Goal: Contribute content: Add original content to the website for others to see

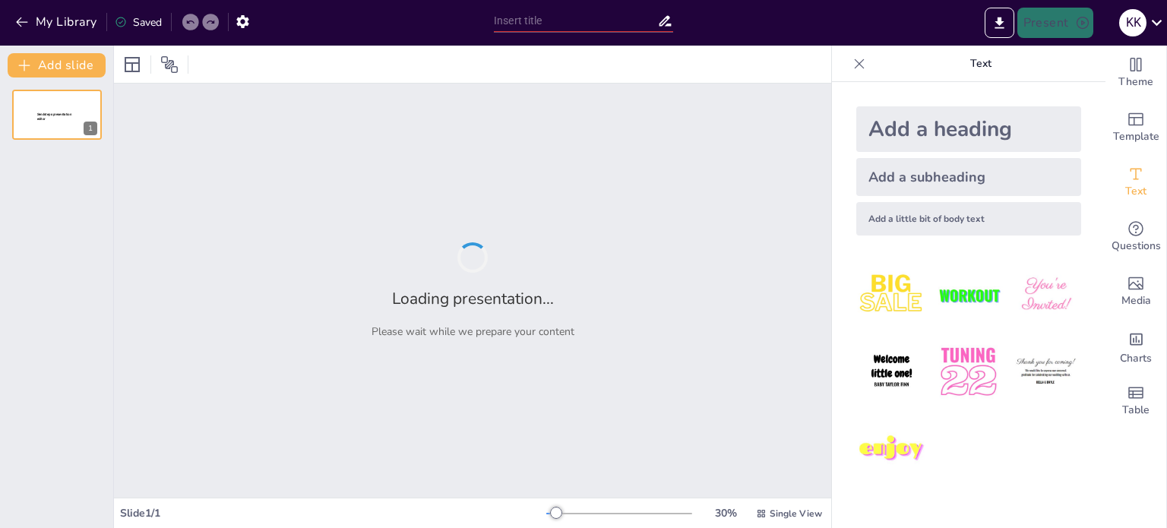
type input "Спинний мозок: Як він влаштований і чому це важливо?"
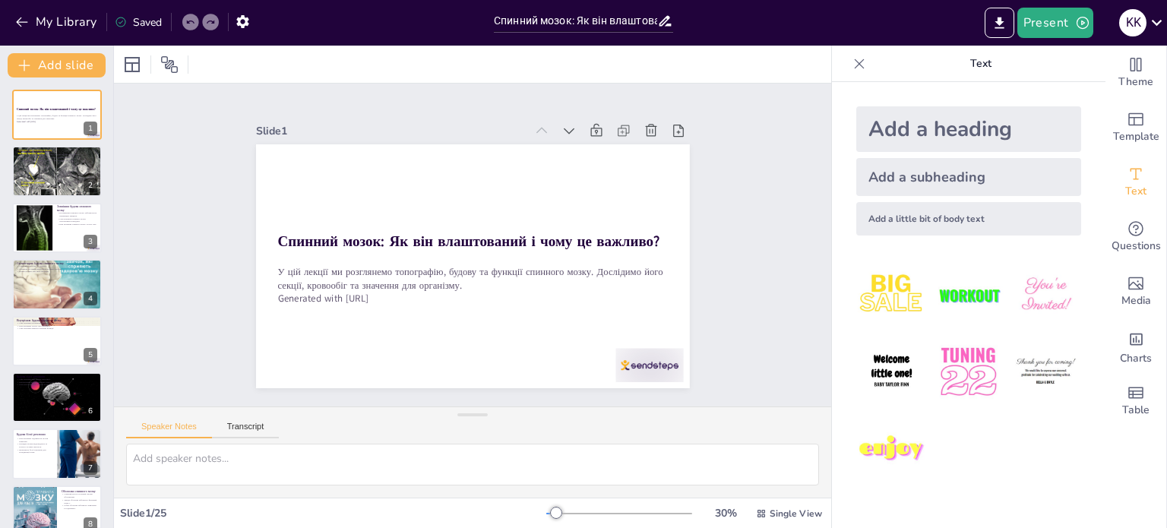
checkbox input "true"
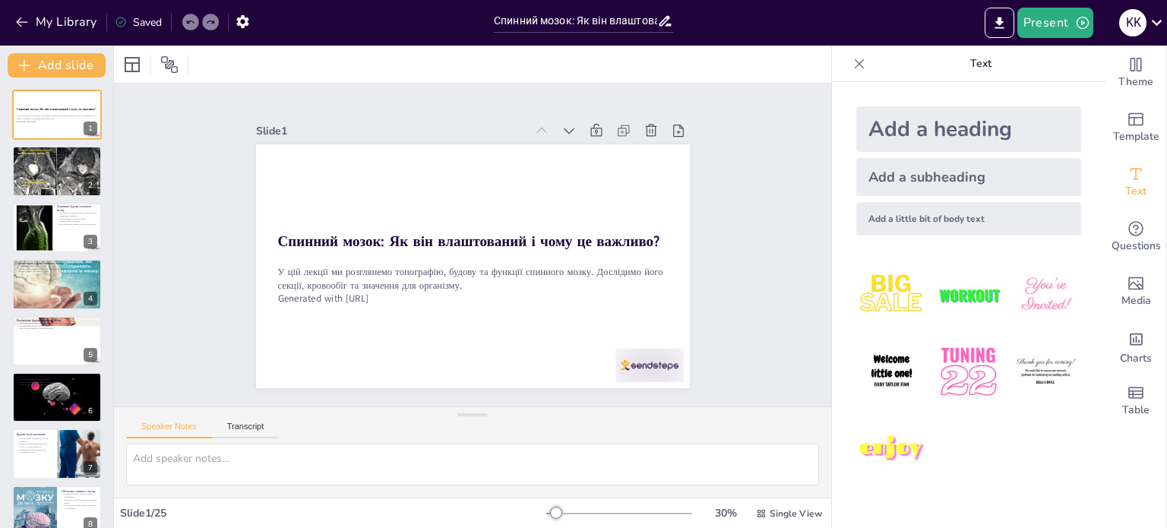
checkbox input "true"
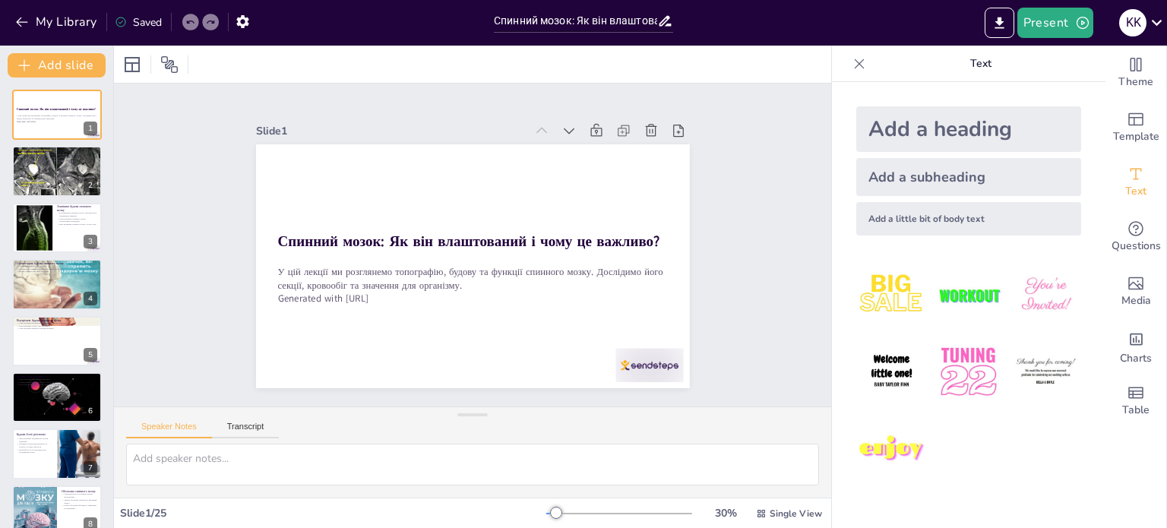
checkbox input "true"
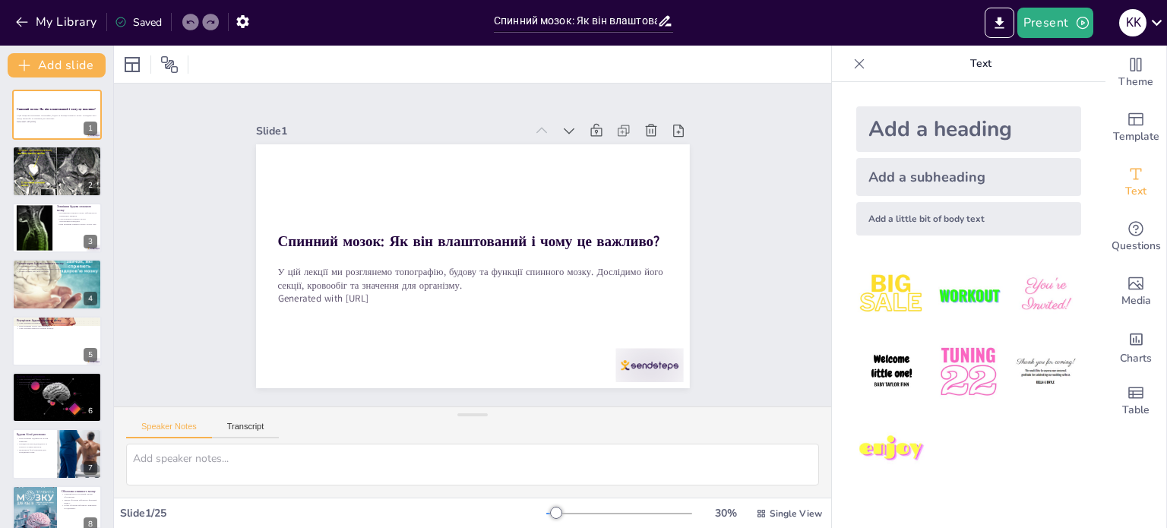
checkbox input "true"
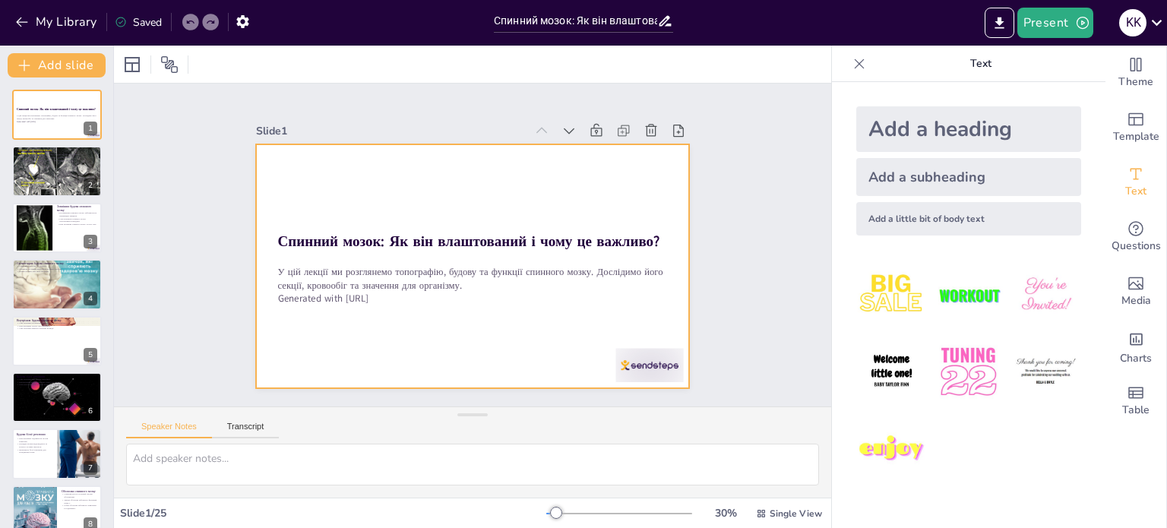
checkbox input "true"
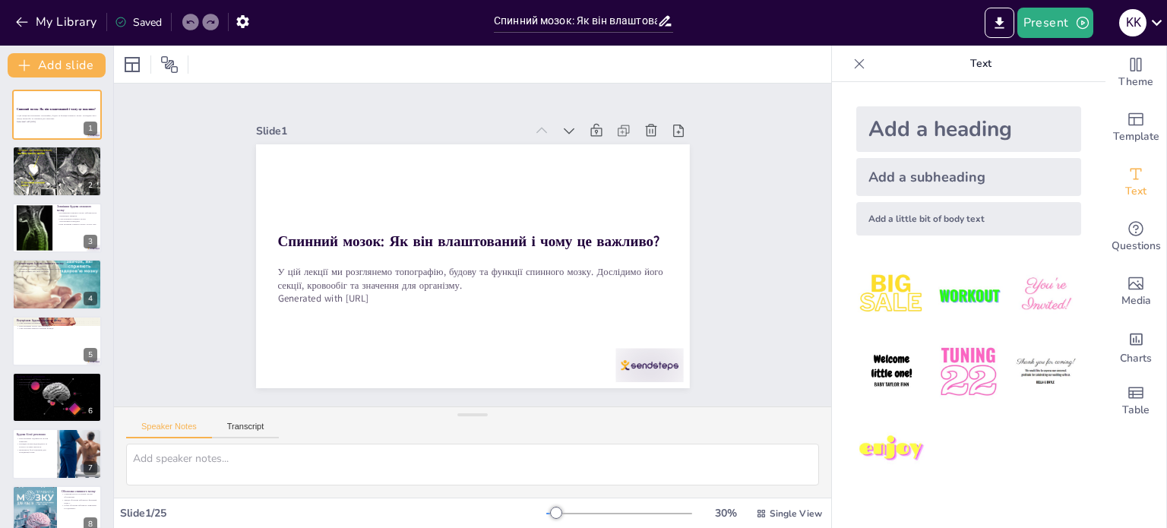
checkbox input "true"
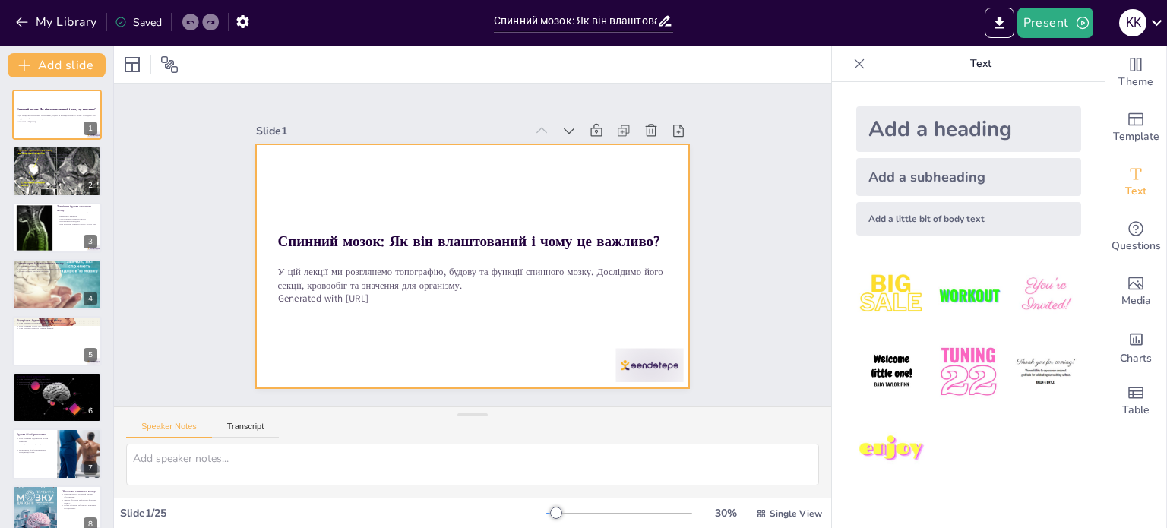
checkbox input "true"
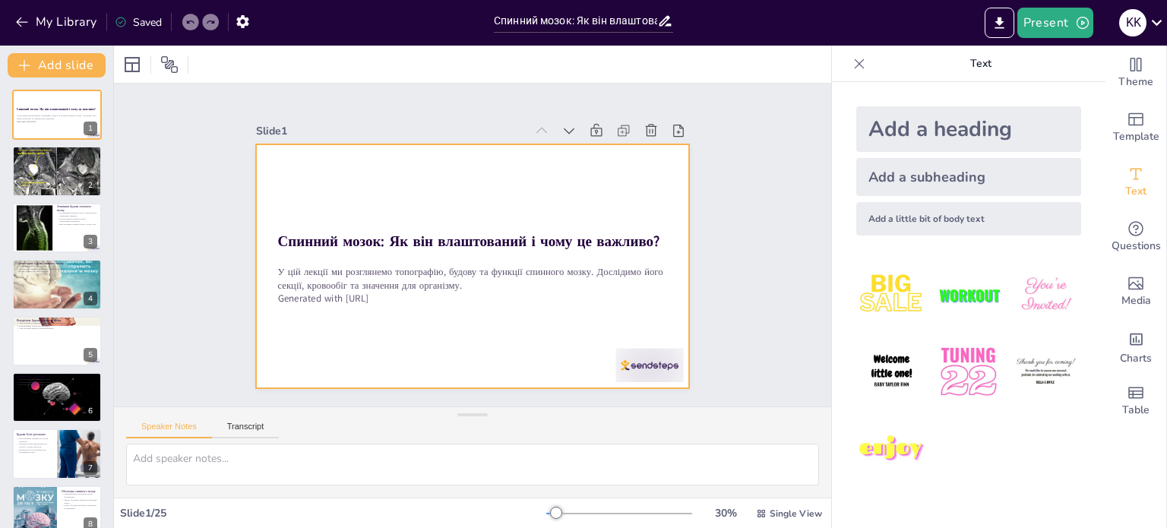
checkbox input "true"
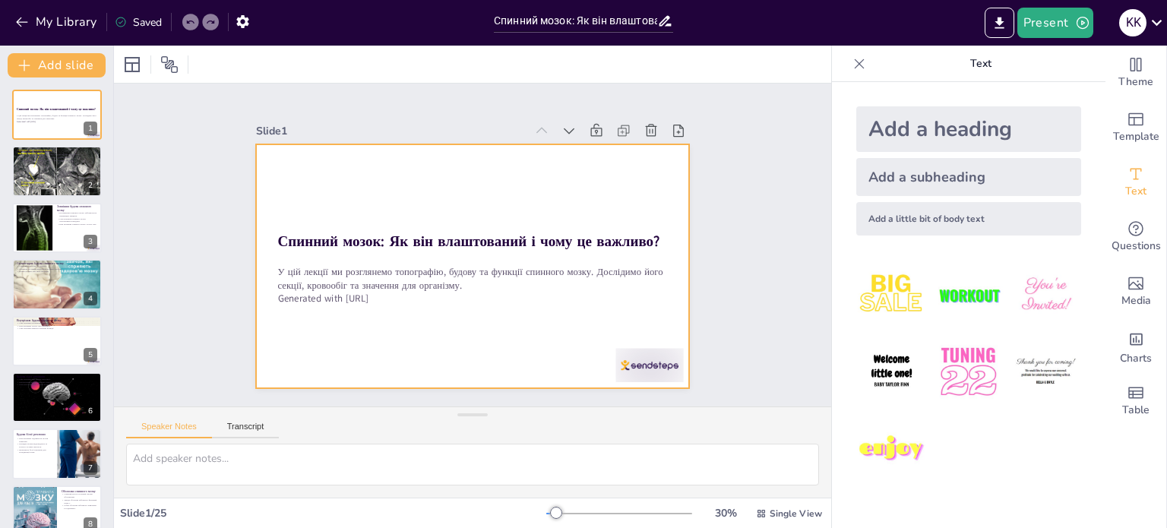
checkbox input "true"
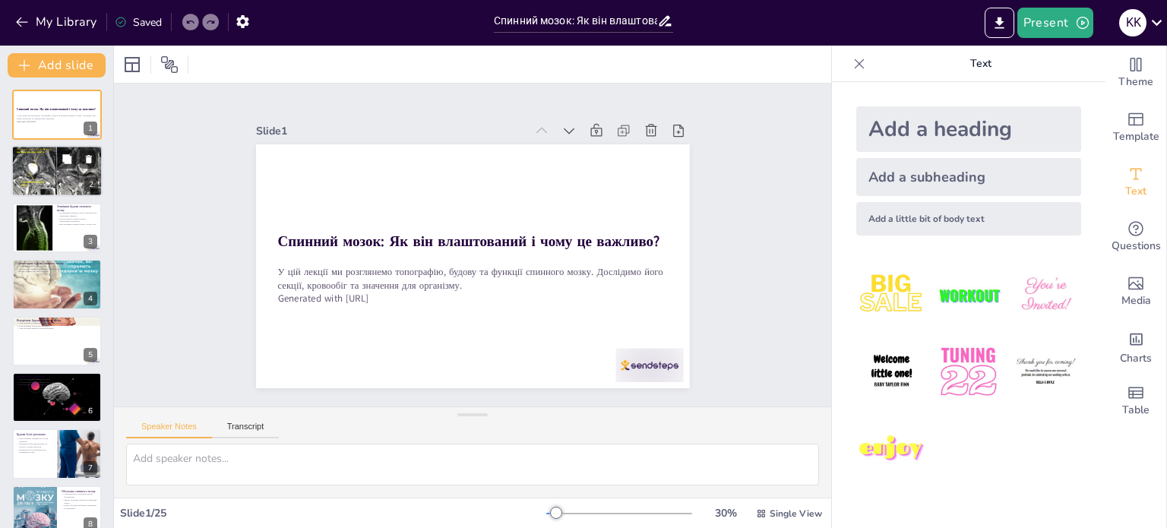
checkbox input "true"
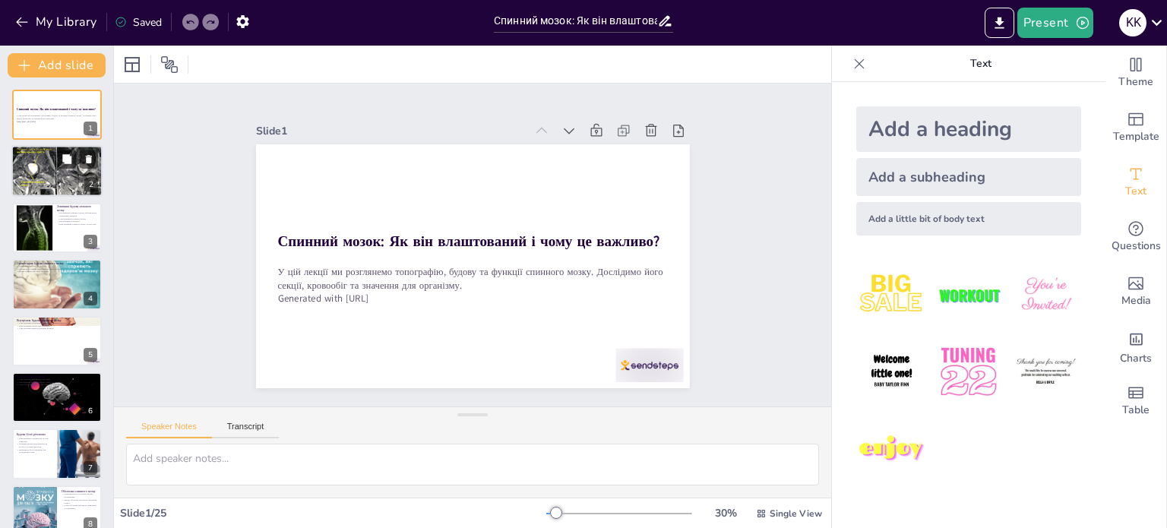
click at [63, 176] on div at bounding box center [56, 172] width 91 height 56
type textarea "Loremip dolor sit ametconsec adipiscinge seddo, ei temporin utla etdolorem aliq…"
checkbox input "true"
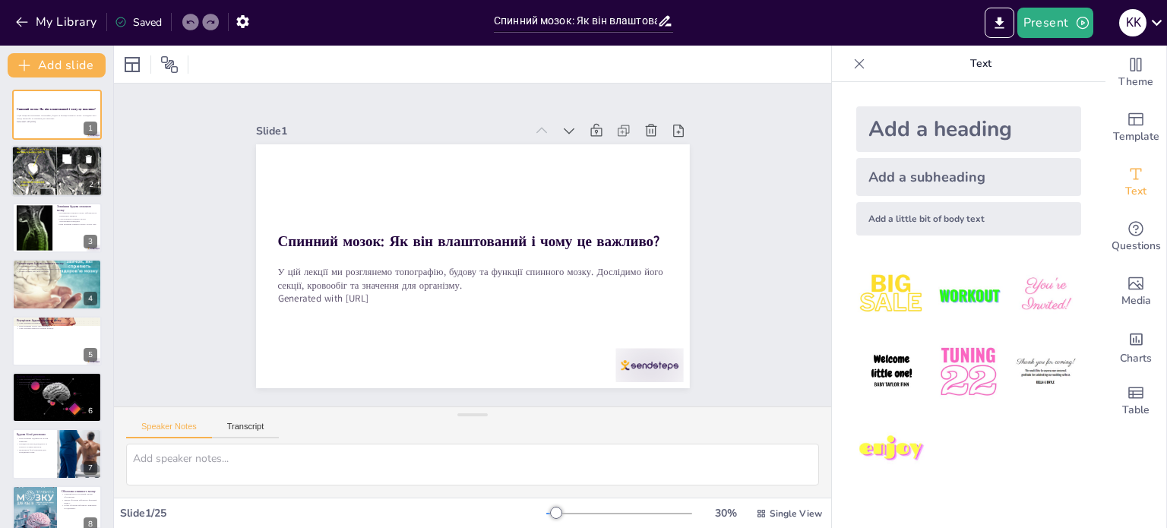
checkbox input "true"
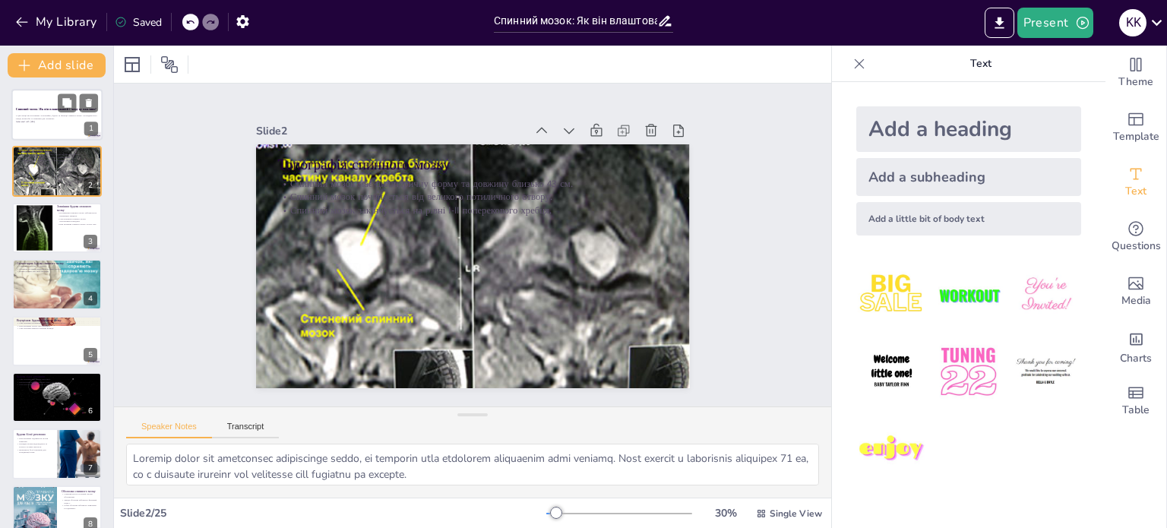
checkbox input "true"
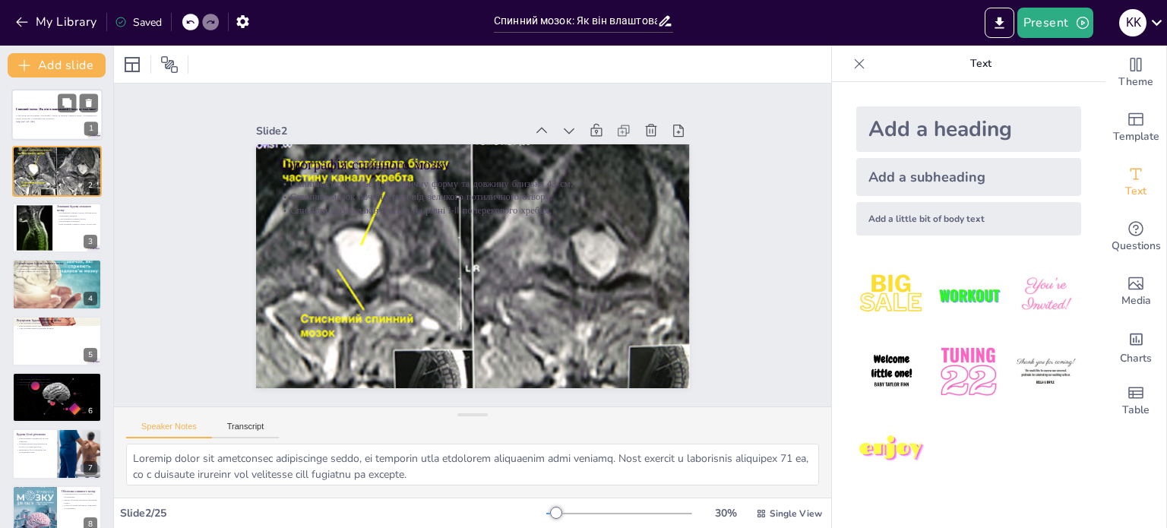
checkbox input "true"
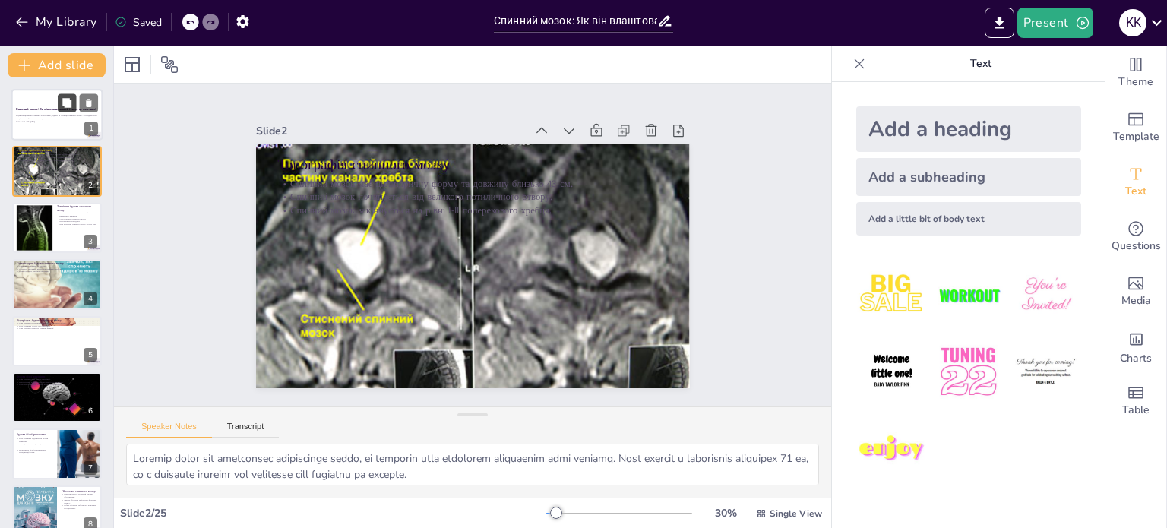
checkbox input "true"
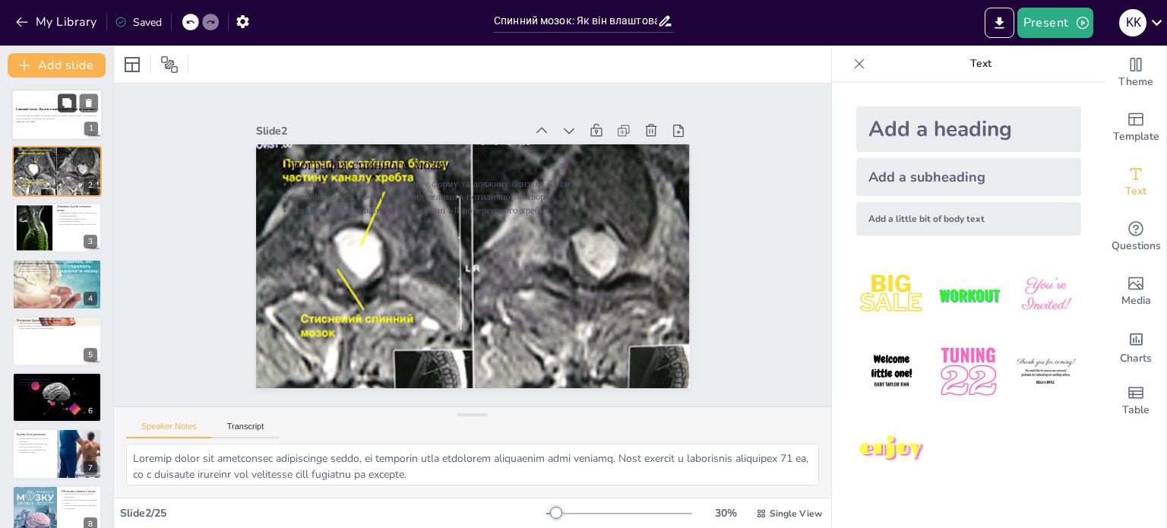
checkbox input "true"
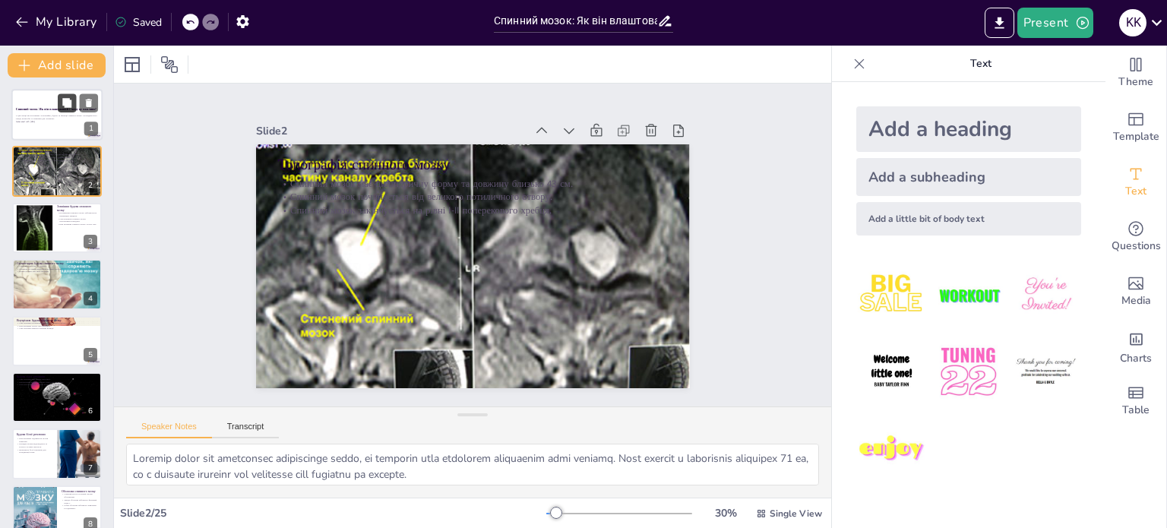
checkbox input "true"
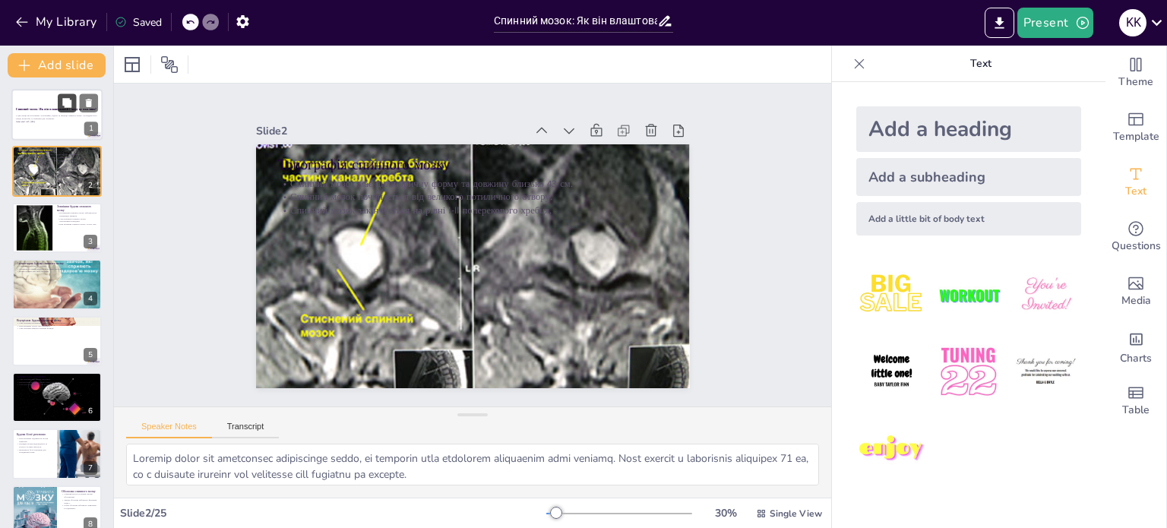
checkbox input "true"
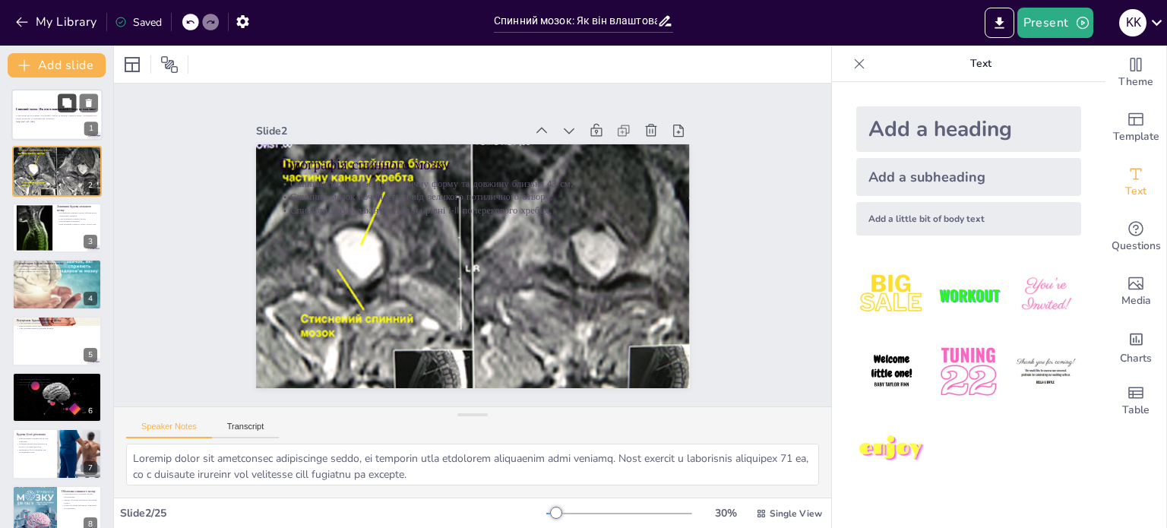
click at [74, 112] on button at bounding box center [67, 102] width 18 height 18
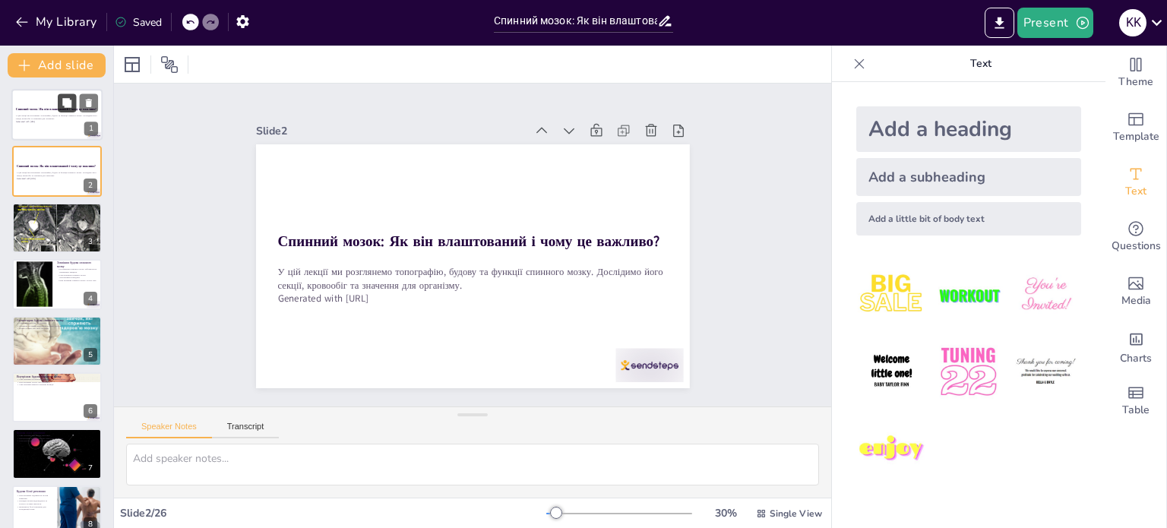
checkbox input "true"
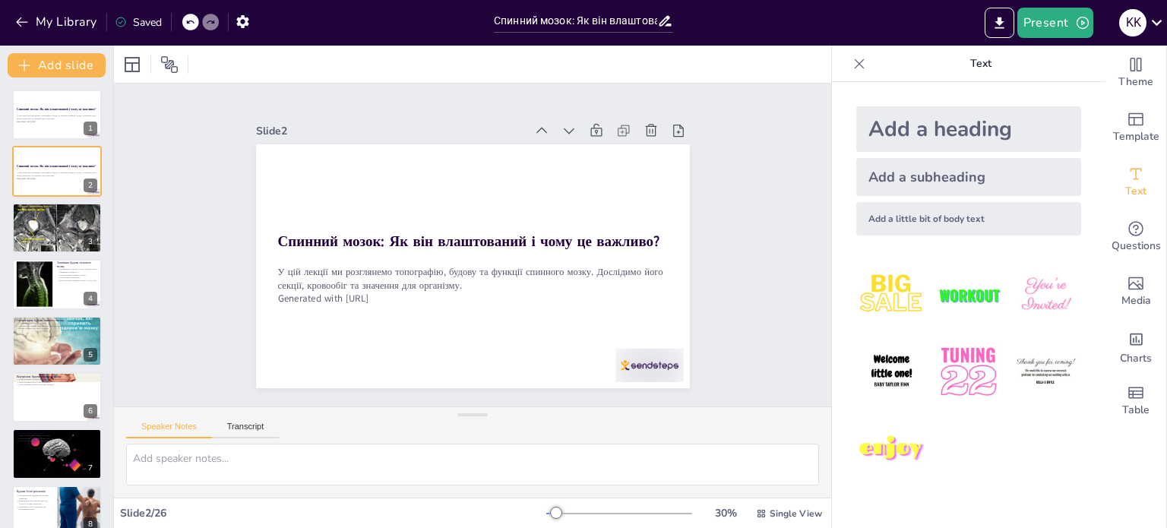
checkbox input "true"
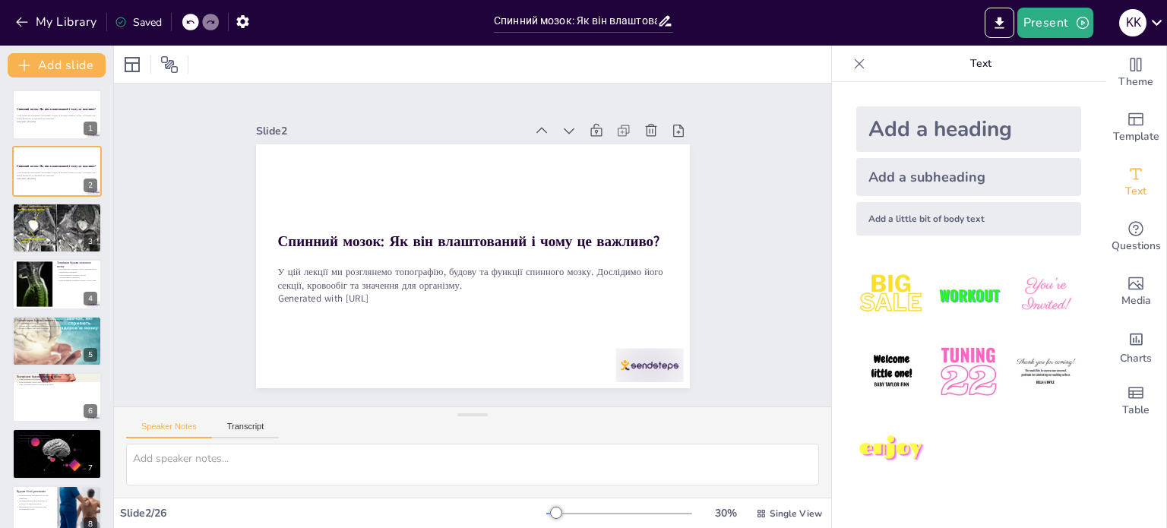
checkbox input "true"
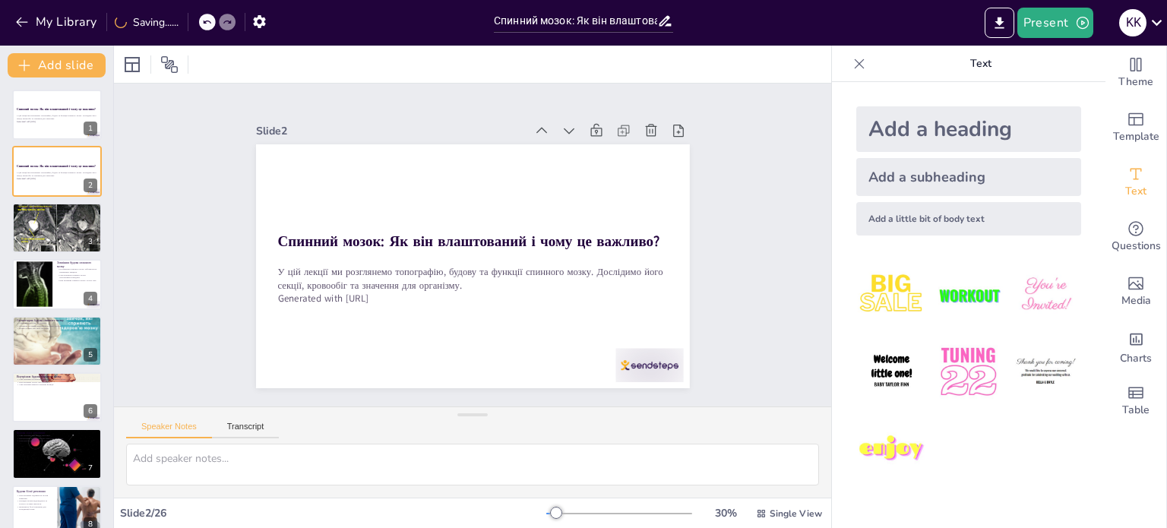
checkbox input "true"
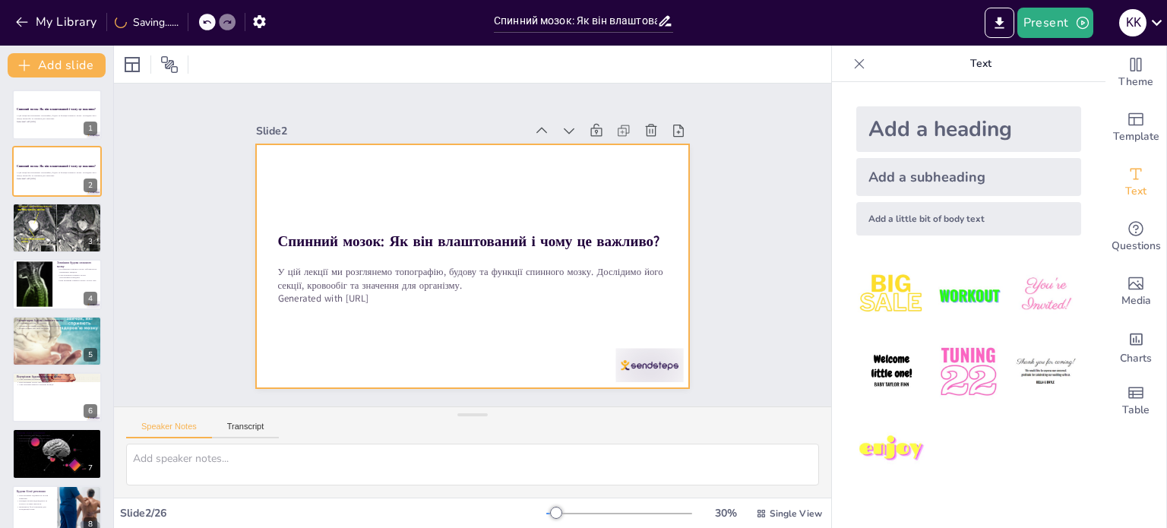
checkbox input "true"
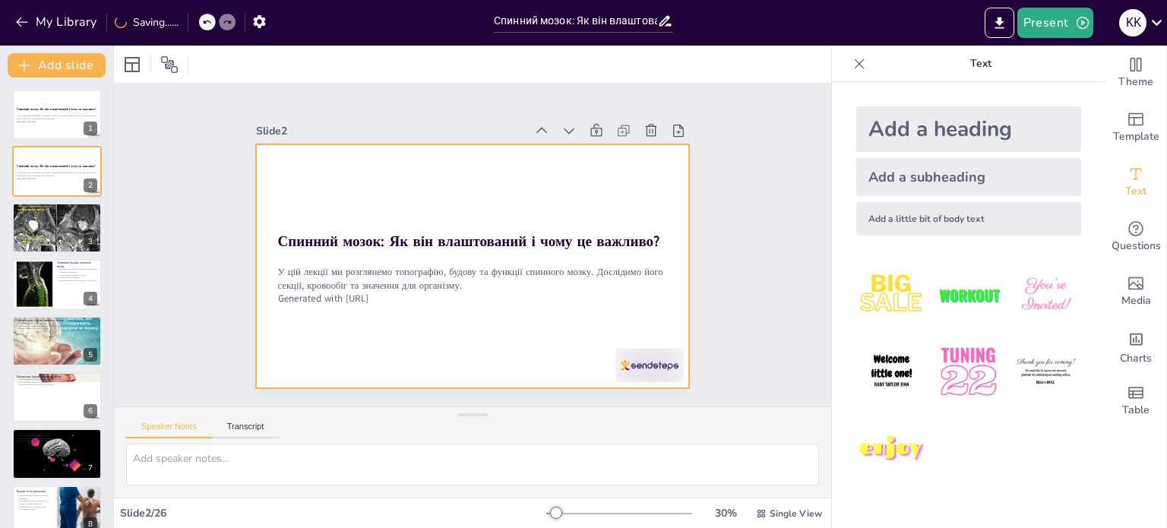
checkbox input "true"
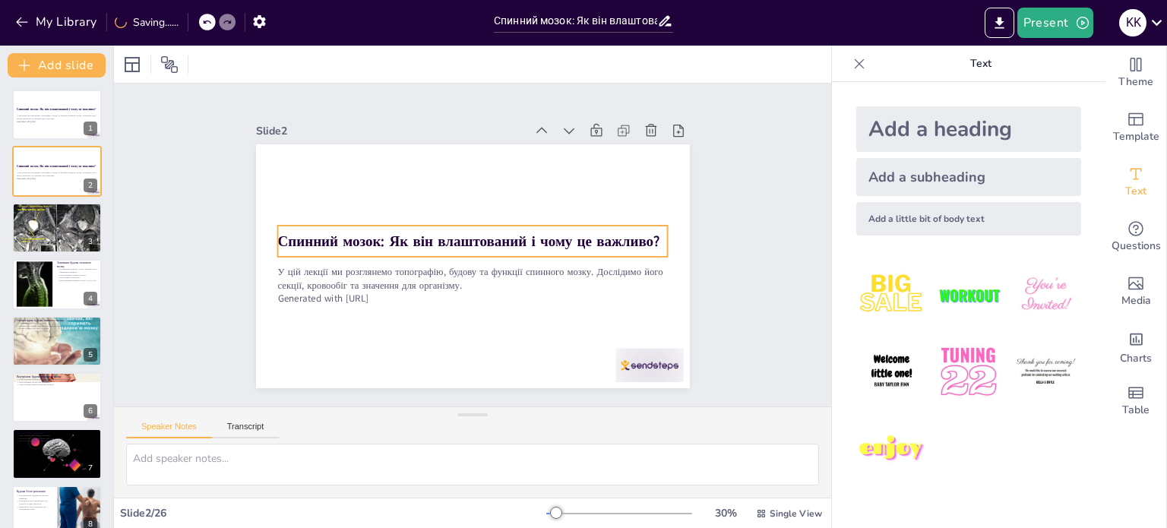
checkbox input "true"
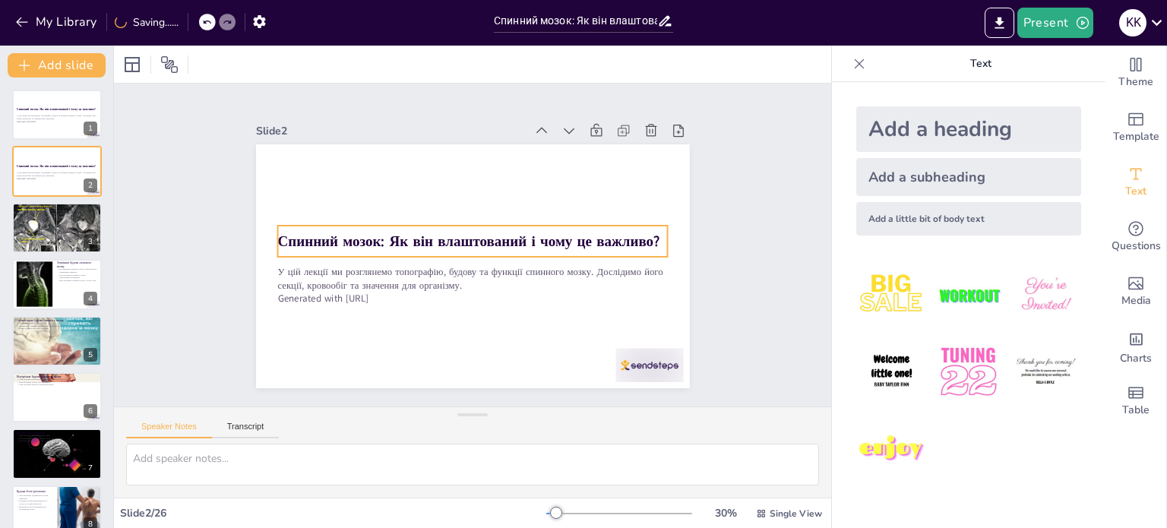
checkbox input "true"
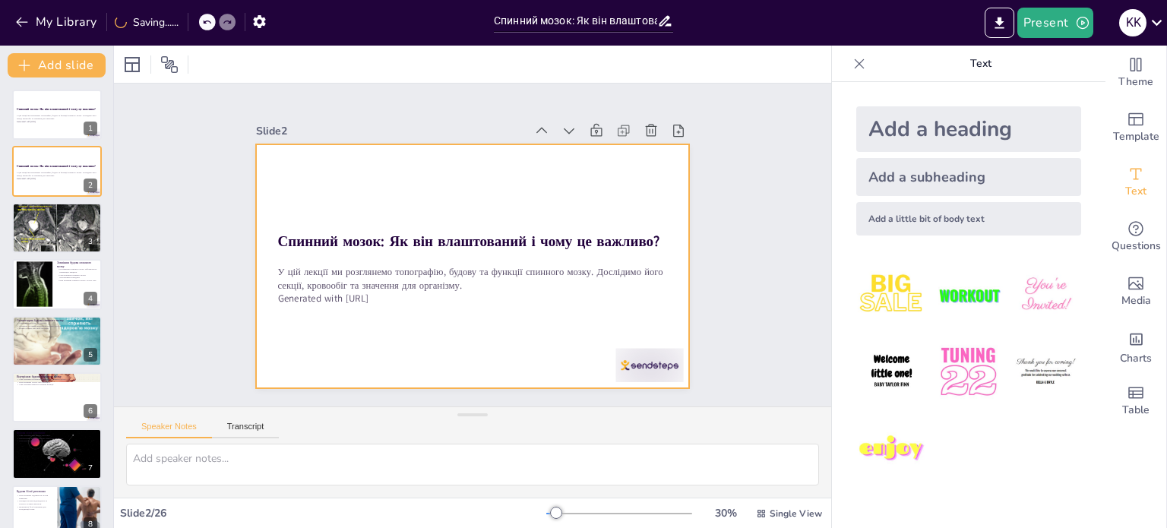
checkbox input "true"
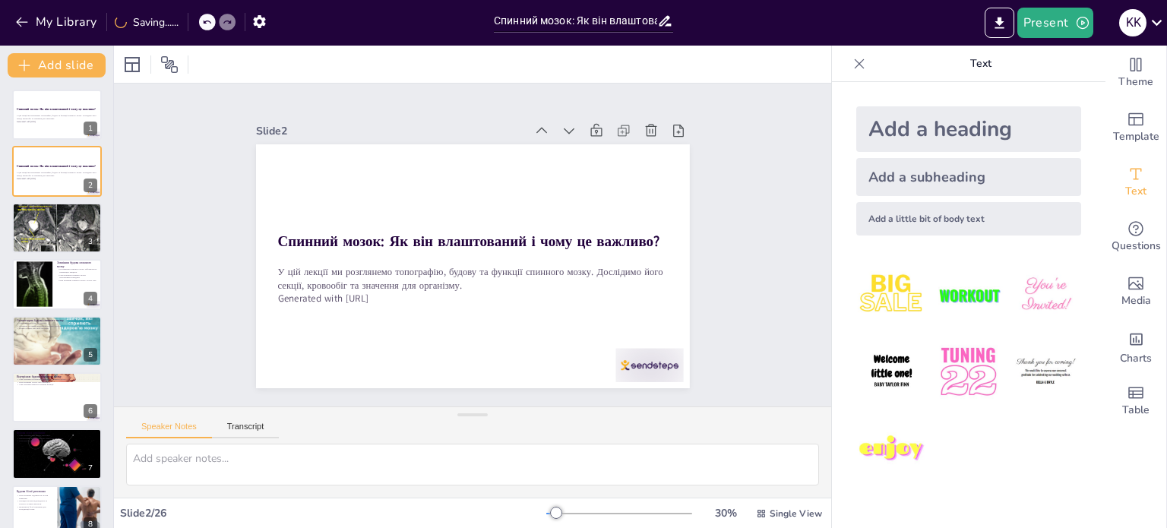
checkbox input "true"
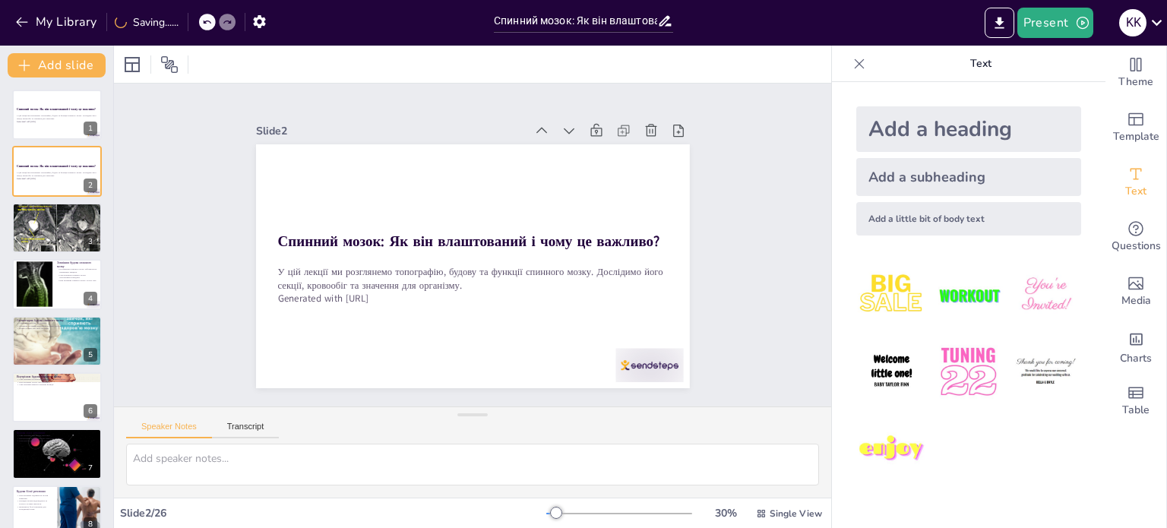
checkbox input "true"
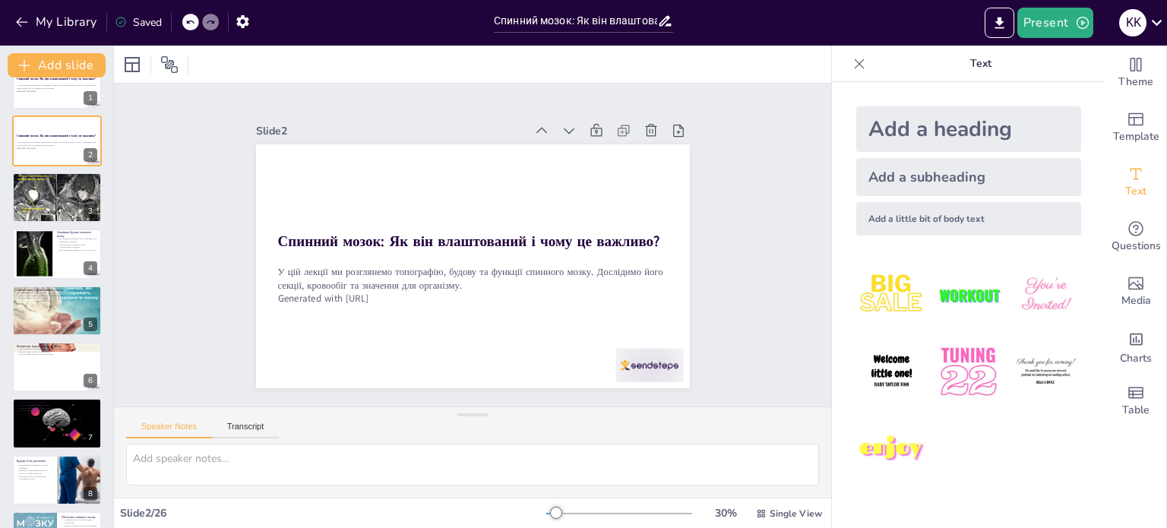
checkbox input "true"
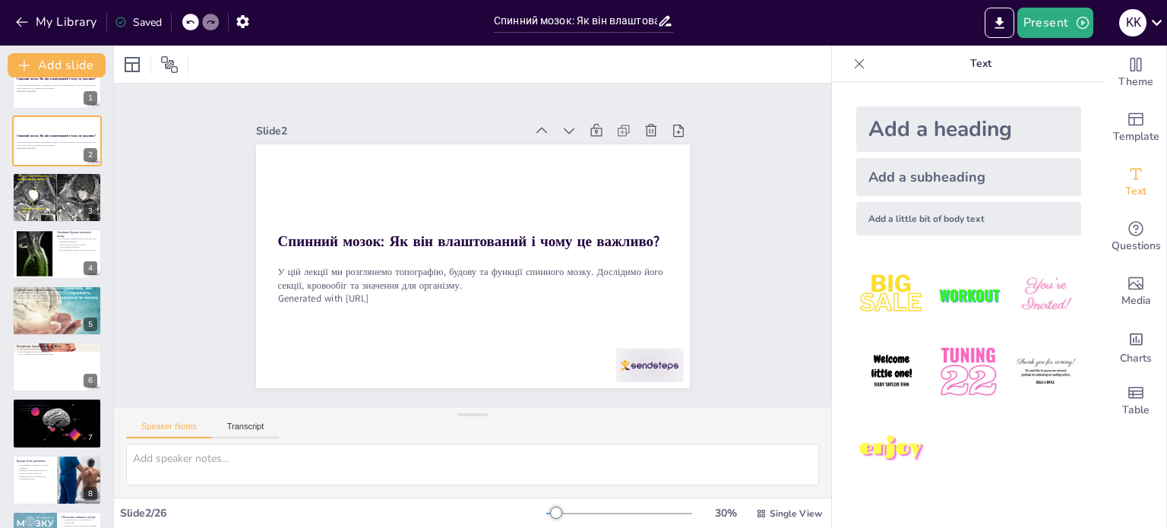
scroll to position [61, 0]
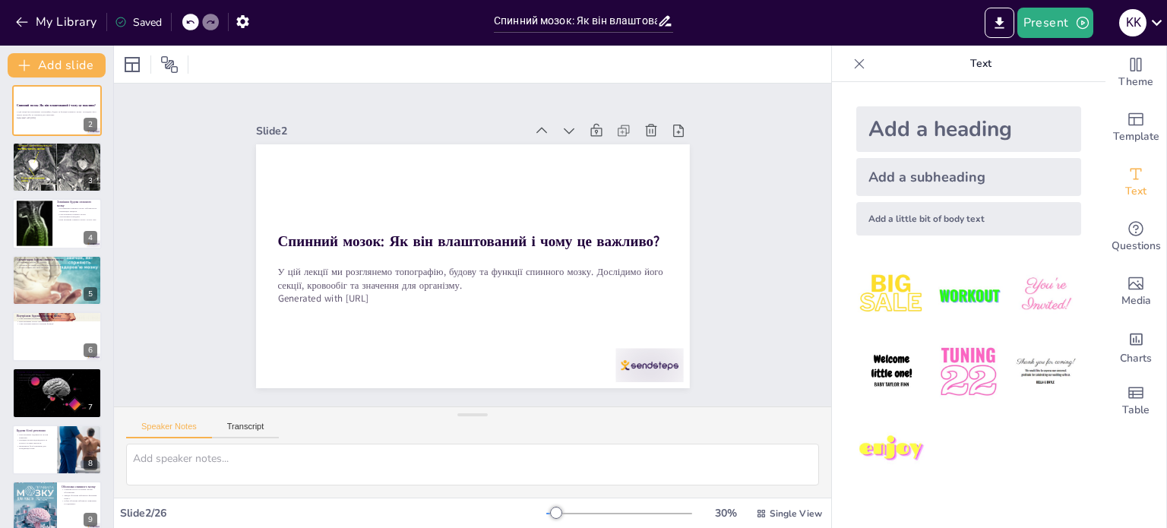
checkbox input "true"
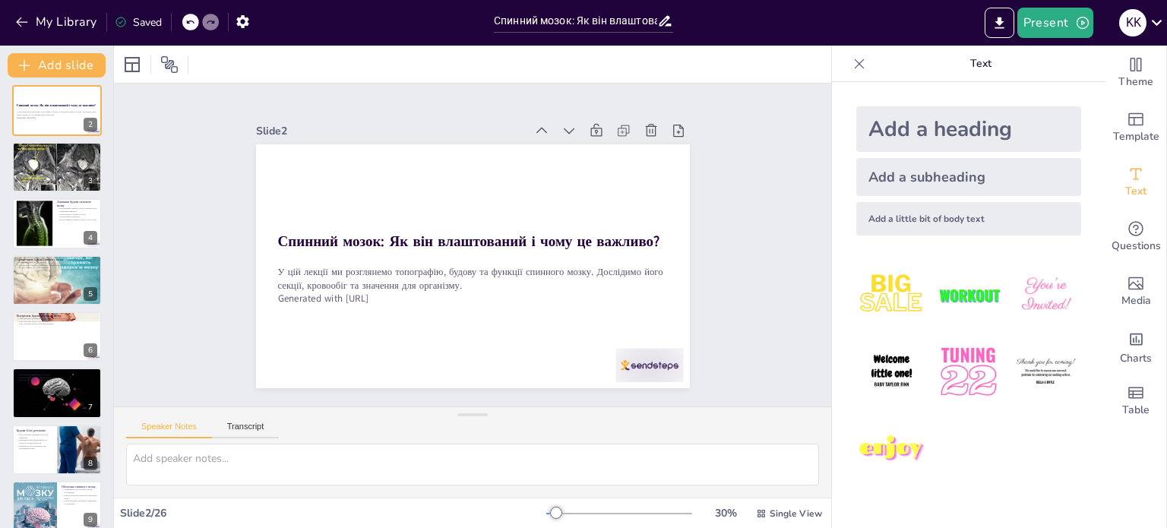
checkbox input "true"
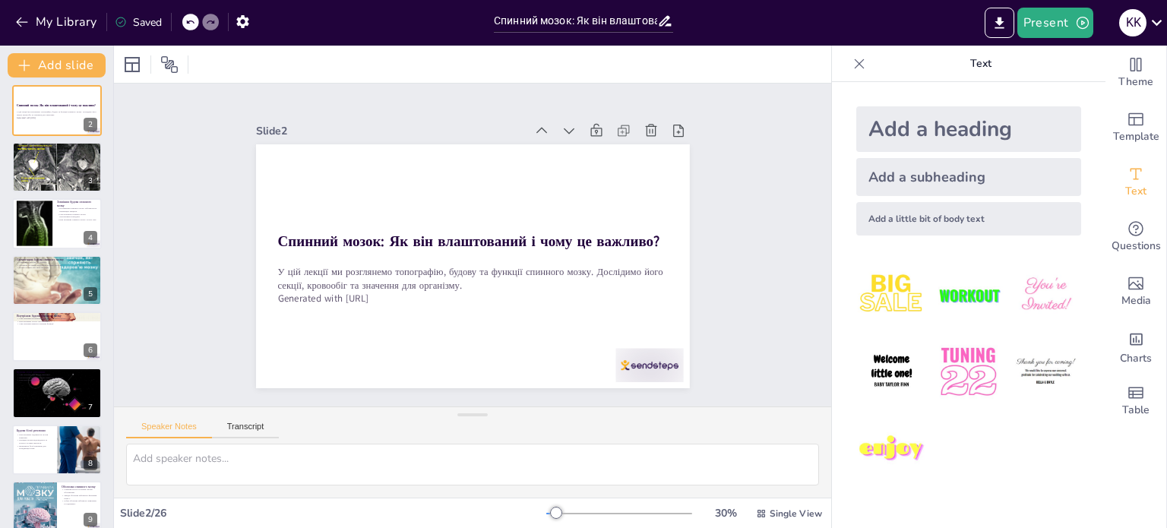
checkbox input "true"
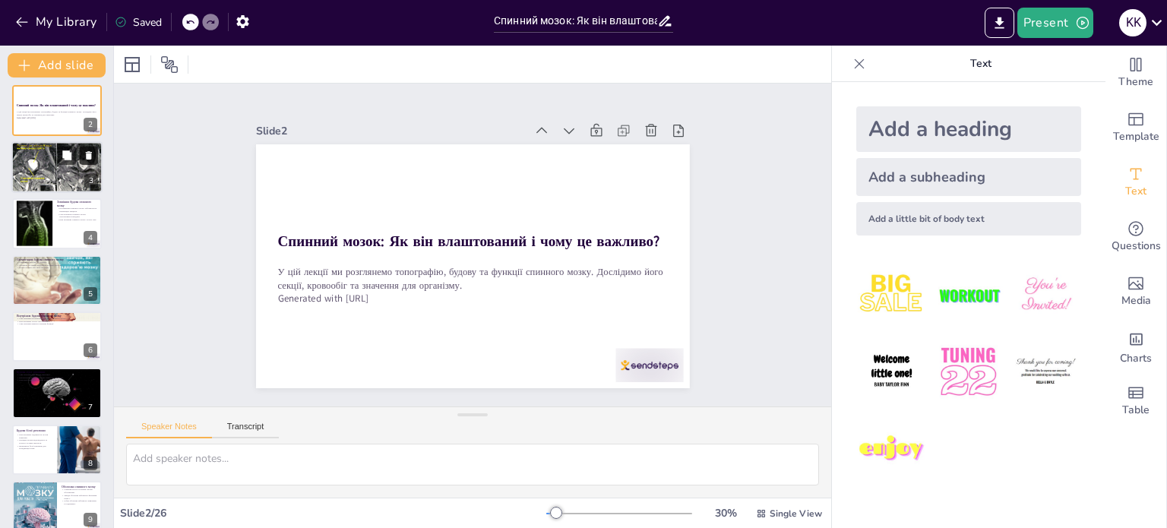
checkbox input "true"
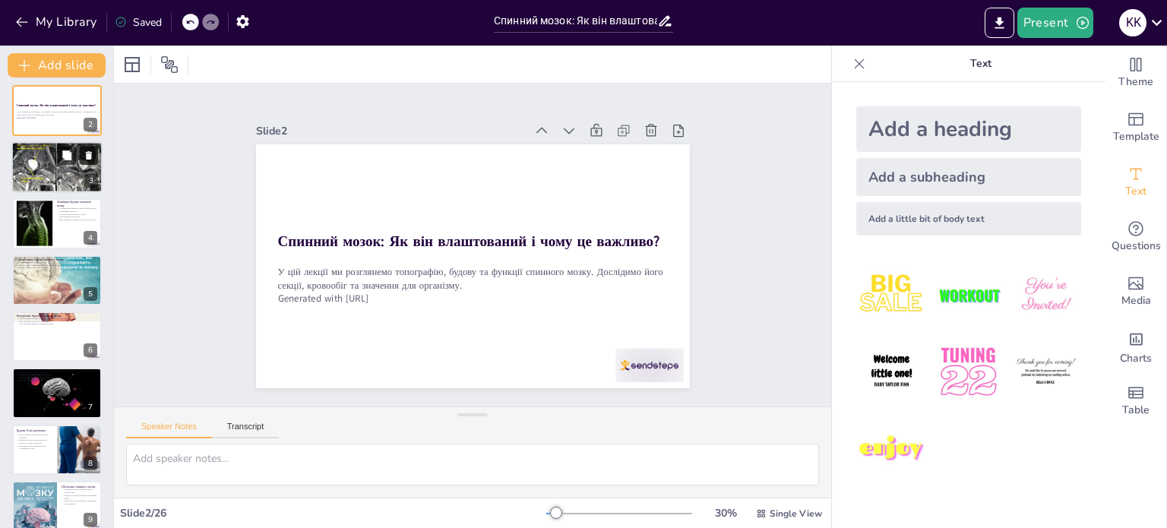
checkbox input "true"
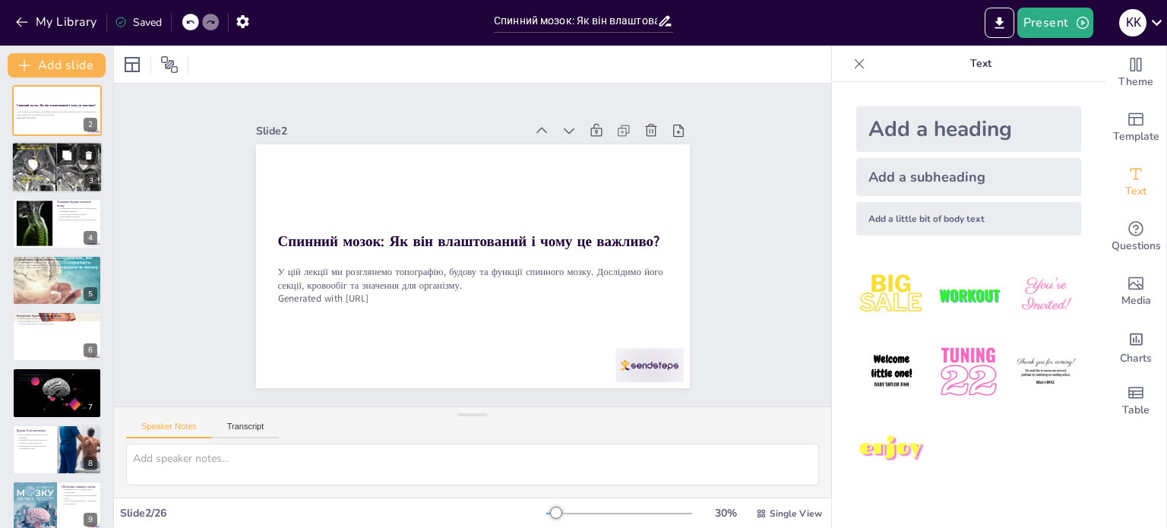
checkbox input "true"
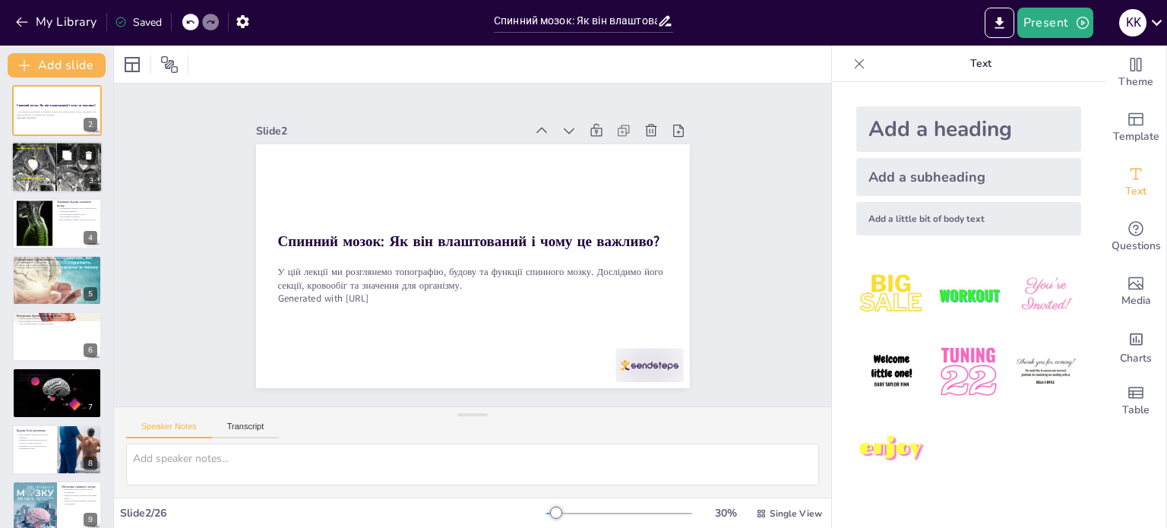
click at [57, 172] on div at bounding box center [56, 167] width 91 height 56
type textarea "Loremip dolor sit ametconsec adipiscinge seddo, ei temporin utla etdolorem aliq…"
checkbox input "true"
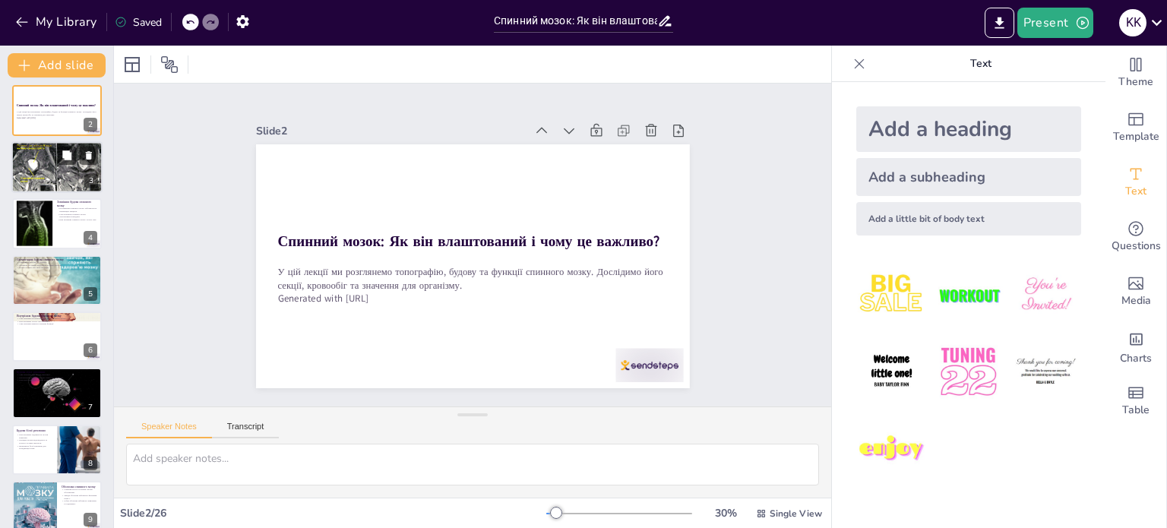
checkbox input "true"
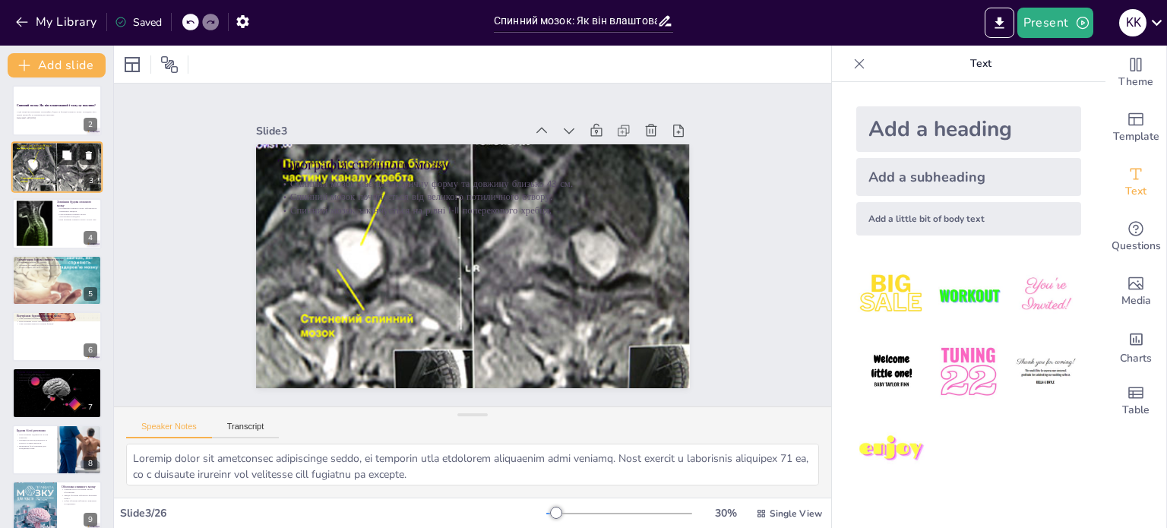
scroll to position [0, 0]
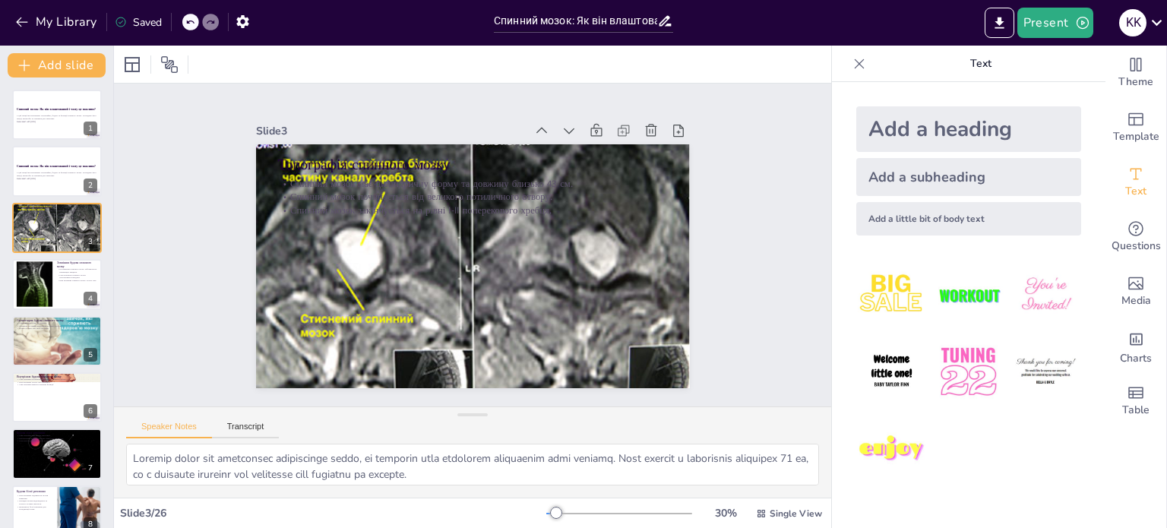
checkbox input "true"
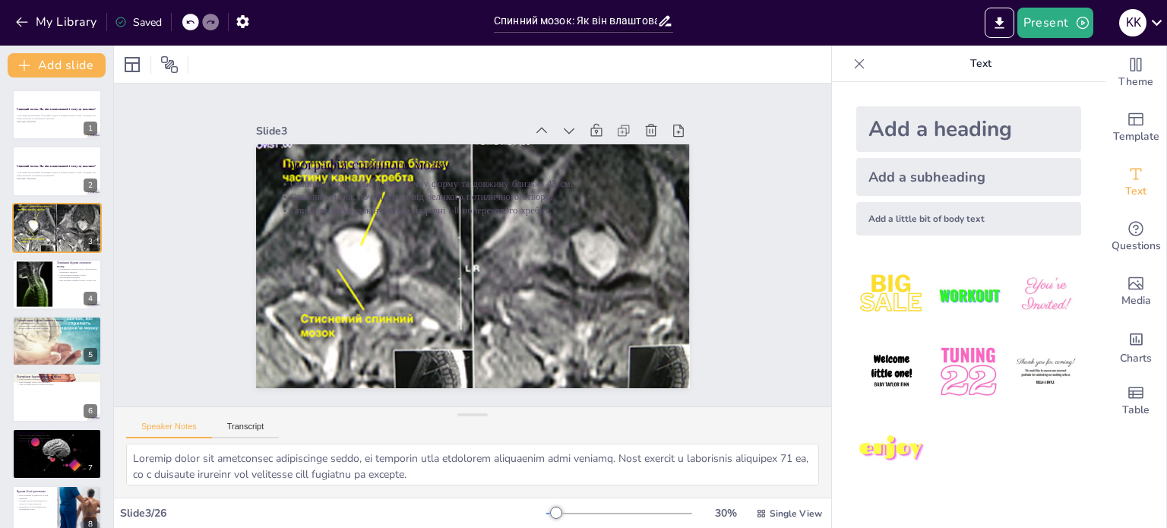
checkbox input "true"
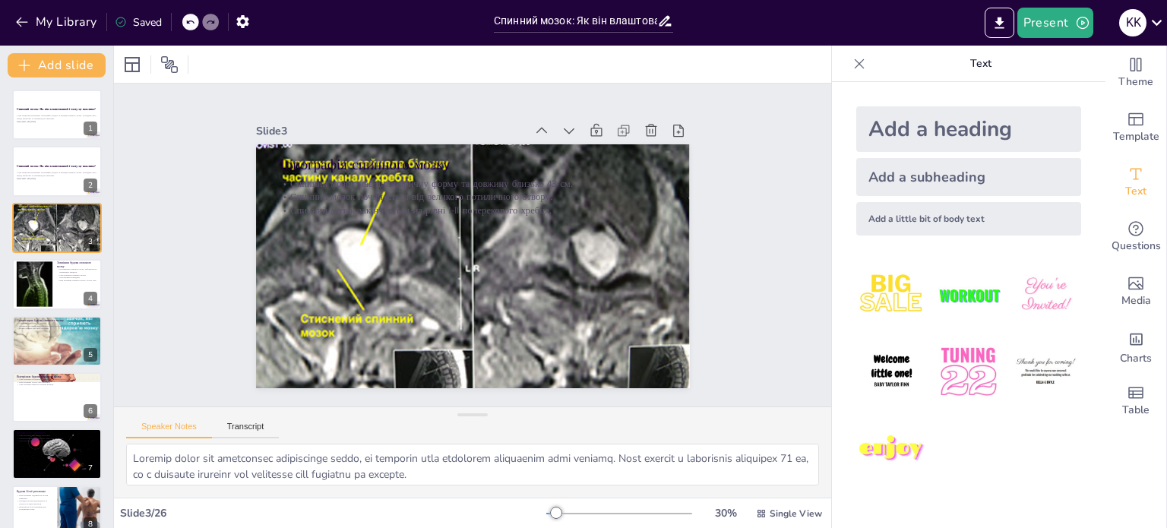
checkbox input "true"
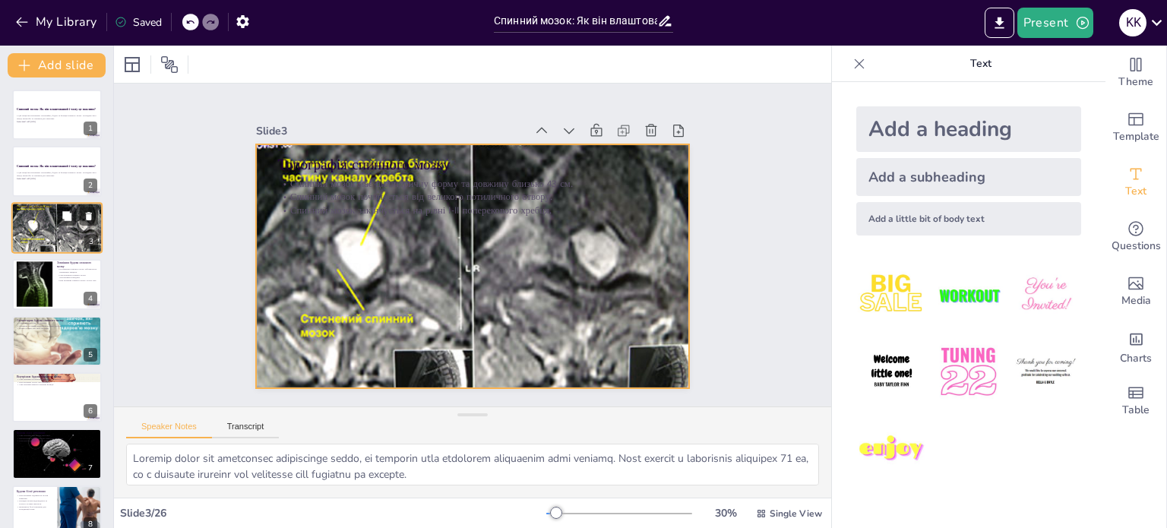
click at [38, 224] on div at bounding box center [56, 228] width 91 height 56
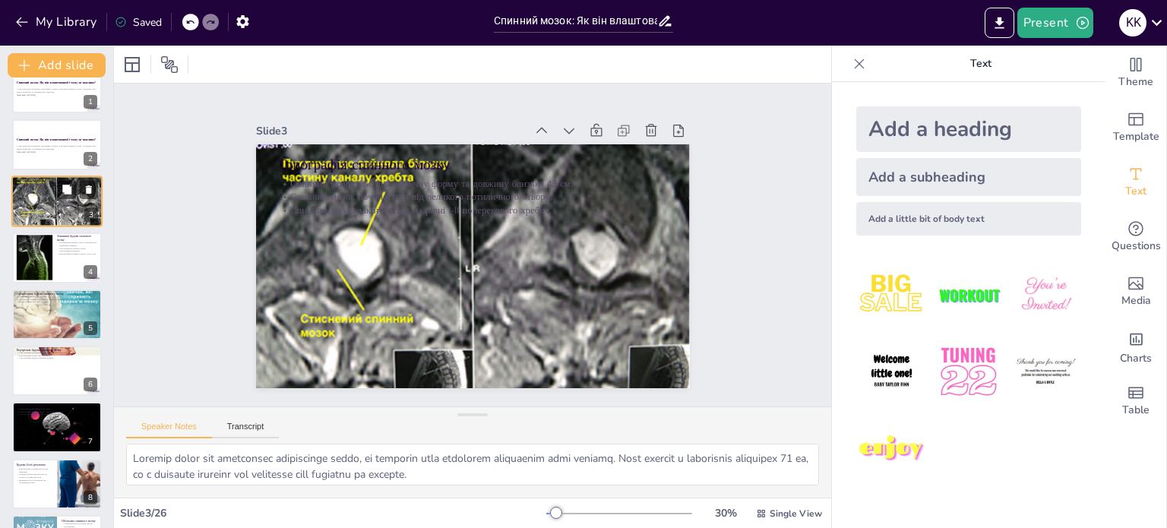
scroll to position [30, 0]
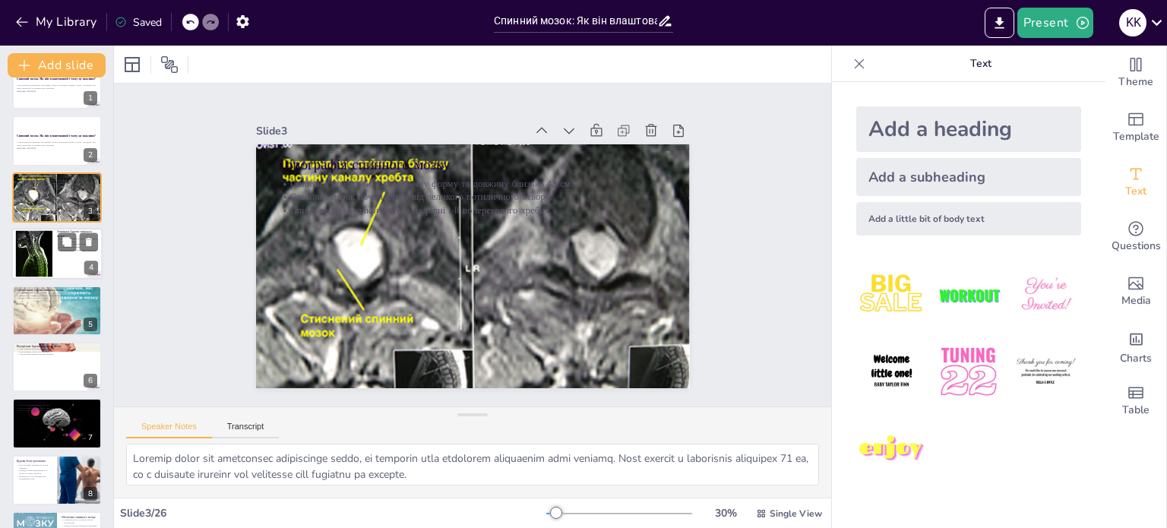
click at [41, 242] on div at bounding box center [34, 254] width 46 height 46
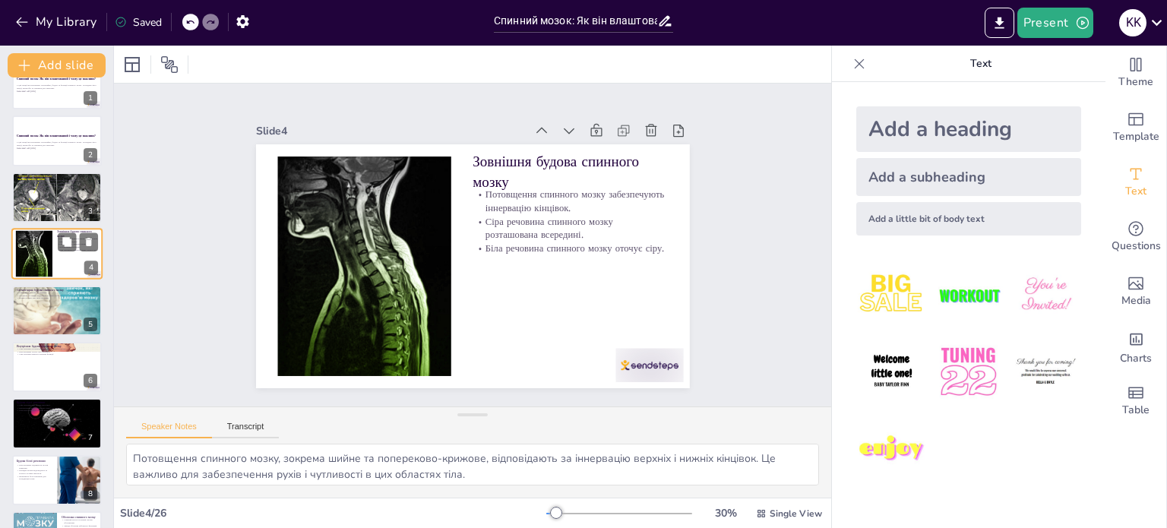
scroll to position [0, 0]
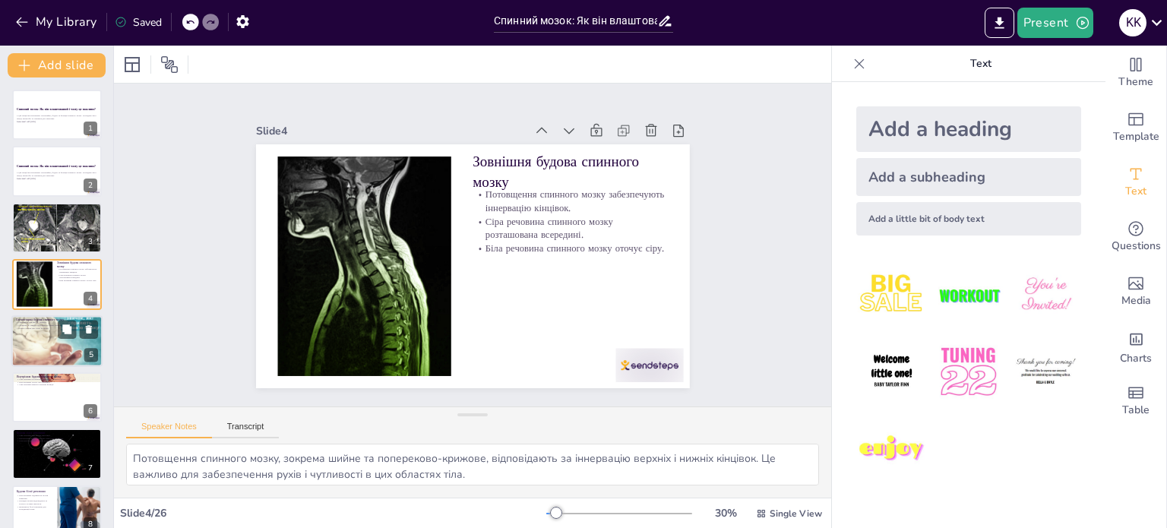
click at [54, 340] on div at bounding box center [56, 341] width 91 height 91
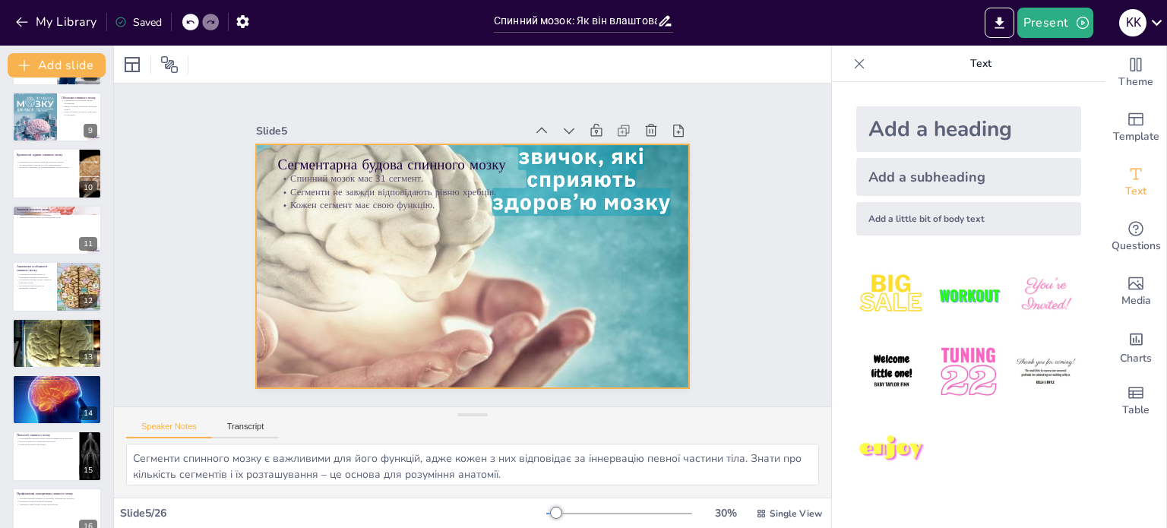
scroll to position [463, 0]
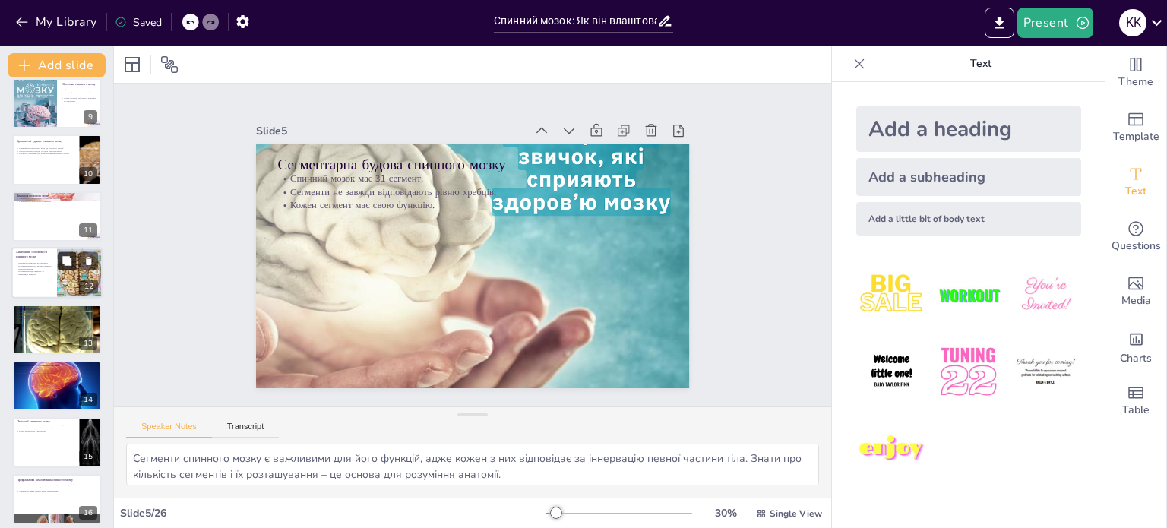
click at [59, 261] on button at bounding box center [67, 261] width 18 height 18
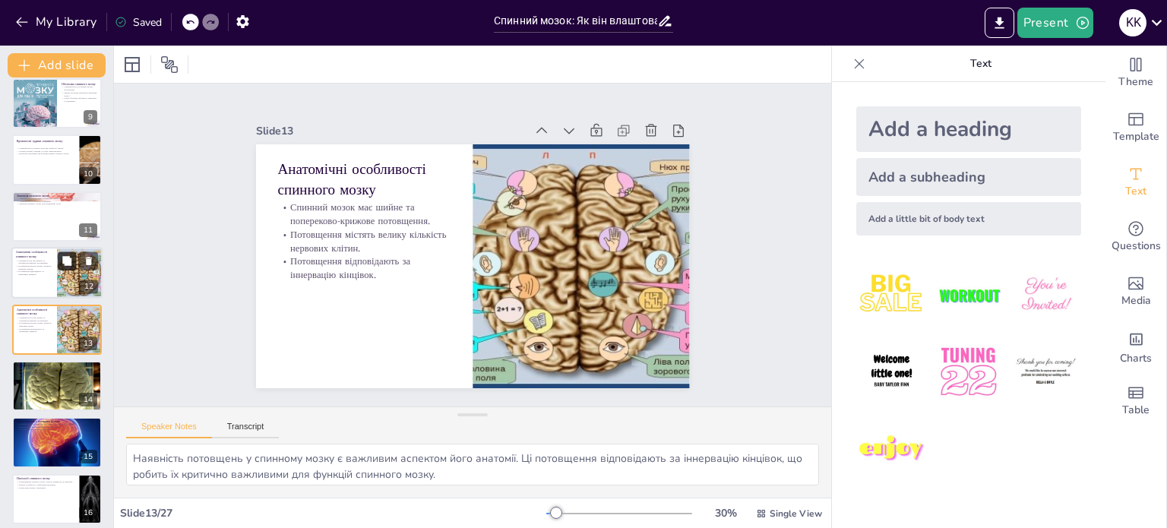
scroll to position [489, 0]
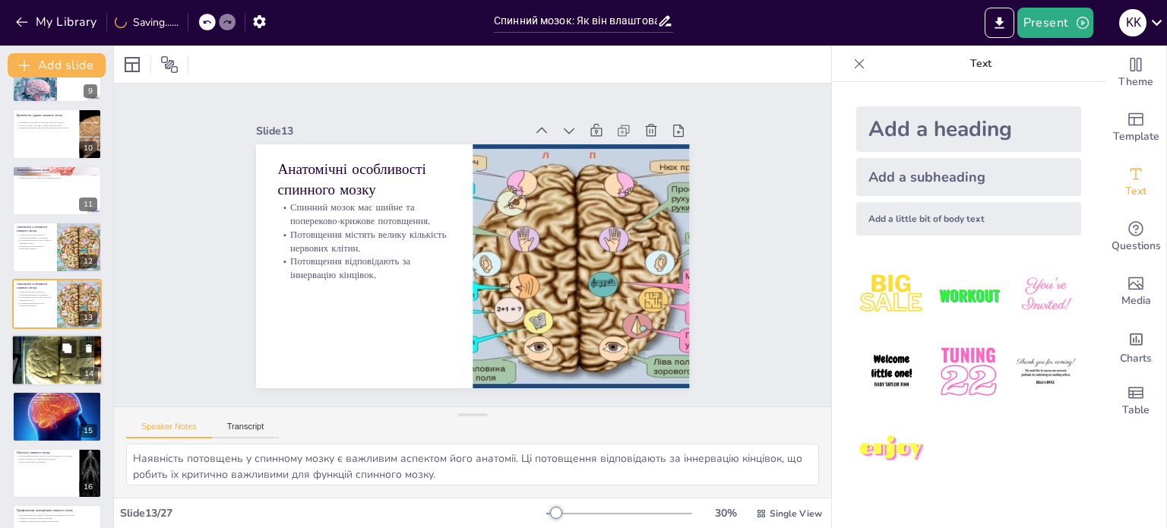
click at [49, 357] on div at bounding box center [56, 359] width 91 height 115
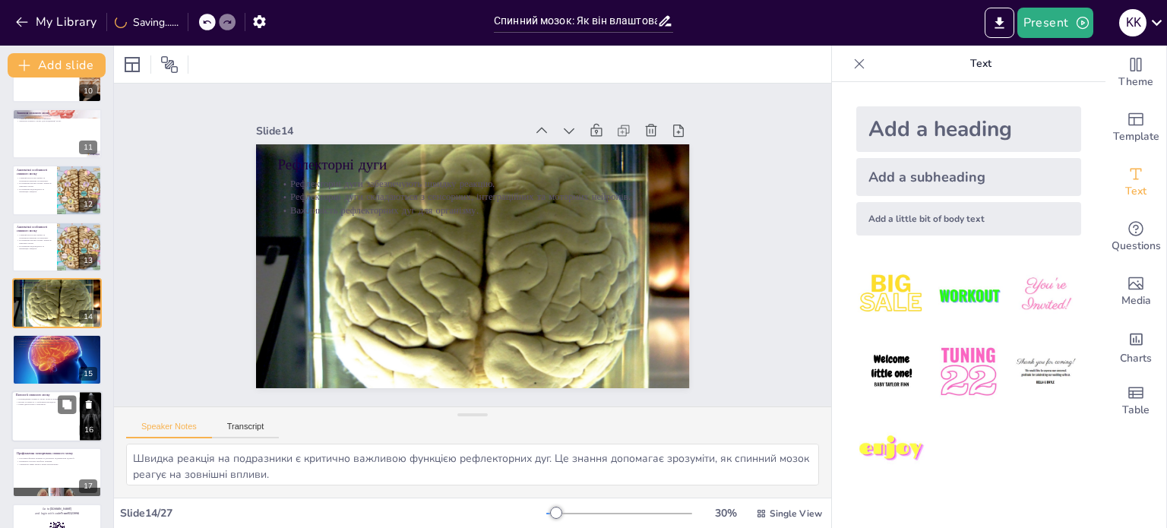
click at [43, 424] on div at bounding box center [56, 417] width 91 height 52
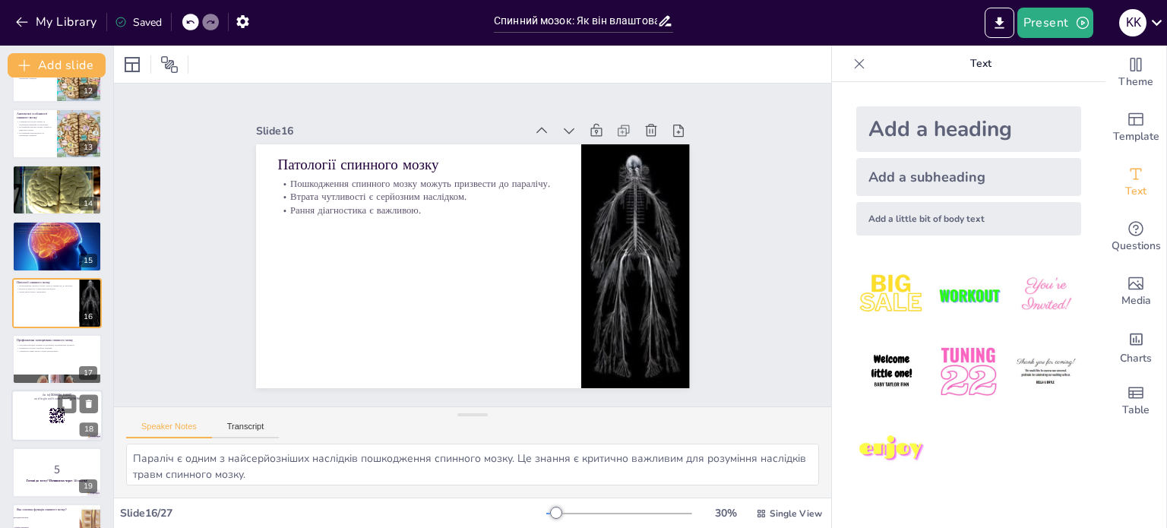
click at [45, 400] on p "and login with code Free45323996" at bounding box center [57, 399] width 82 height 5
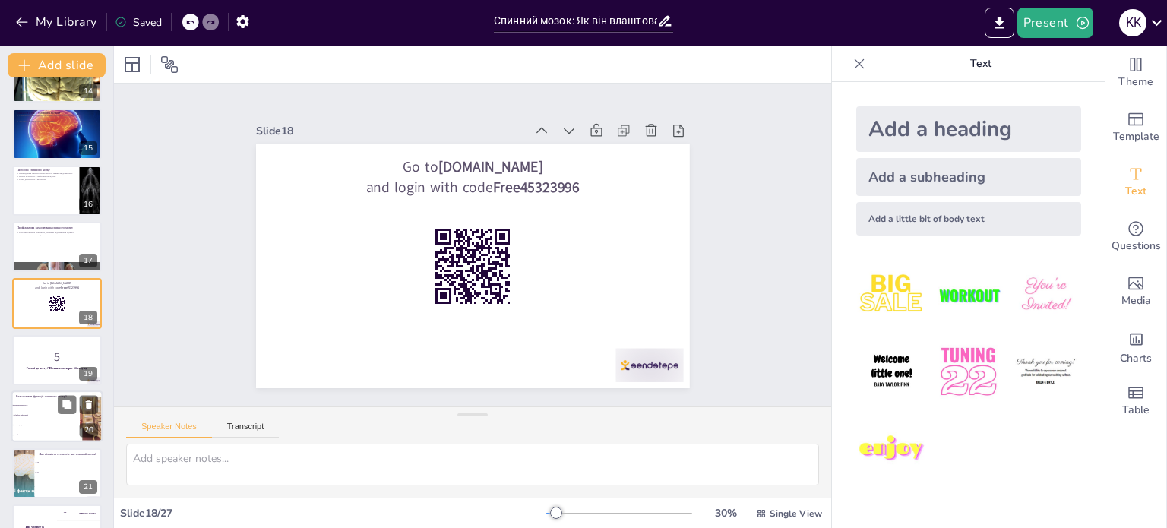
click at [49, 416] on li "Обробка інформації" at bounding box center [45, 416] width 68 height 10
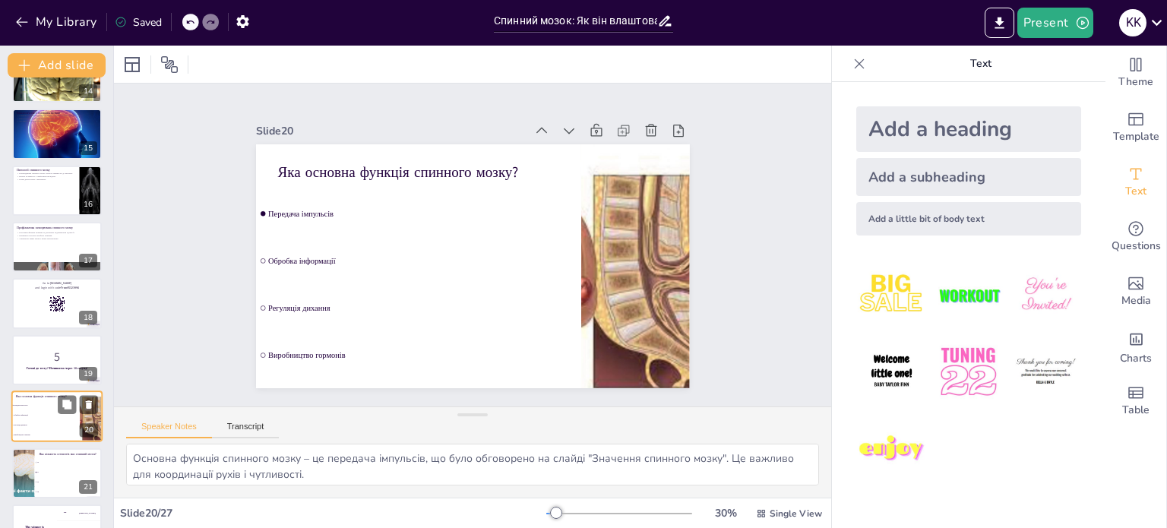
scroll to position [885, 0]
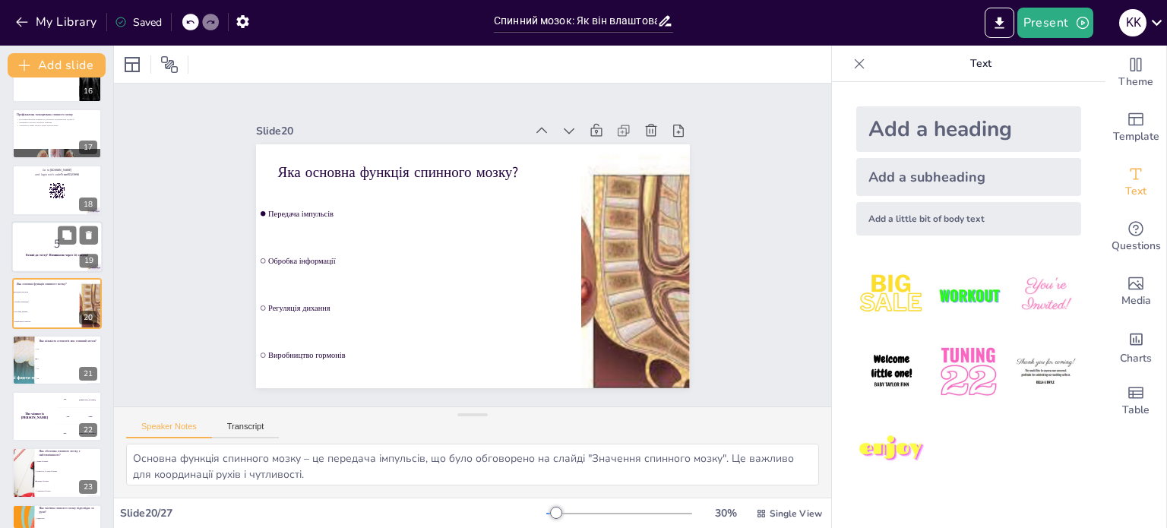
click at [40, 269] on div at bounding box center [56, 247] width 91 height 52
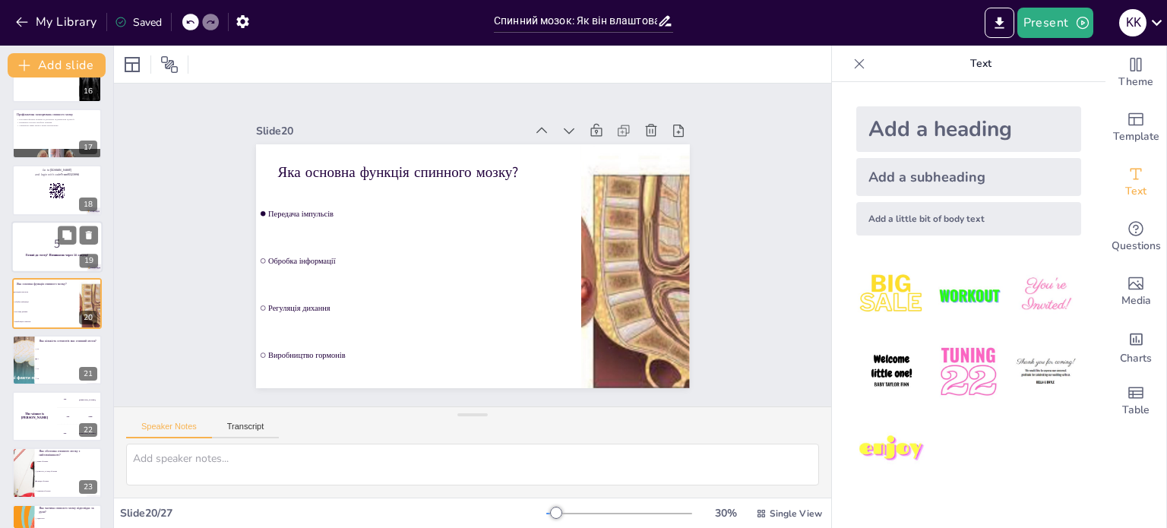
scroll to position [829, 0]
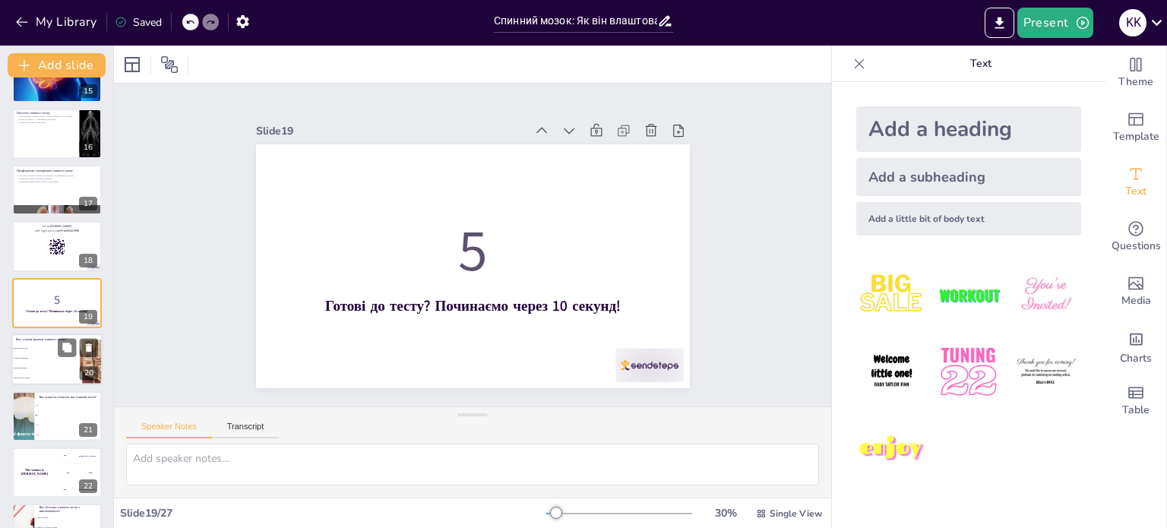
click at [43, 352] on li "Передача імпульсів" at bounding box center [45, 348] width 68 height 10
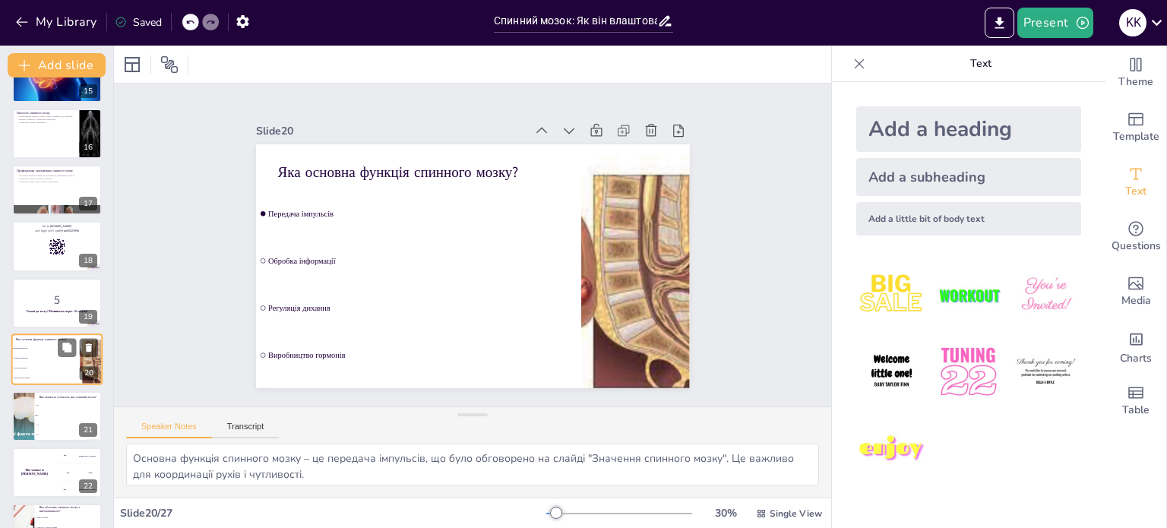
scroll to position [885, 0]
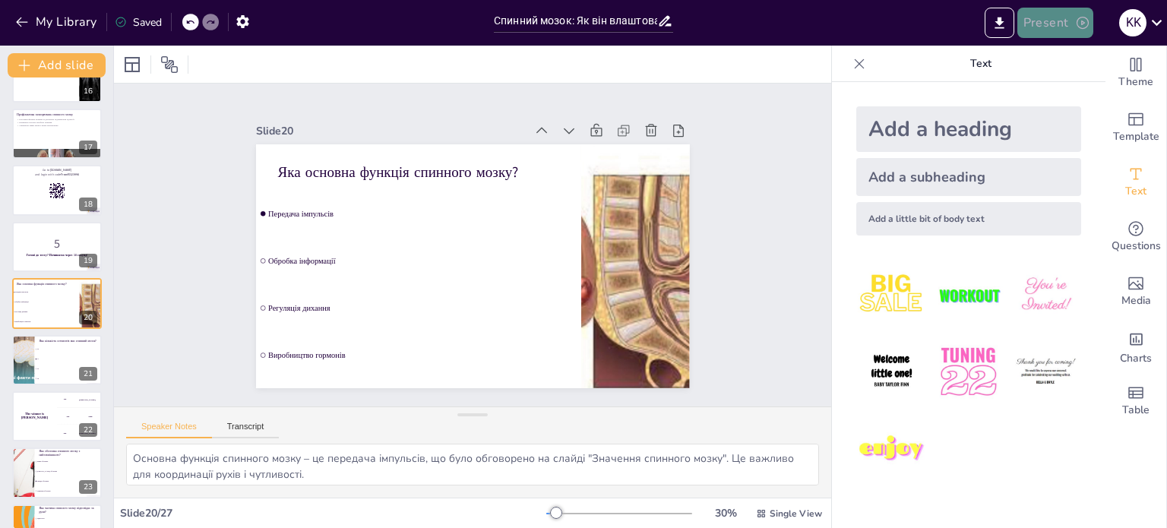
click at [1052, 24] on button "Present" at bounding box center [1055, 23] width 76 height 30
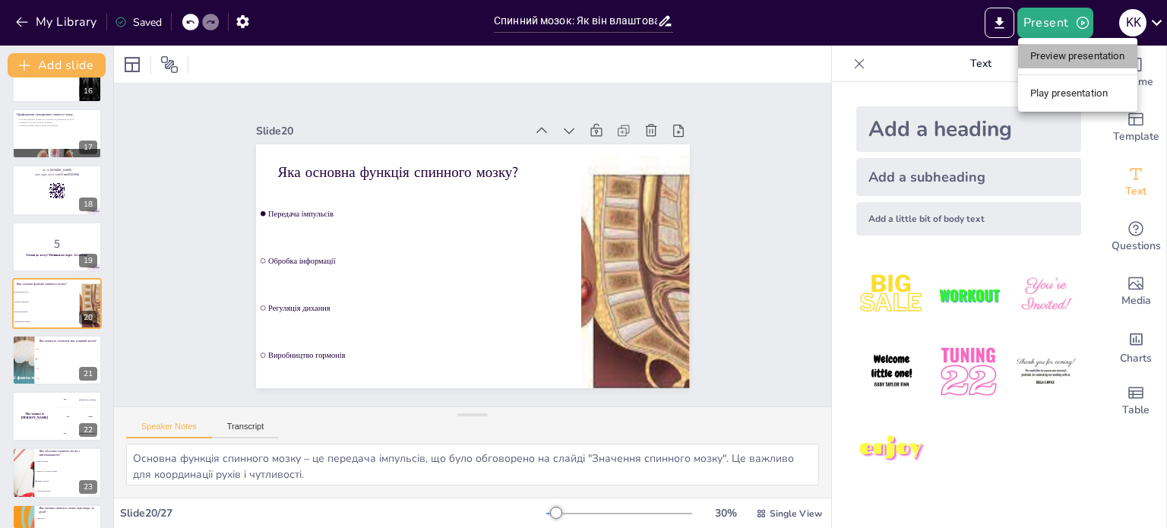
click at [1062, 58] on li "Preview presentation" at bounding box center [1077, 56] width 119 height 24
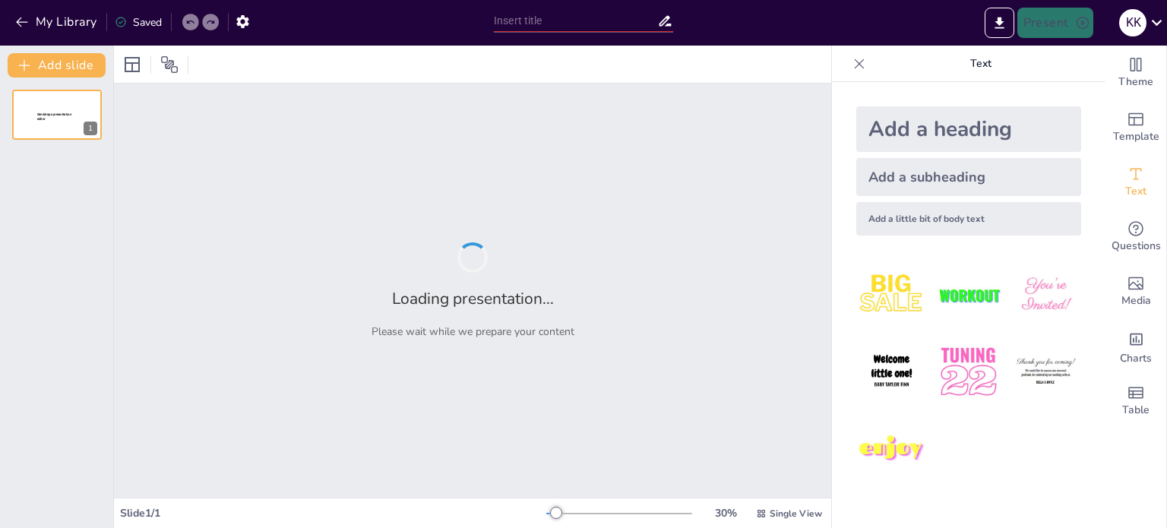
type input "Спинний мозок: Як він влаштований і чому це важливо?"
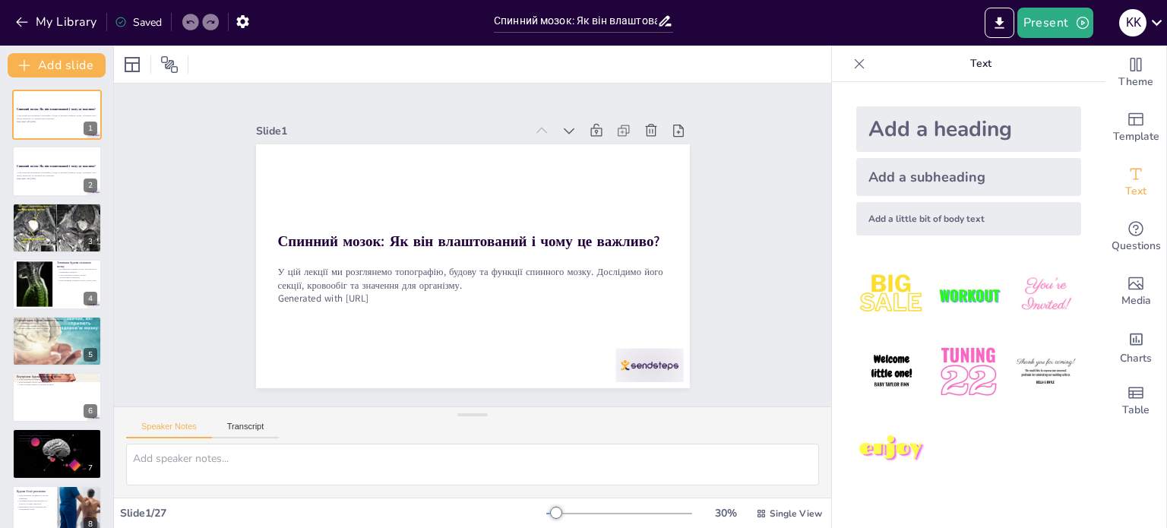
checkbox input "true"
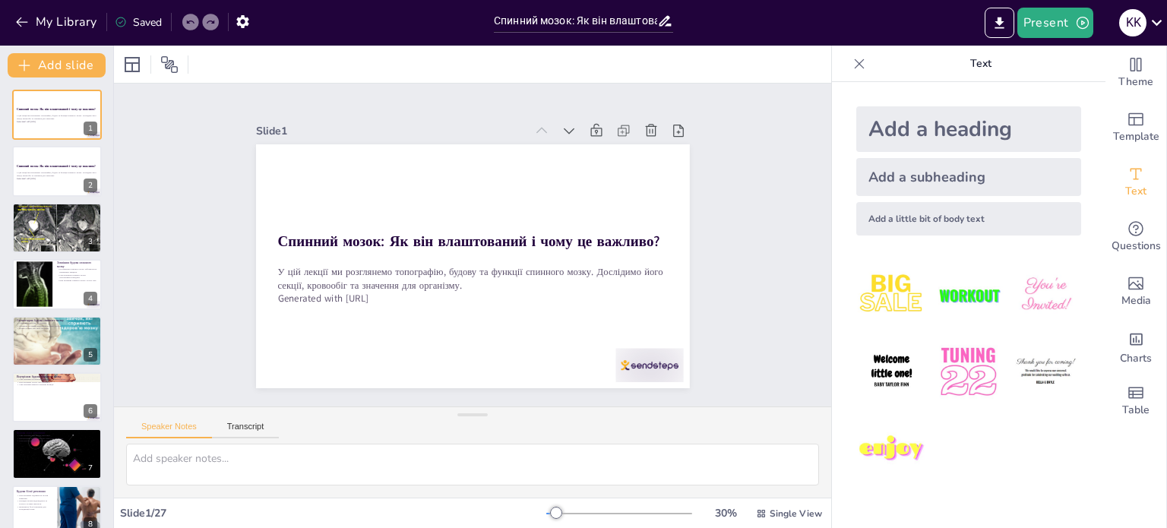
checkbox input "true"
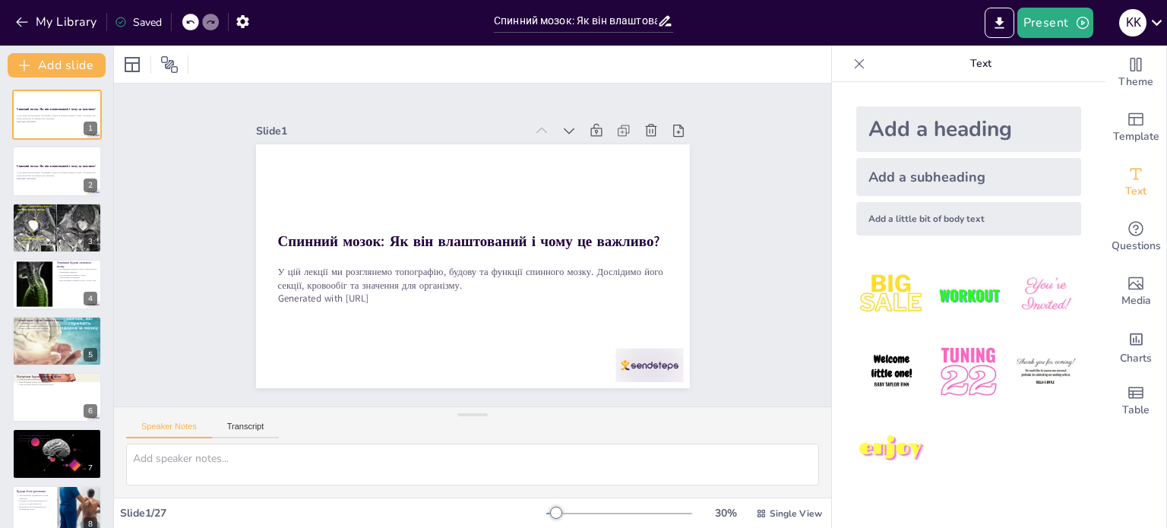
checkbox input "true"
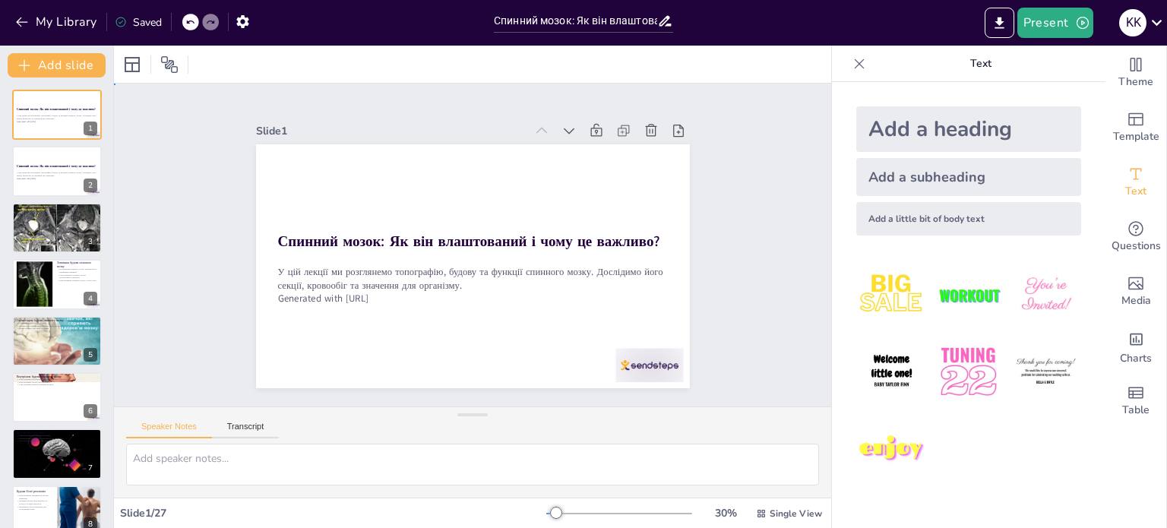
click at [690, 291] on div "Slide 1 Спинний мозок: Як він влаштований і чому це важливо? У цій лекції ми ро…" at bounding box center [473, 245] width 582 height 433
checkbox input "true"
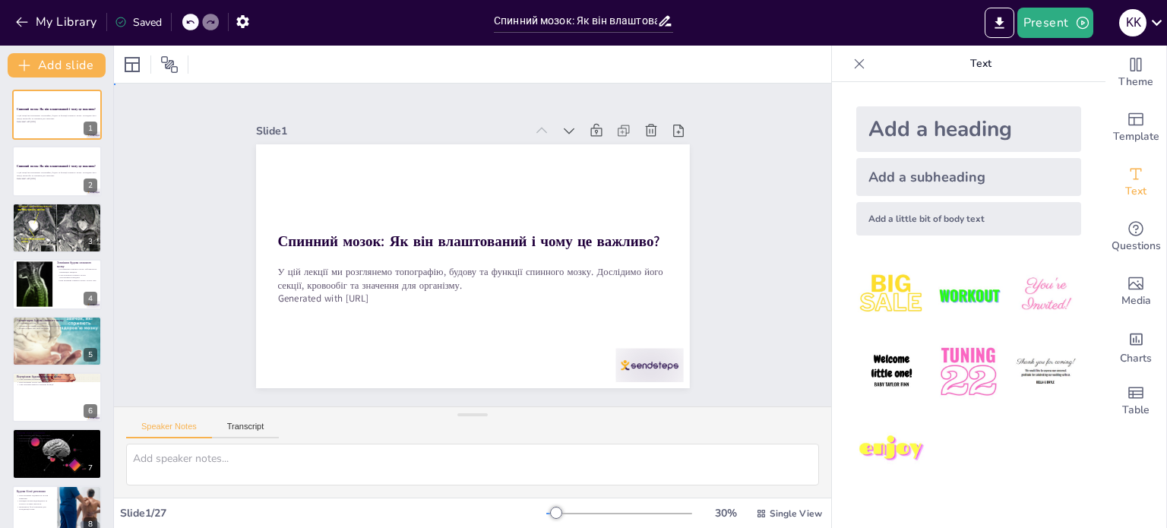
checkbox input "true"
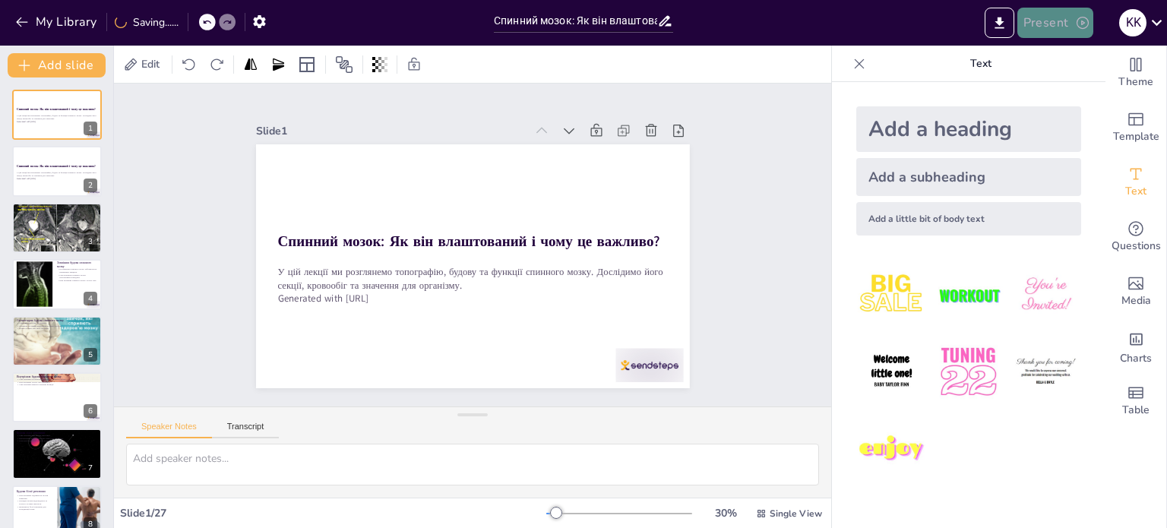
click at [1049, 19] on button "Present" at bounding box center [1055, 23] width 76 height 30
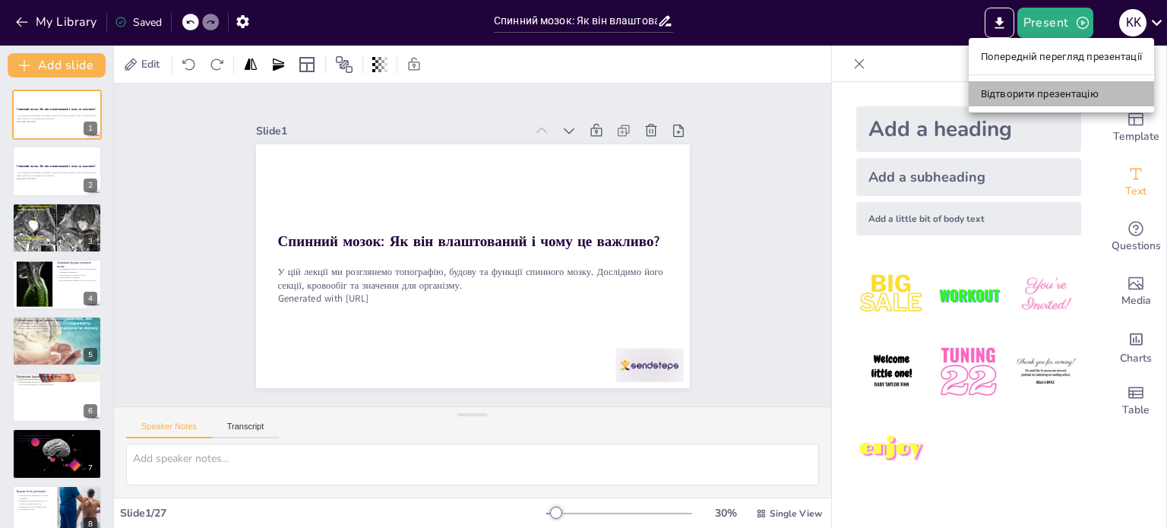
click at [1050, 91] on font "Відтворити презентацію" at bounding box center [1040, 93] width 118 height 11
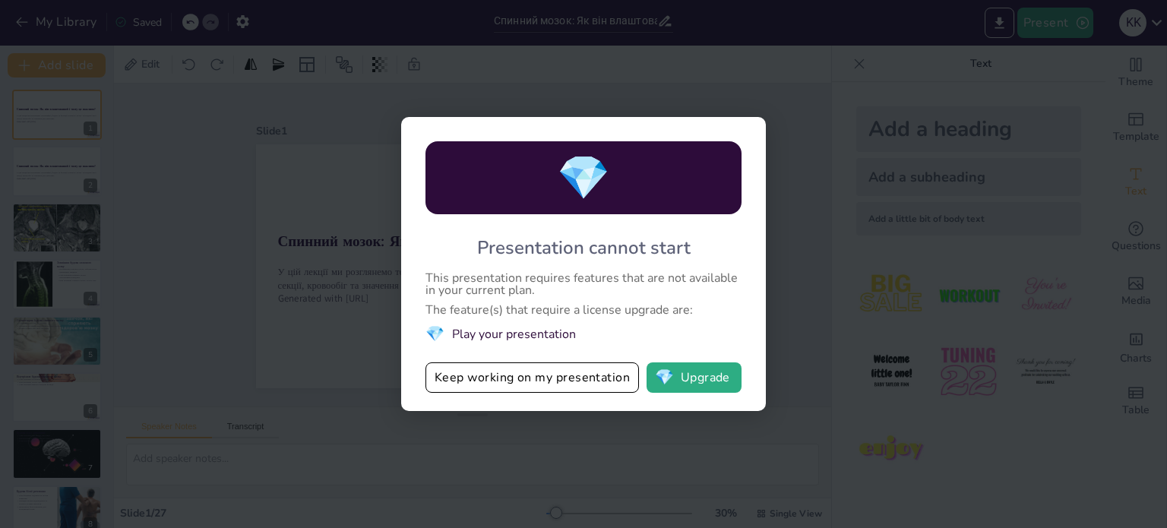
click at [827, 329] on div "💎 Presentation cannot start This presentation requires features that are not av…" at bounding box center [583, 264] width 1167 height 528
click at [763, 145] on div "💎 Presentation cannot start This presentation requires features that are not av…" at bounding box center [583, 264] width 365 height 294
click at [561, 378] on button "Keep working on my presentation" at bounding box center [531, 377] width 213 height 30
checkbox input "true"
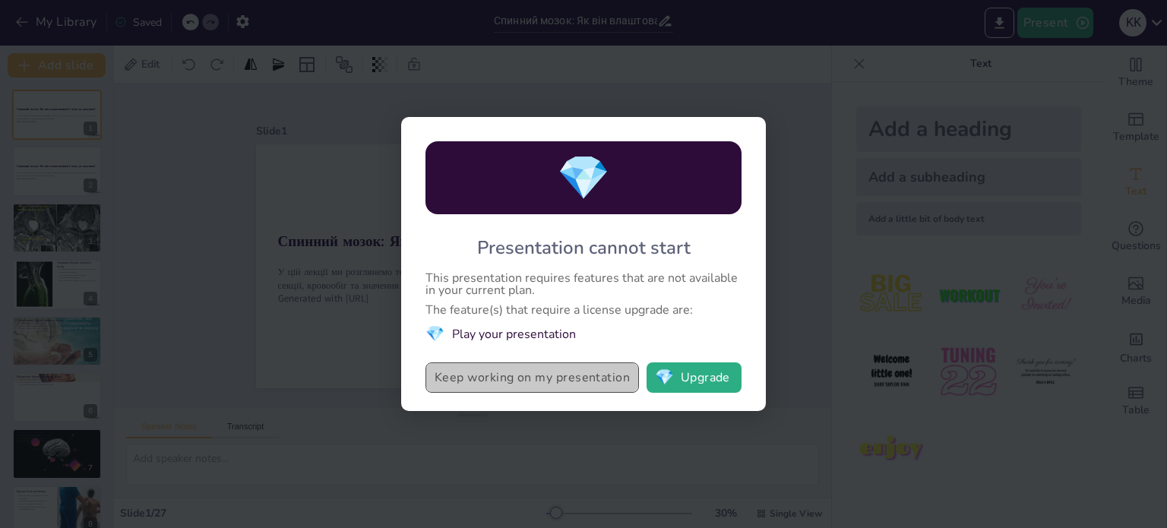
checkbox input "true"
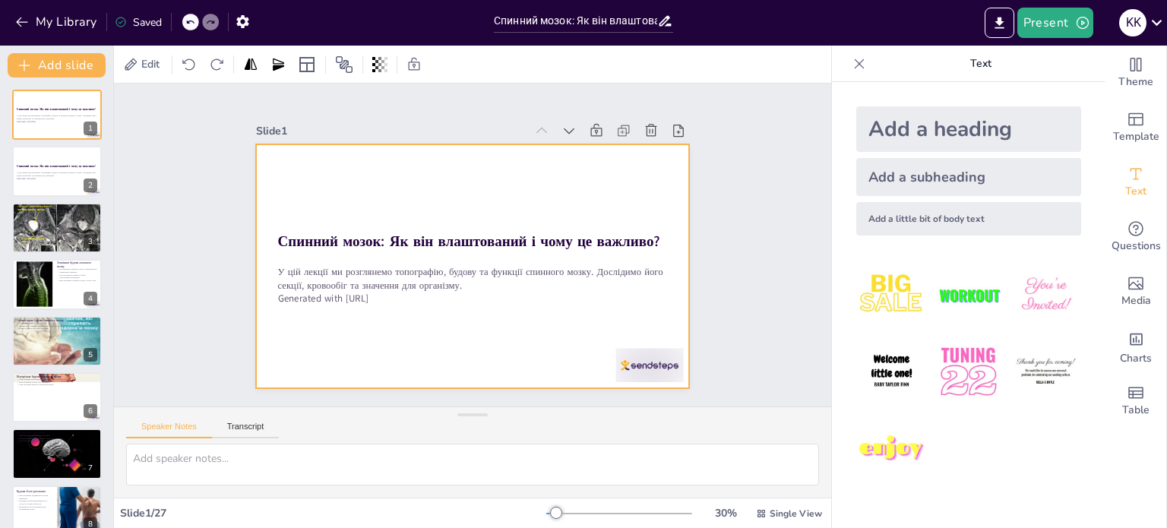
checkbox input "true"
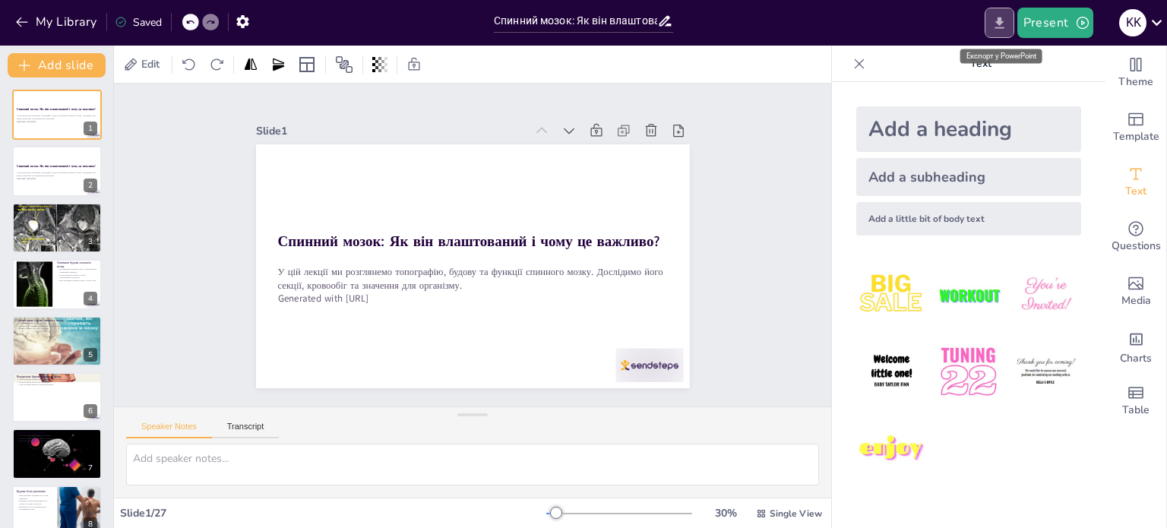
click at [1001, 9] on button "Export to PowerPoint" at bounding box center [1000, 23] width 30 height 30
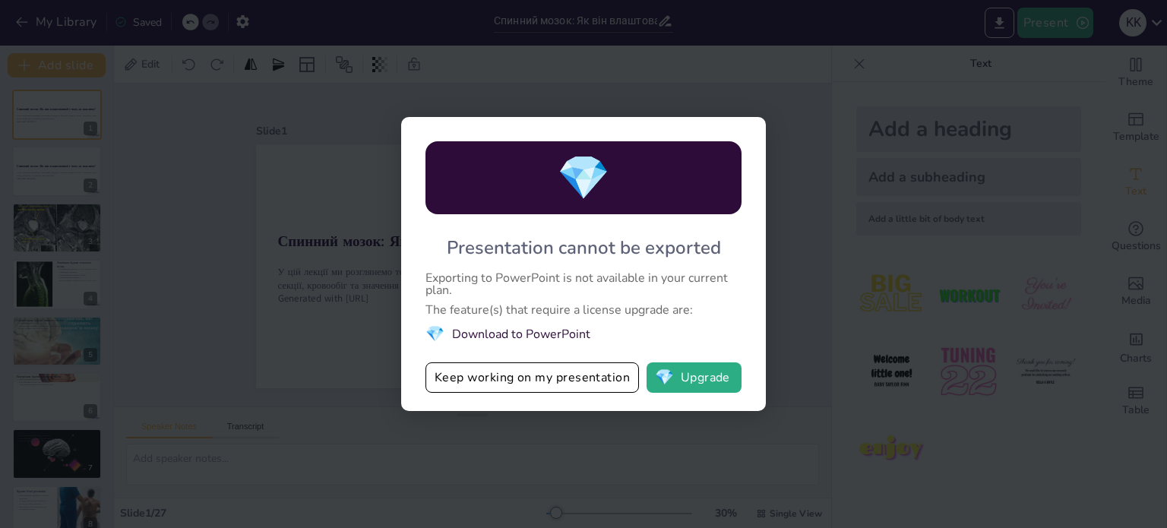
click at [881, 107] on div "💎 Presentation cannot be exported Exporting to PowerPoint is not available in y…" at bounding box center [583, 264] width 1167 height 528
checkbox input "true"
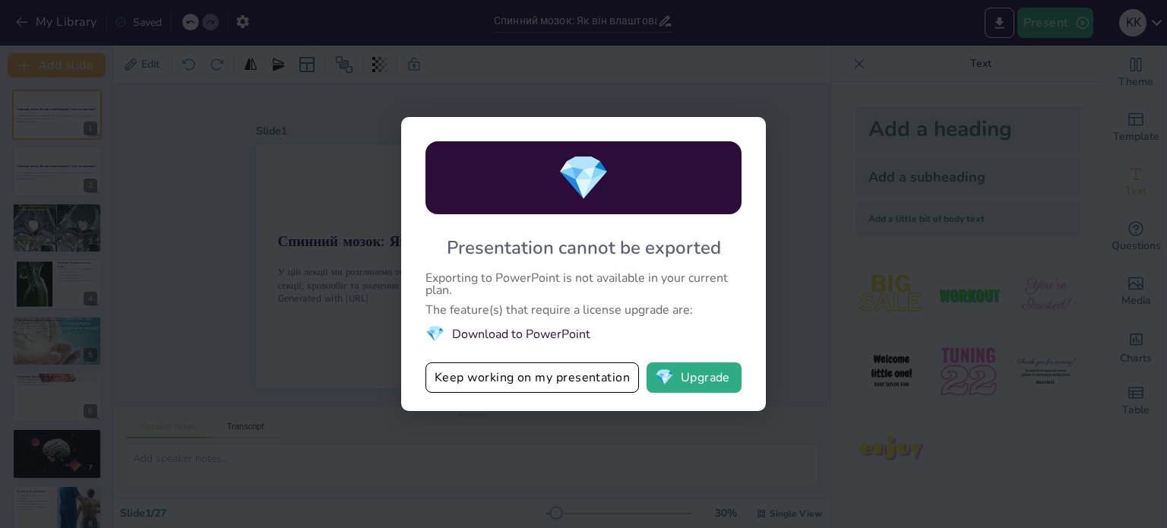
checkbox input "true"
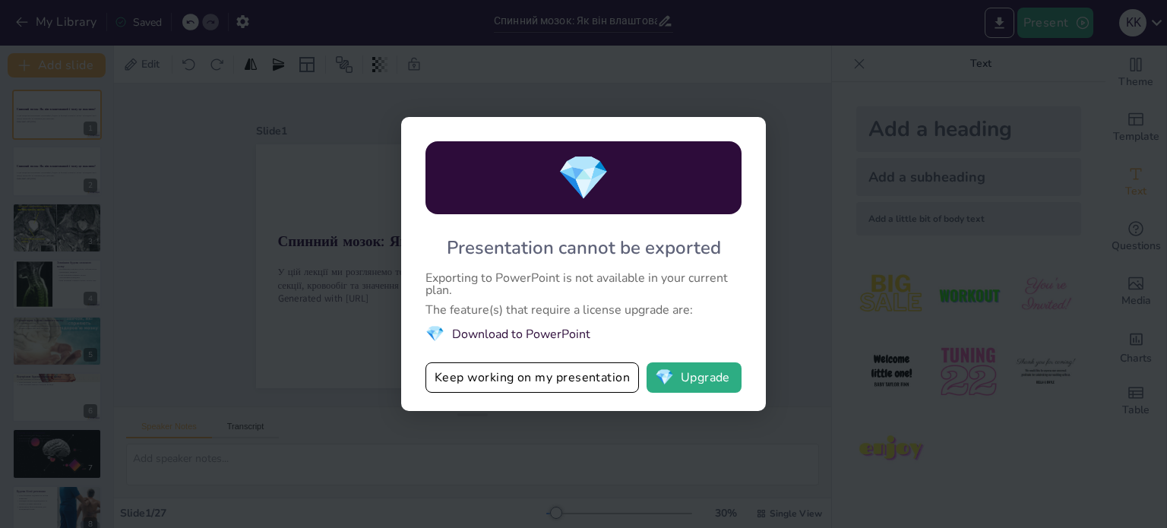
checkbox input "true"
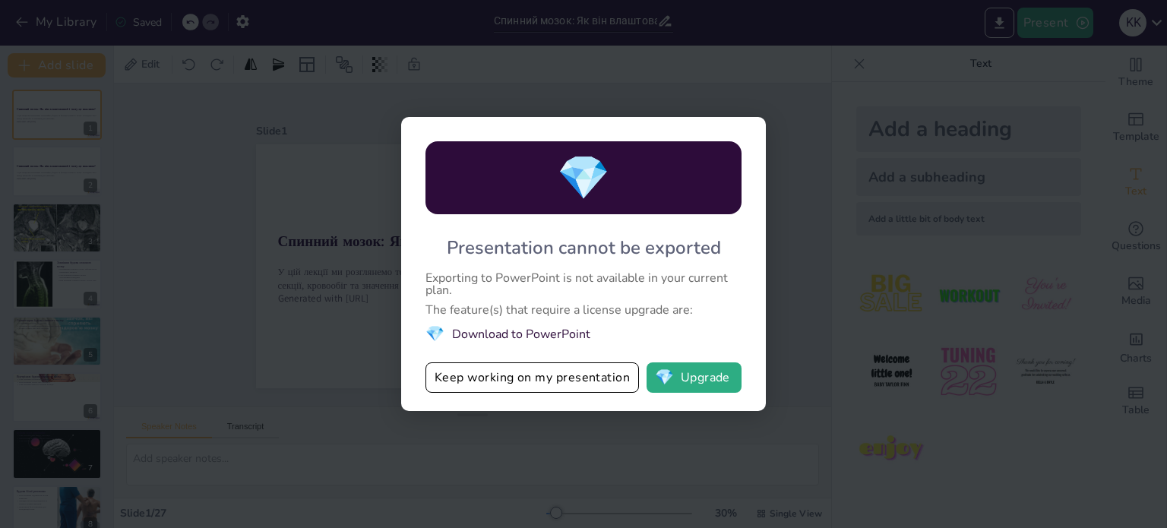
checkbox input "true"
click at [313, 403] on div "💎 Presentation cannot be exported Exporting to PowerPoint is not available in y…" at bounding box center [583, 264] width 1167 height 528
click at [602, 370] on button "Keep working on my presentation" at bounding box center [531, 377] width 213 height 30
checkbox input "true"
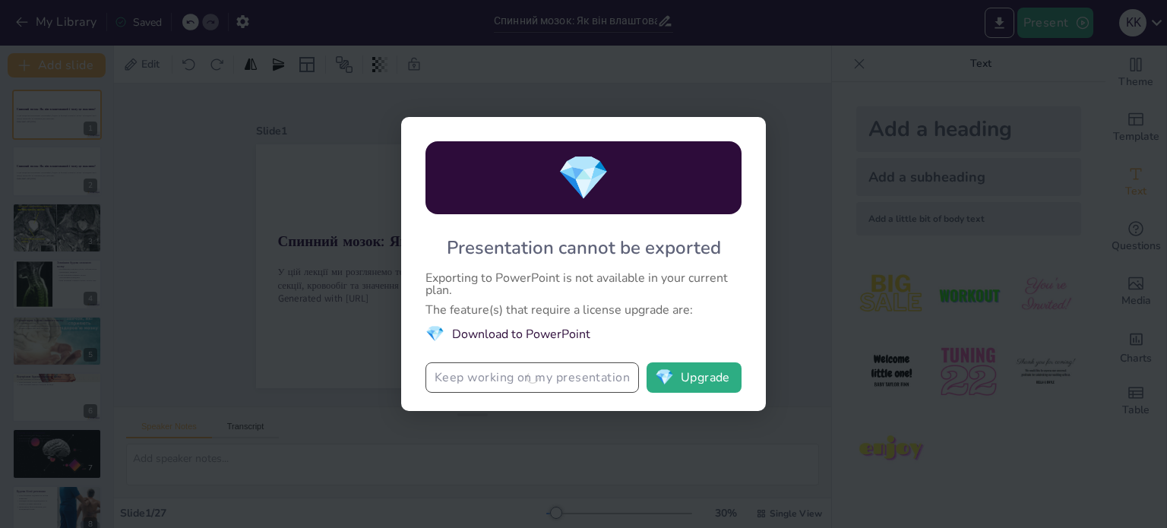
checkbox input "true"
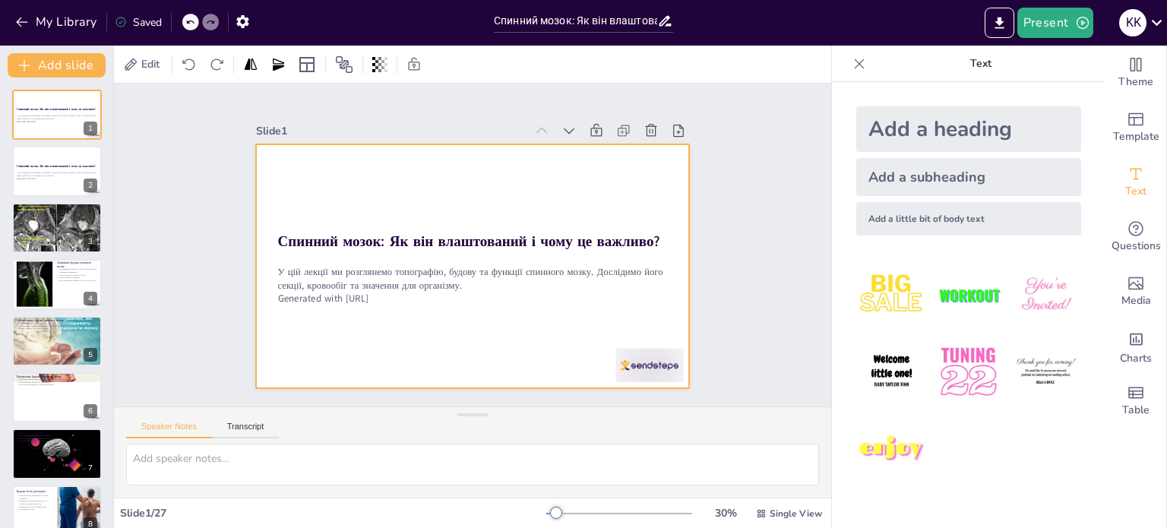
checkbox input "true"
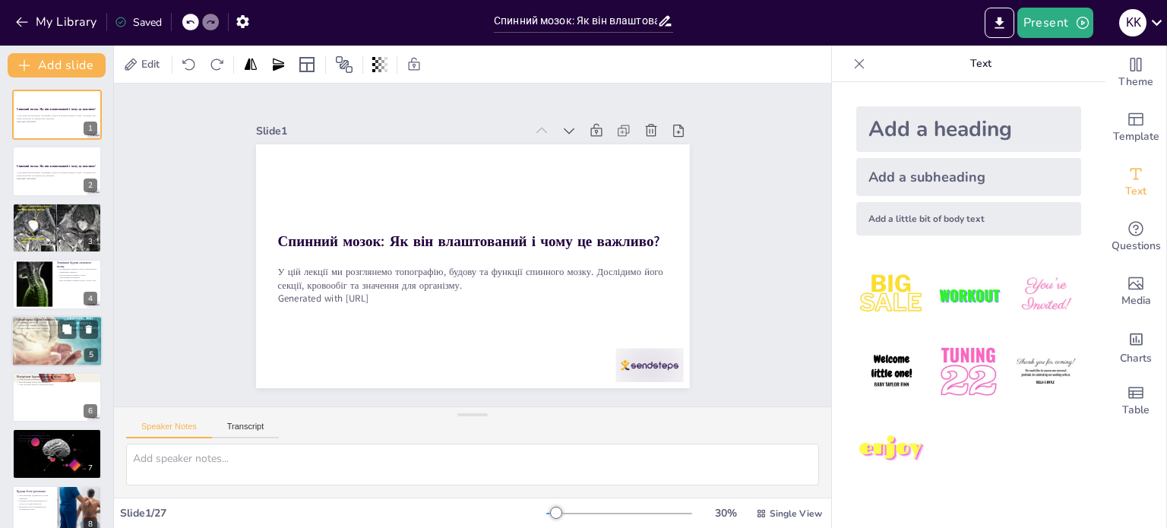
checkbox input "true"
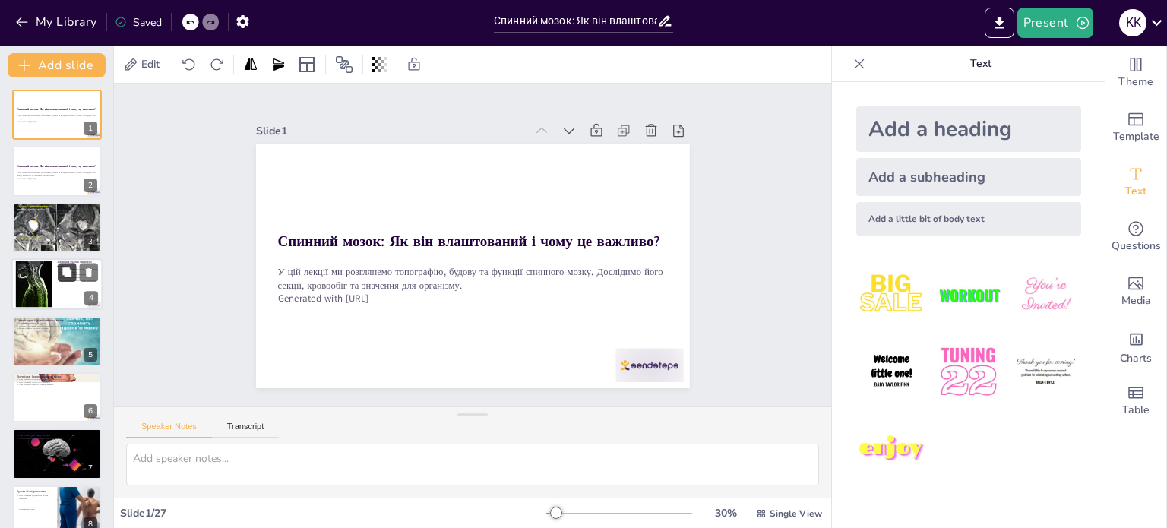
checkbox input "true"
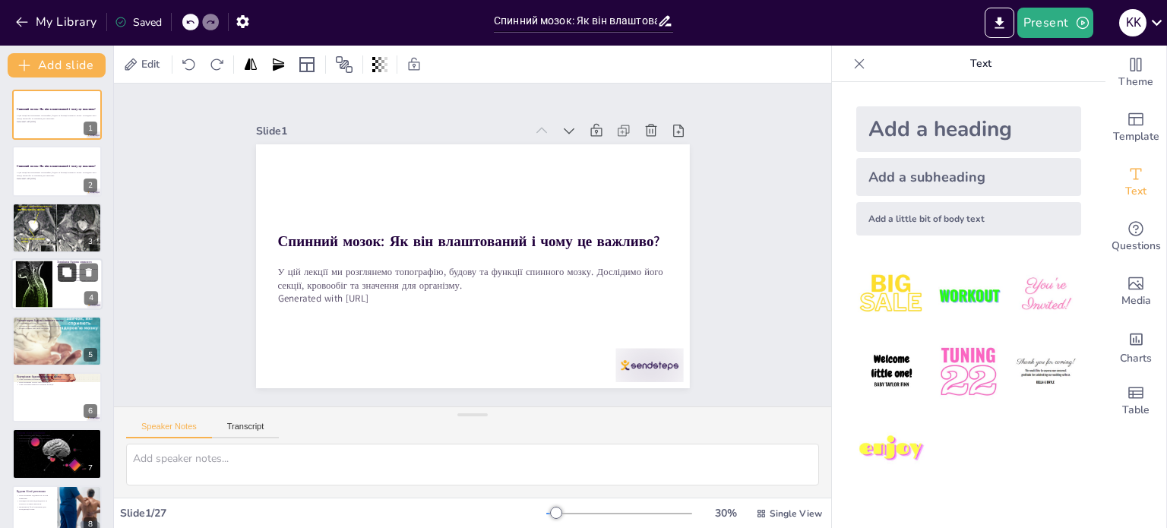
checkbox input "true"
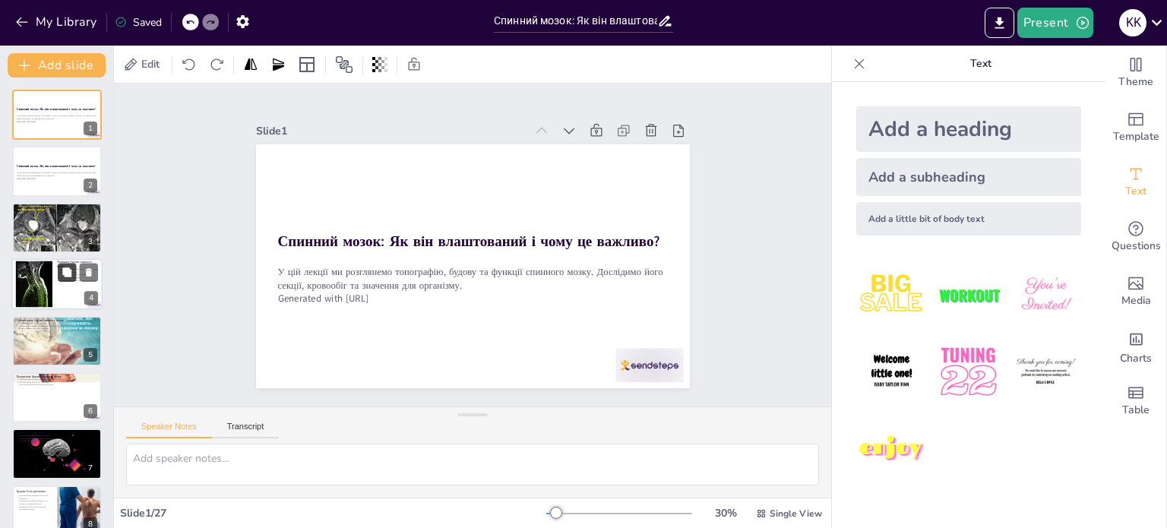
checkbox input "true"
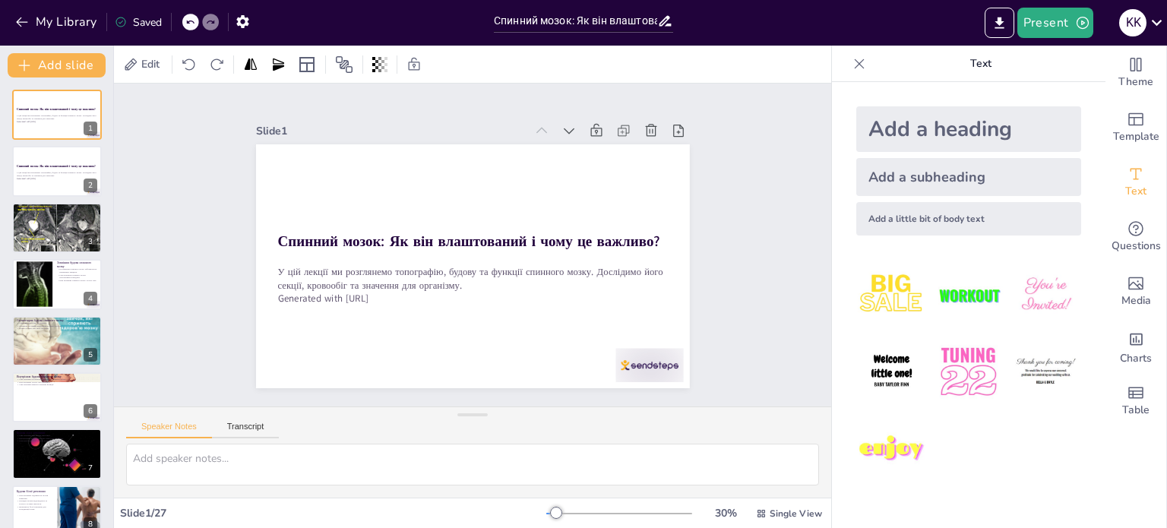
checkbox input "true"
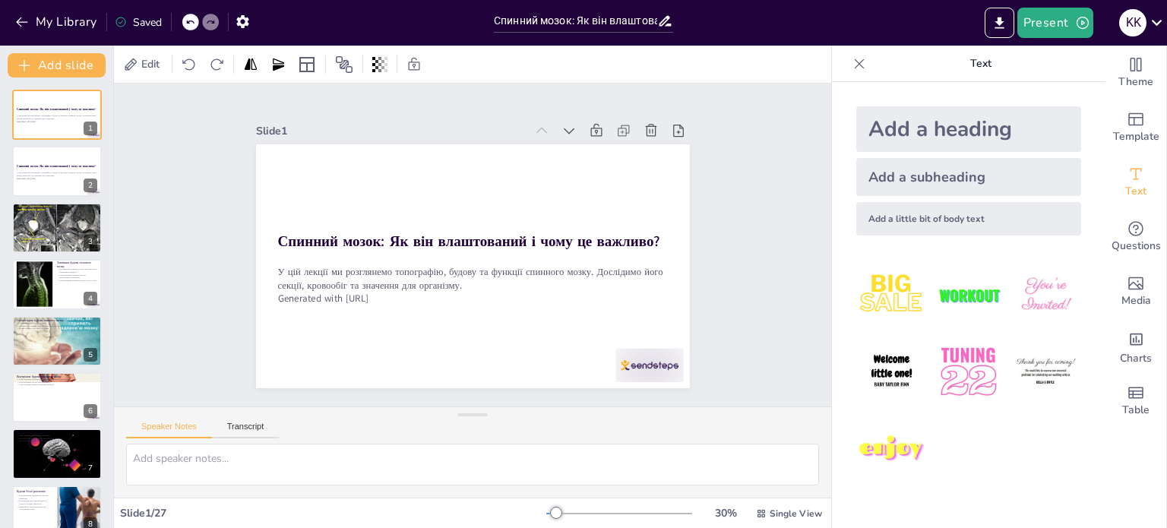
checkbox input "true"
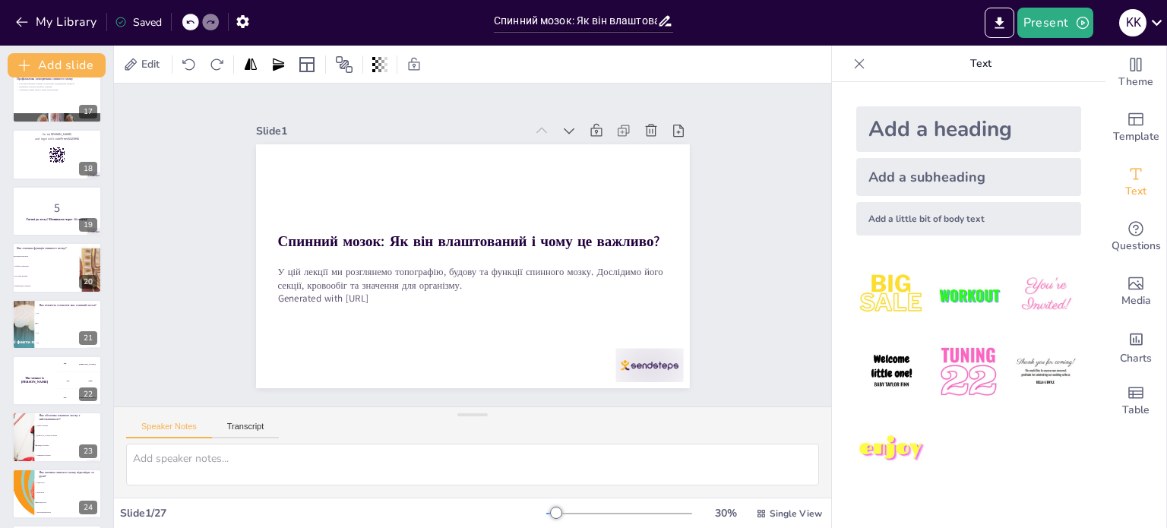
scroll to position [1093, 0]
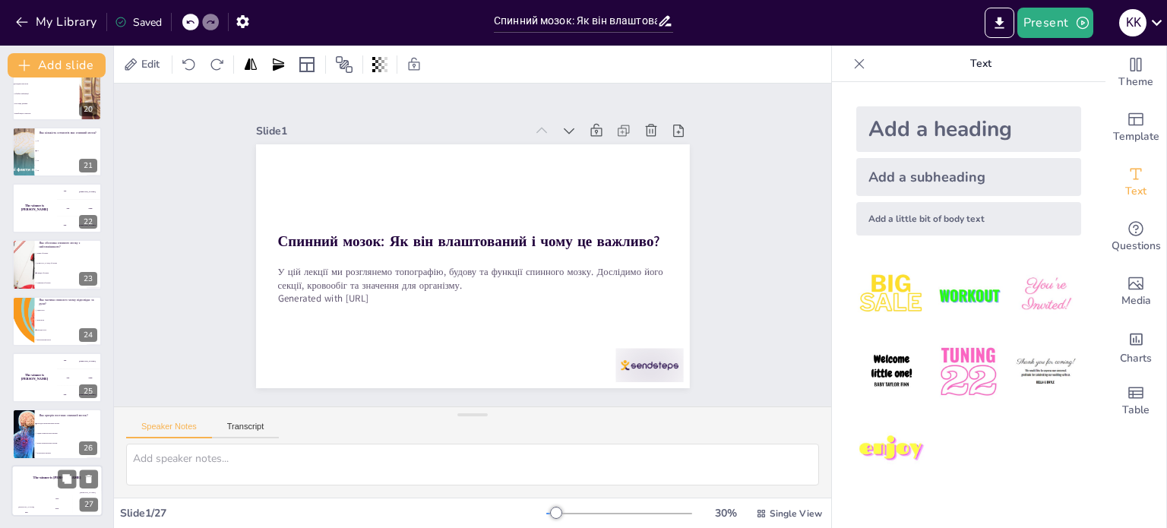
checkbox input "true"
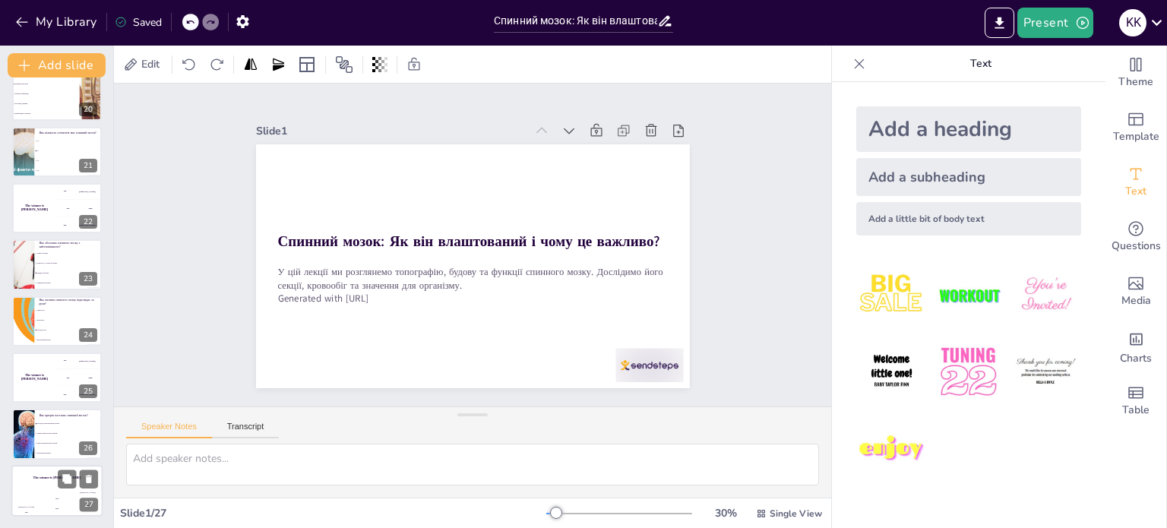
checkbox input "true"
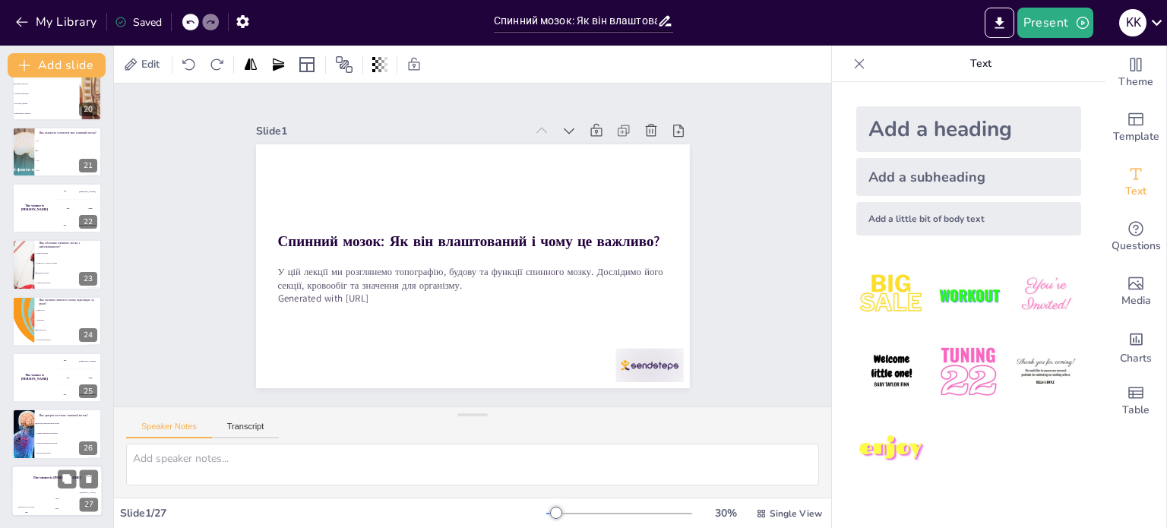
checkbox input "true"
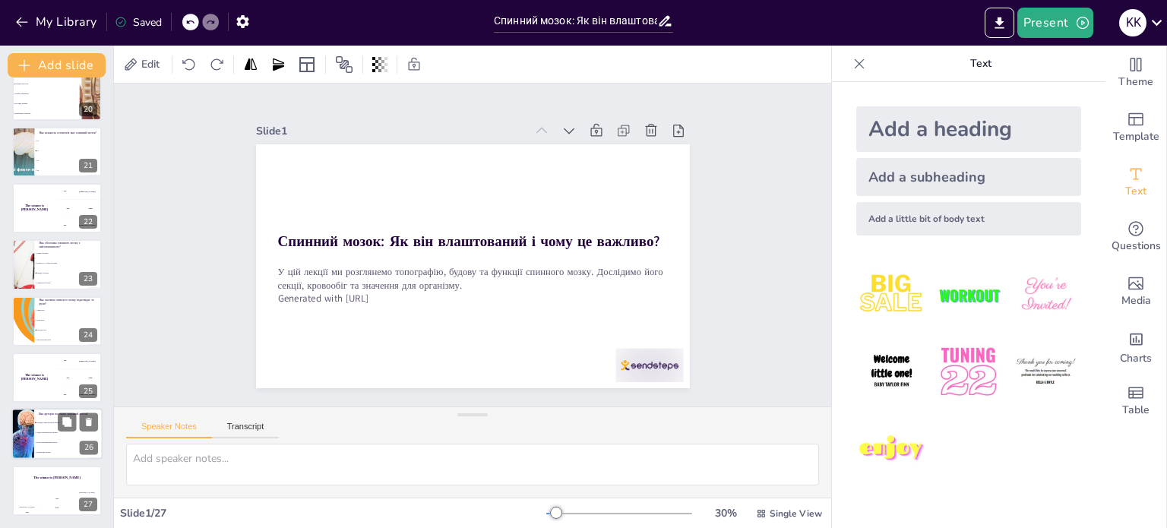
checkbox input "true"
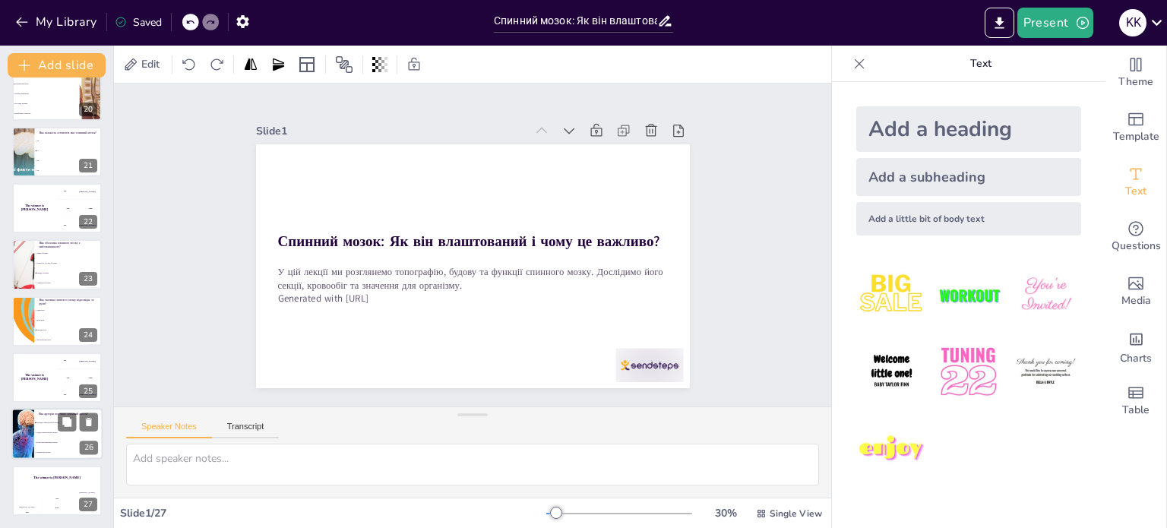
checkbox input "true"
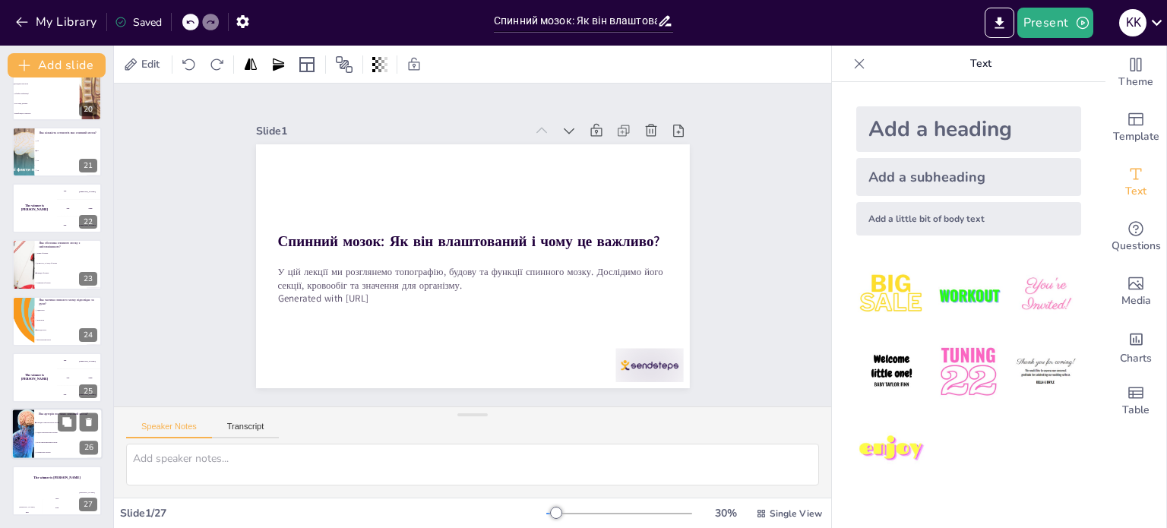
checkbox input "true"
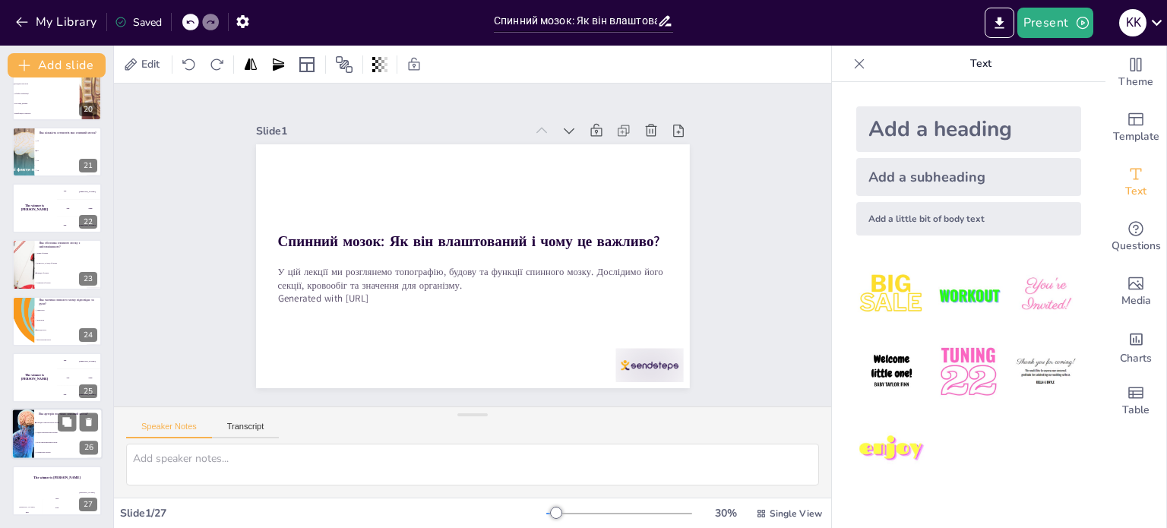
checkbox input "true"
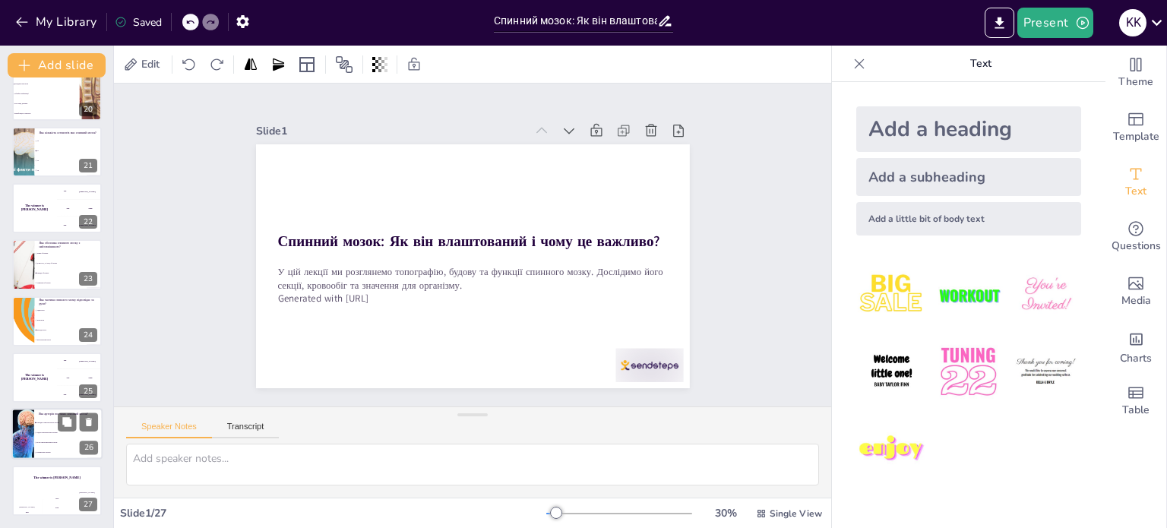
checkbox input "true"
click at [55, 422] on span "Передня спинномозкова артерія" at bounding box center [68, 423] width 65 height 2
type textarea "Передня спинномозкова артерія постачає спинний мозок, про що йшлося на слайді "…"
checkbox input "true"
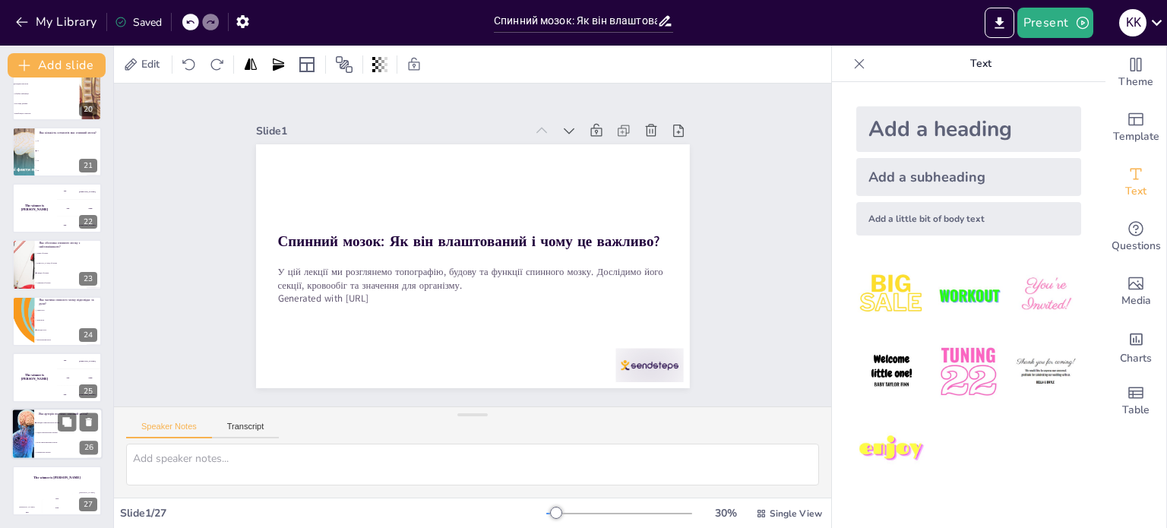
checkbox input "true"
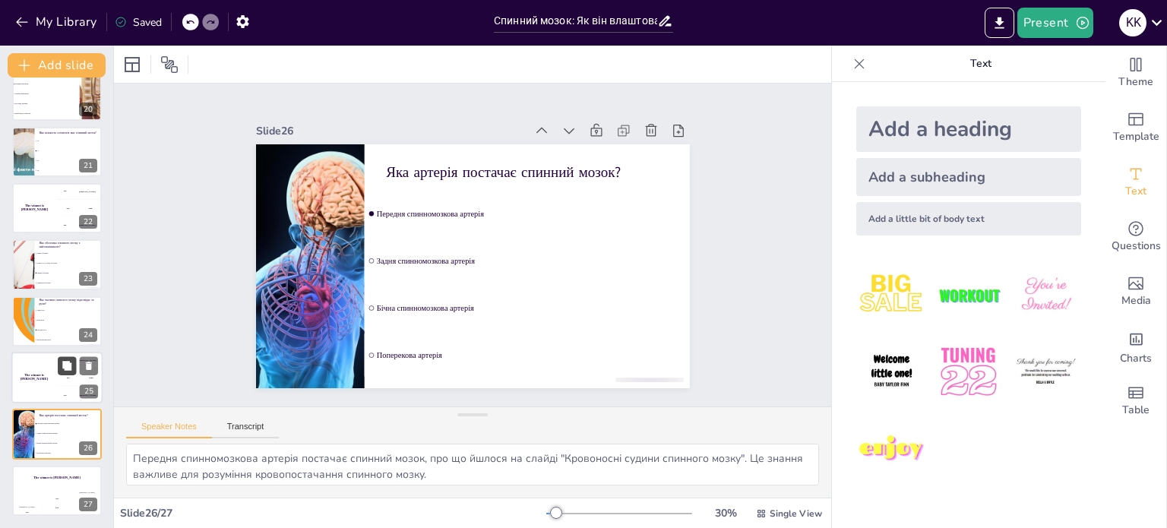
checkbox input "true"
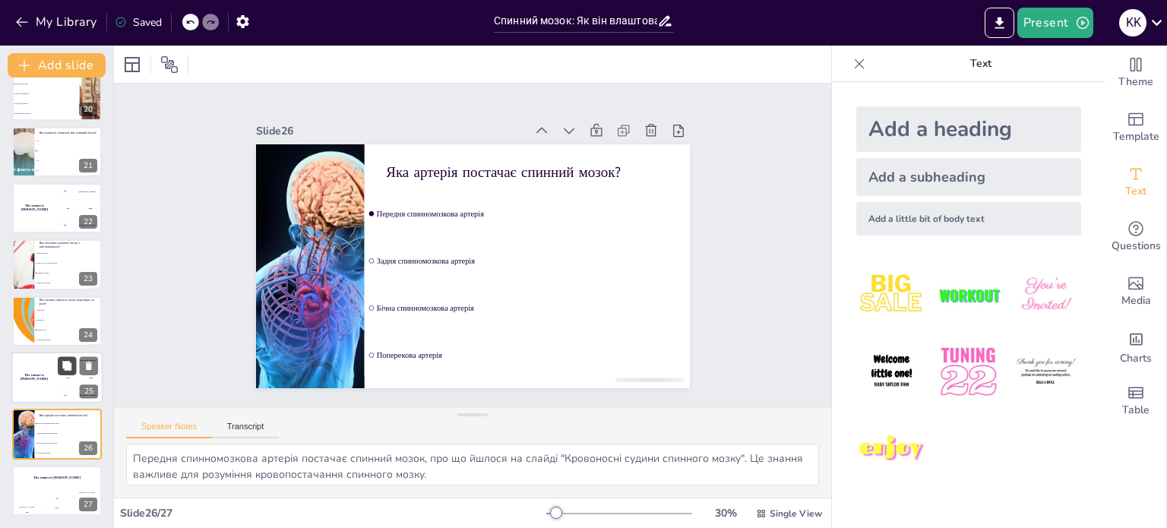
checkbox input "true"
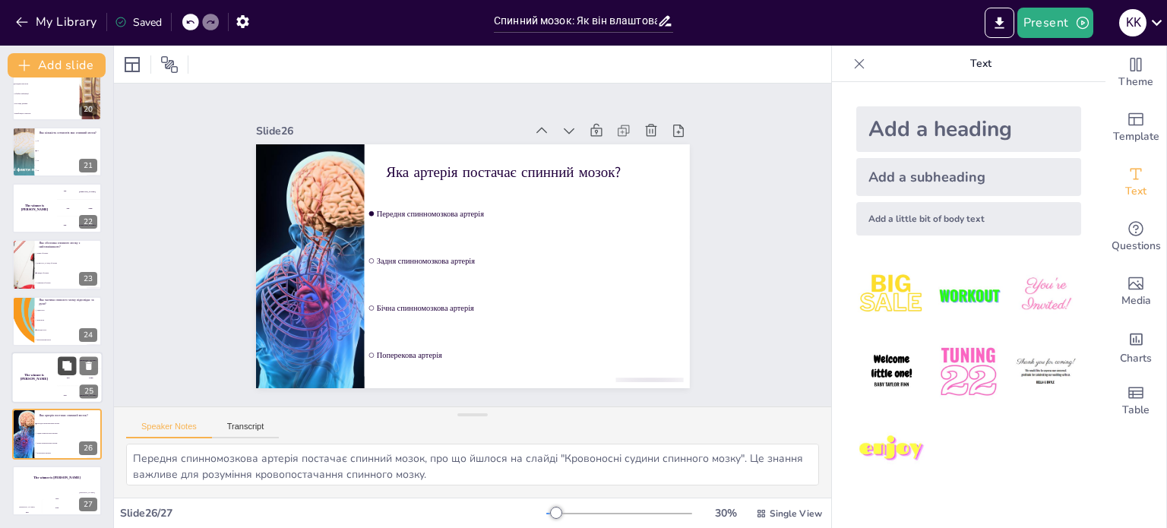
checkbox input "true"
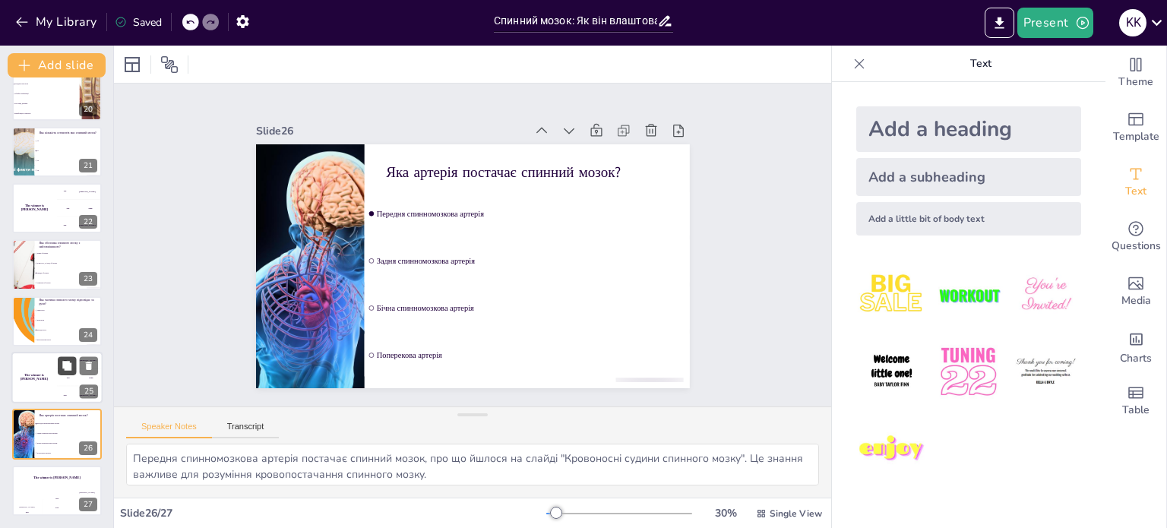
checkbox input "true"
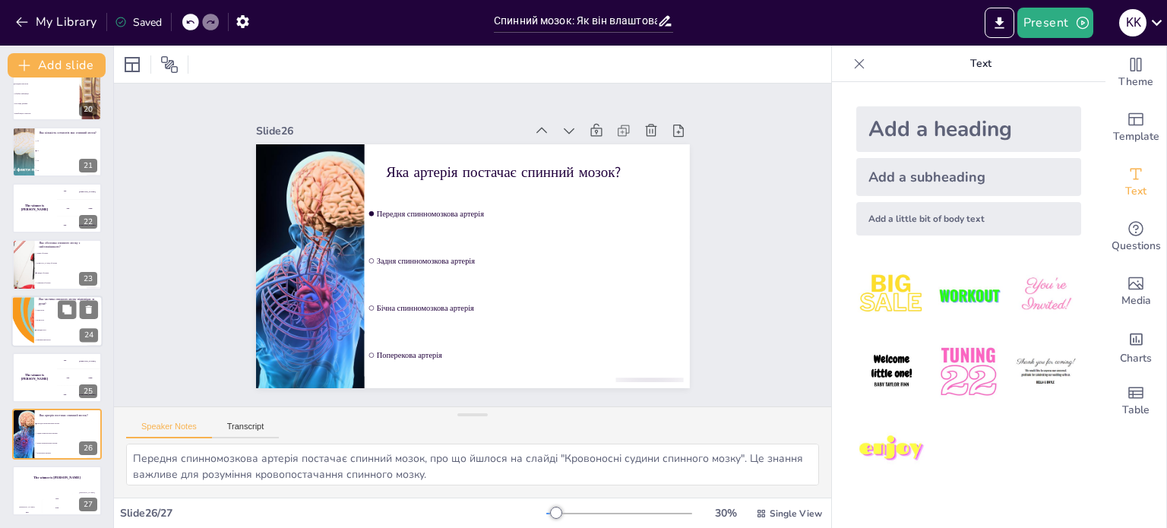
checkbox input "true"
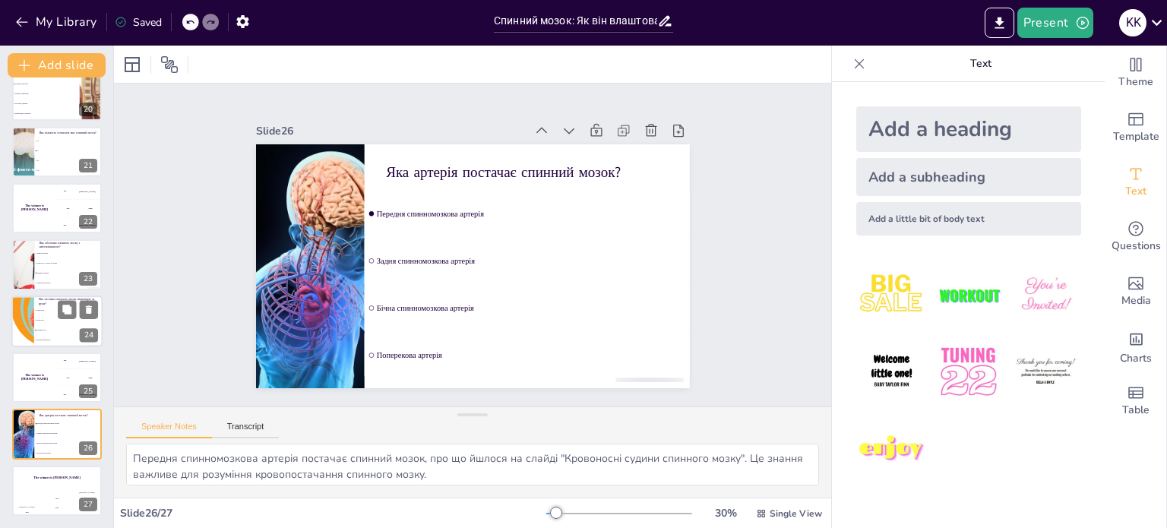
checkbox input "true"
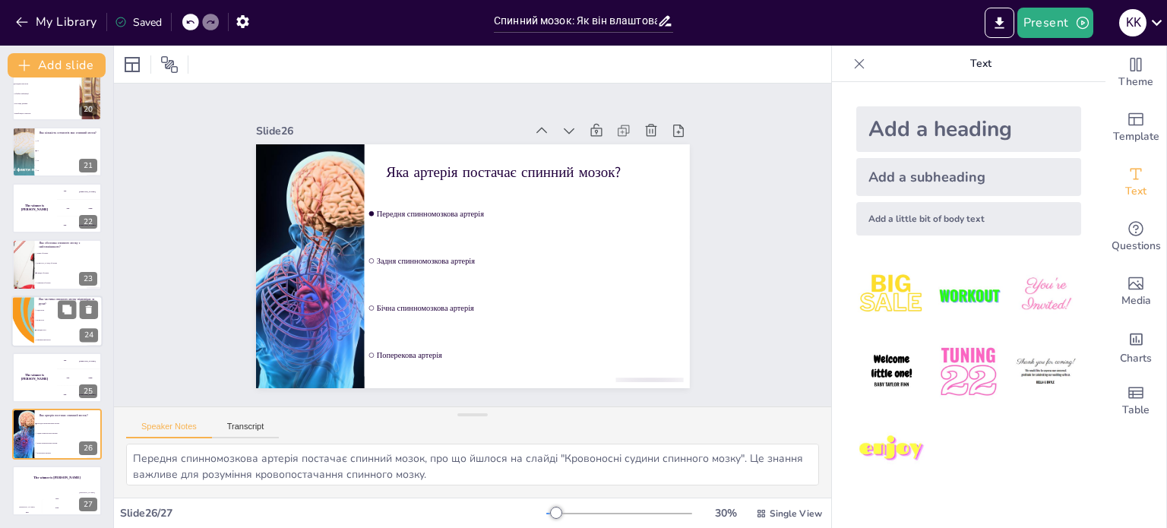
checkbox input "true"
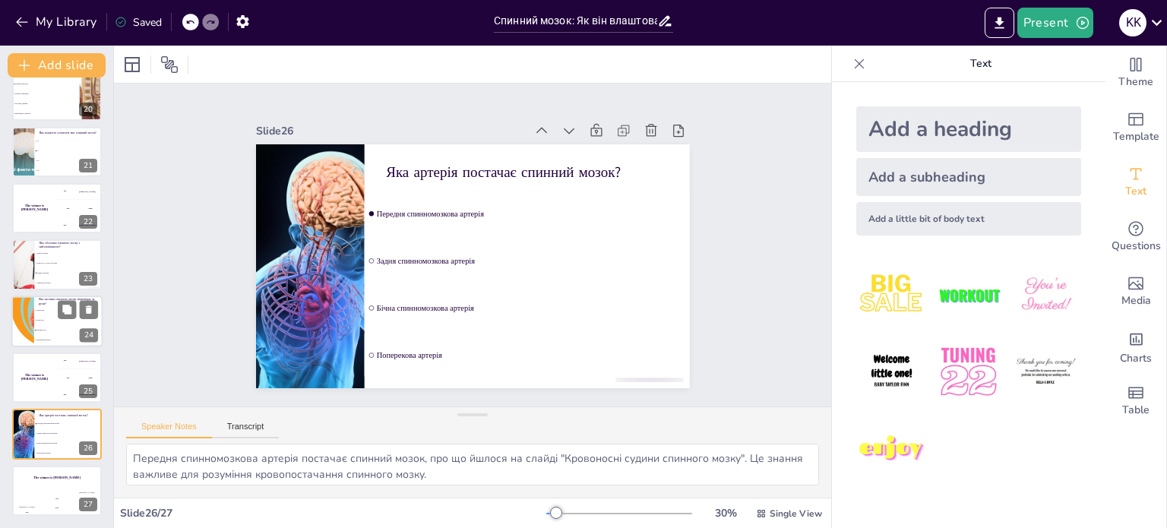
checkbox input "true"
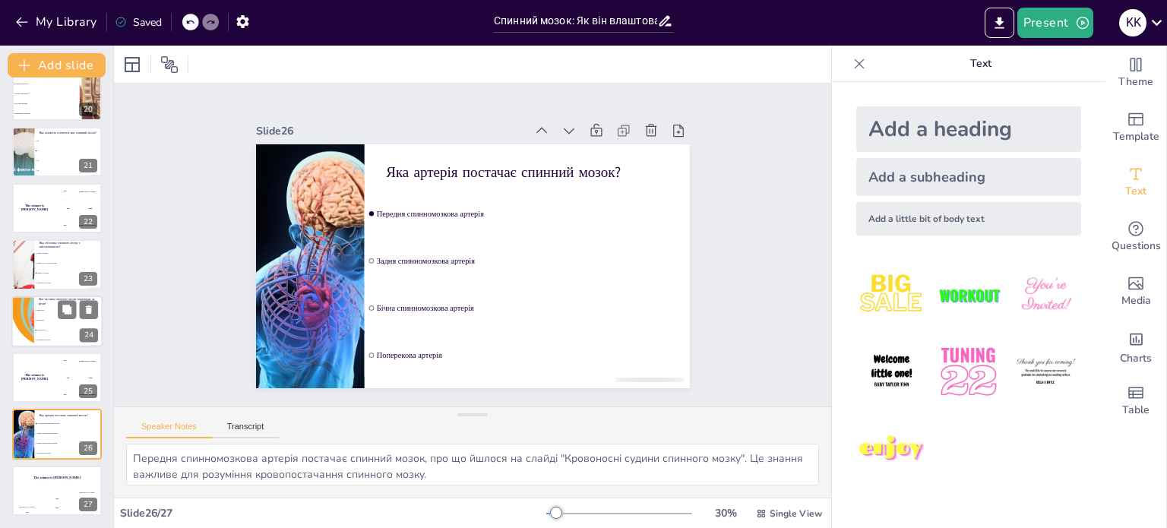
checkbox input "true"
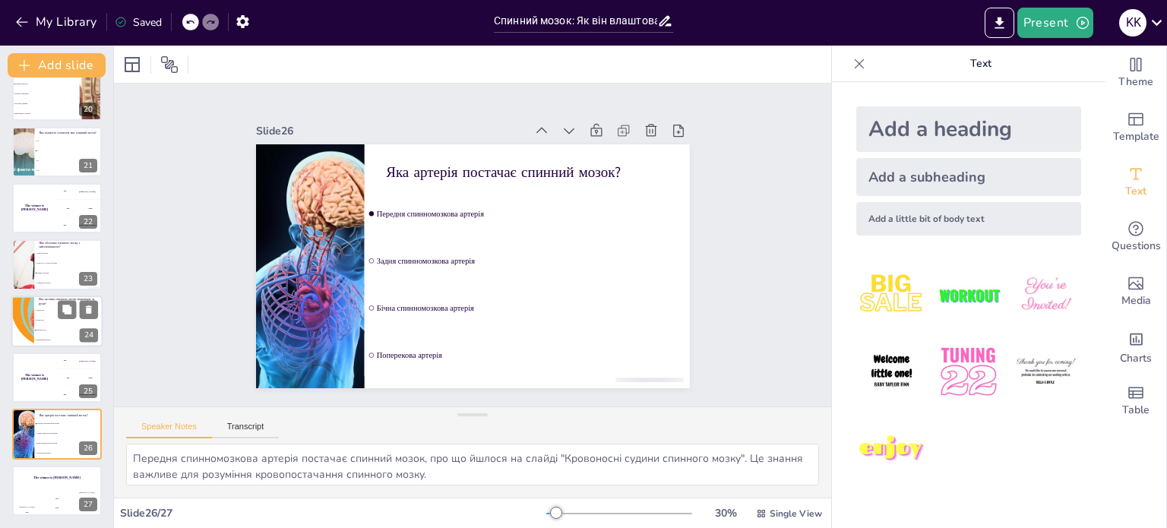
checkbox input "true"
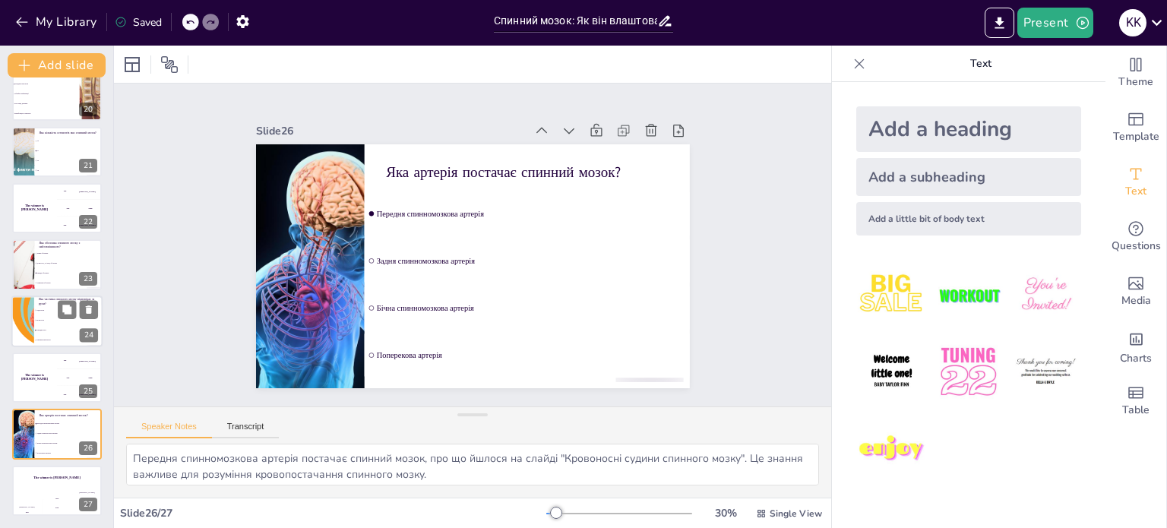
checkbox input "true"
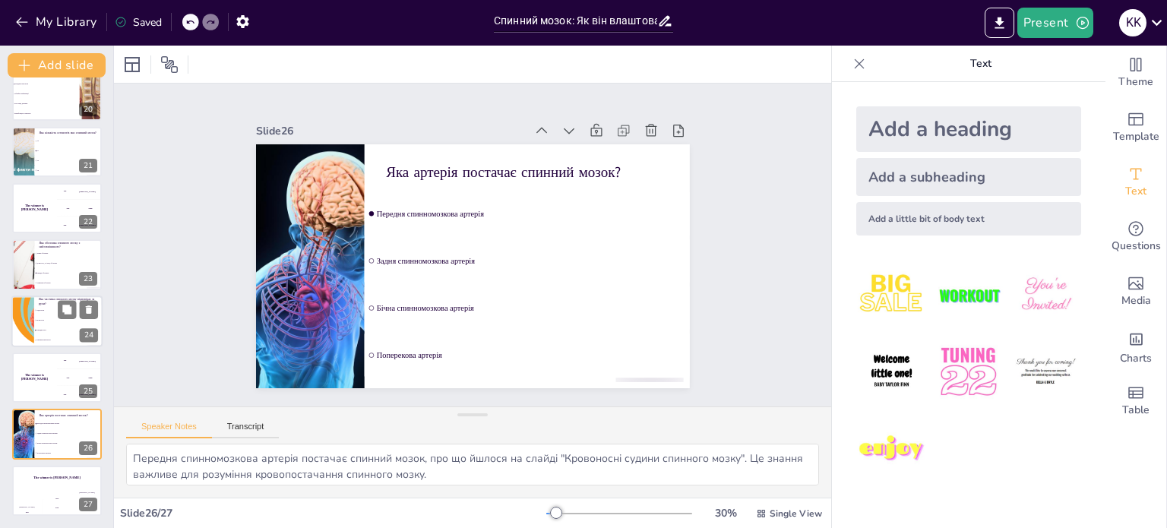
checkbox input "true"
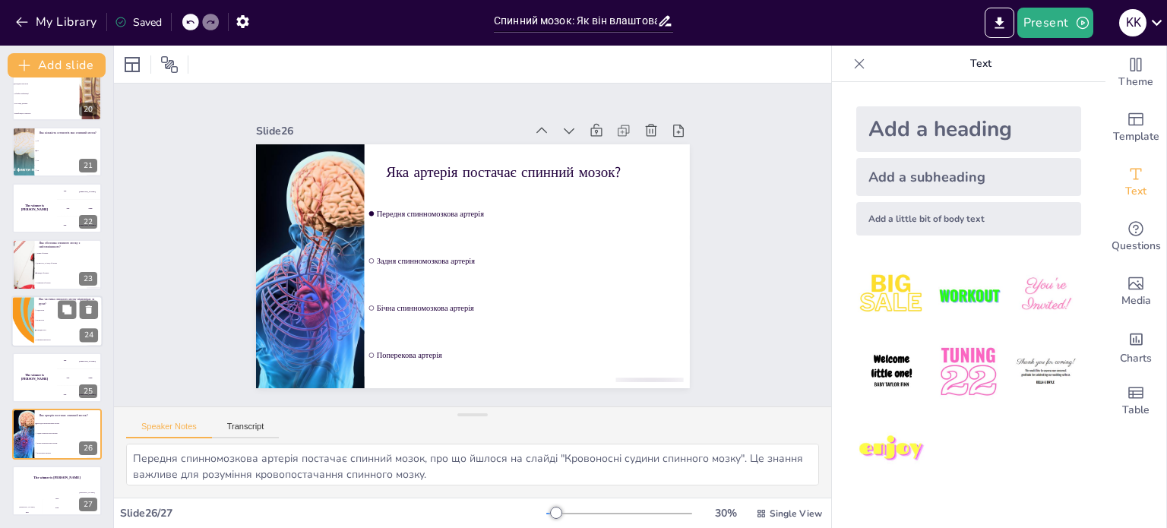
checkbox input "true"
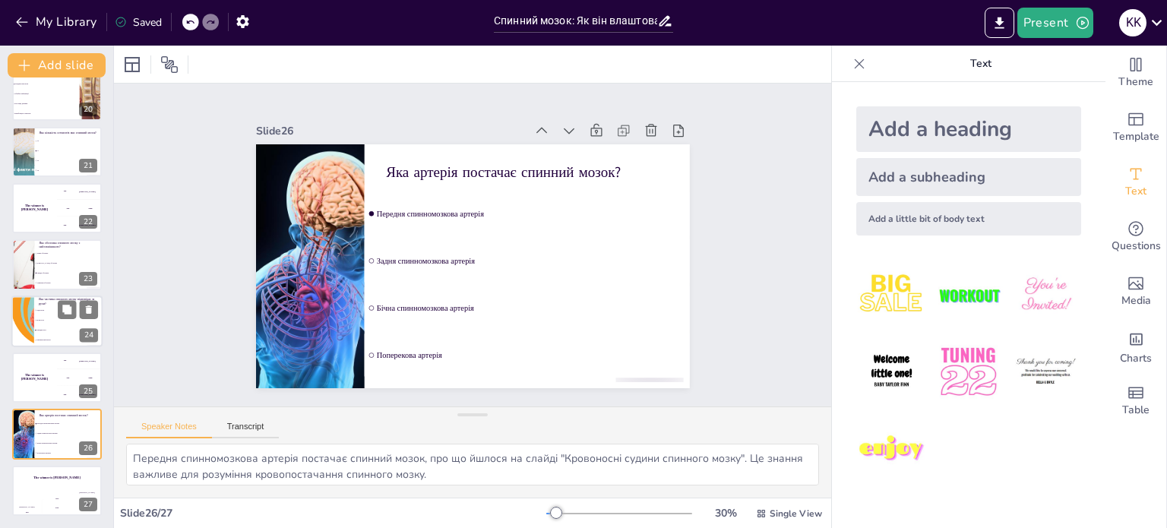
checkbox input "true"
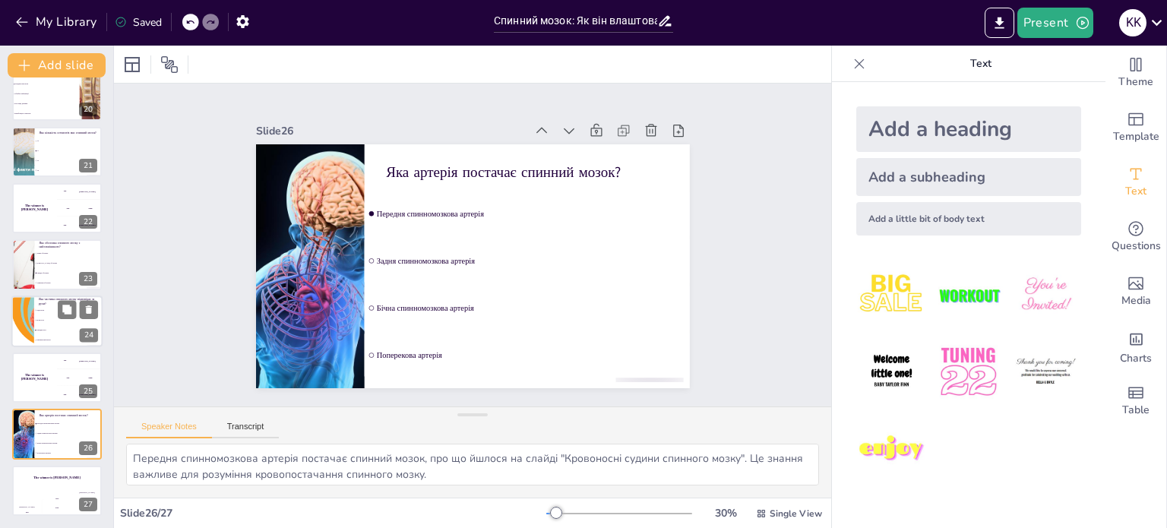
checkbox input "true"
click at [55, 321] on li "Бічні роги" at bounding box center [68, 320] width 68 height 10
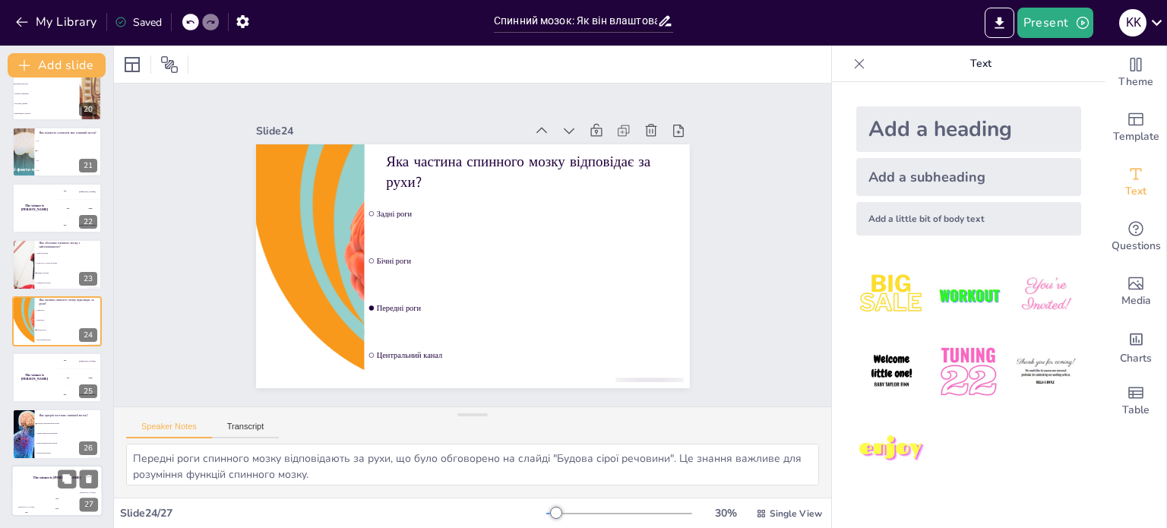
click at [34, 482] on div "The winner is Niels 🏆" at bounding box center [56, 478] width 91 height 26
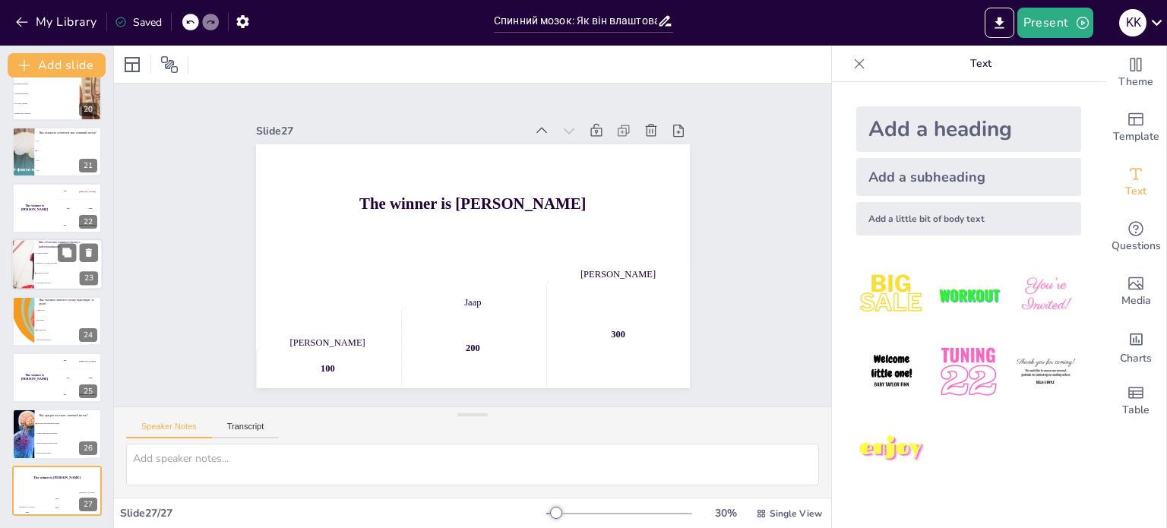
click at [43, 266] on li "[PERSON_NAME] оболонка" at bounding box center [68, 264] width 68 height 10
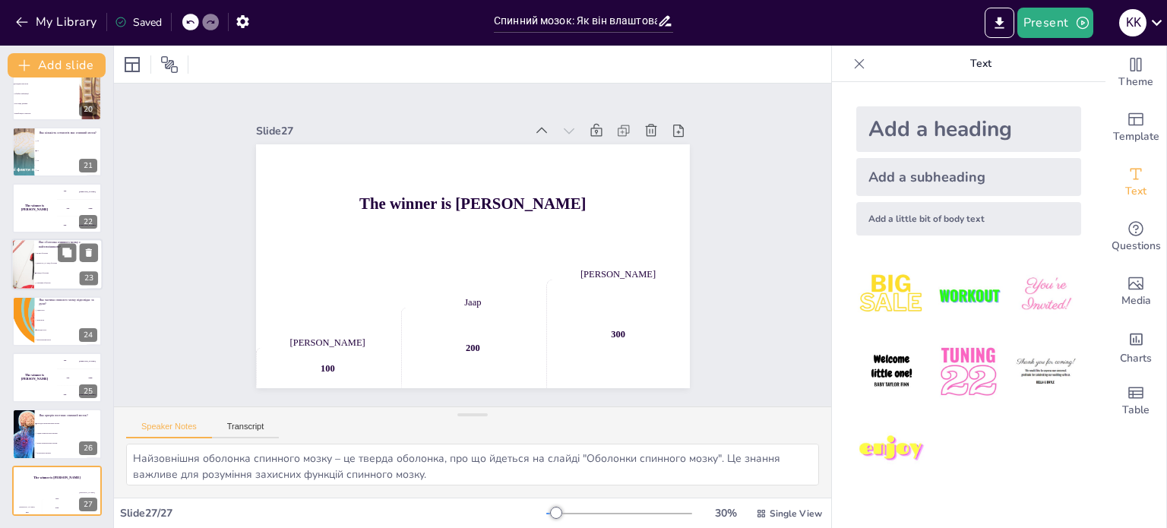
scroll to position [1055, 0]
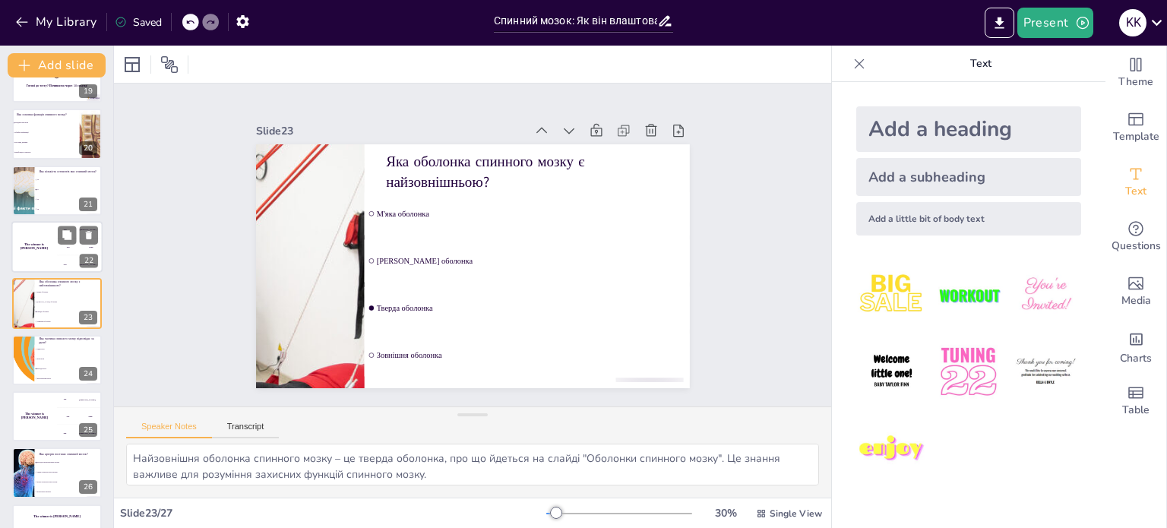
click at [39, 233] on div "The winner is Niels 🏆" at bounding box center [34, 247] width 46 height 52
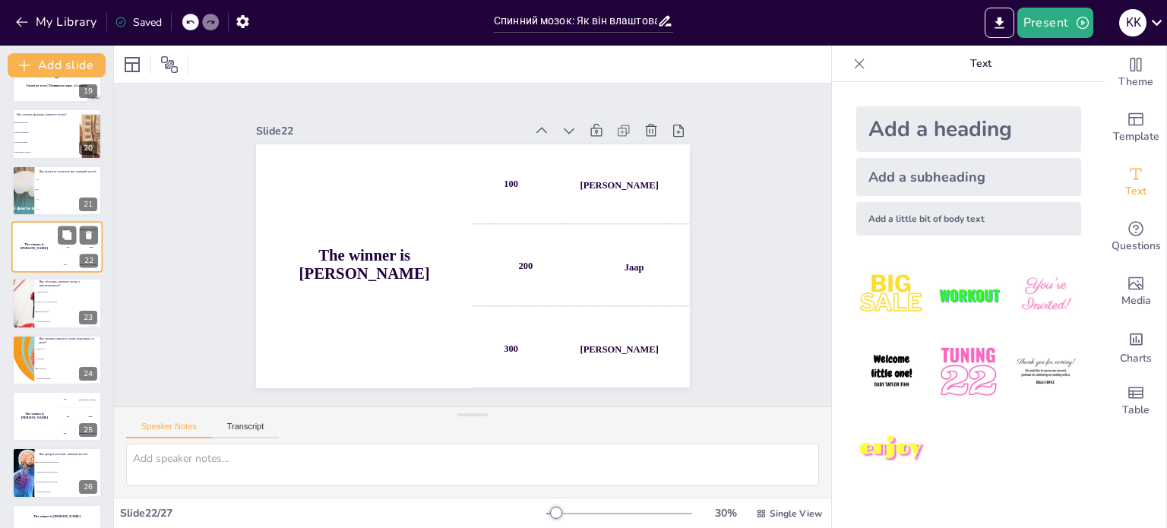
scroll to position [998, 0]
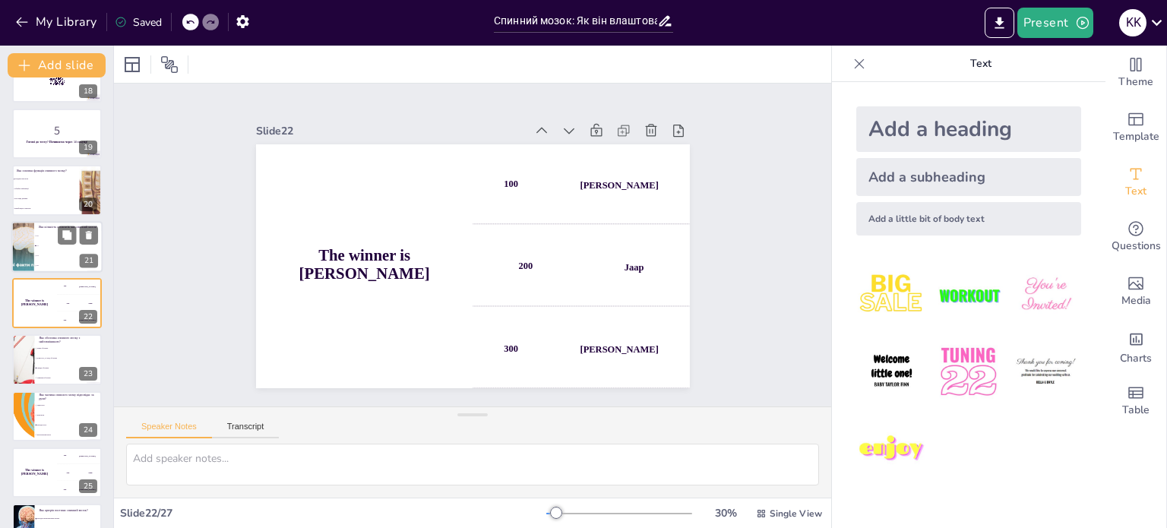
click at [48, 237] on li "20" at bounding box center [68, 236] width 68 height 10
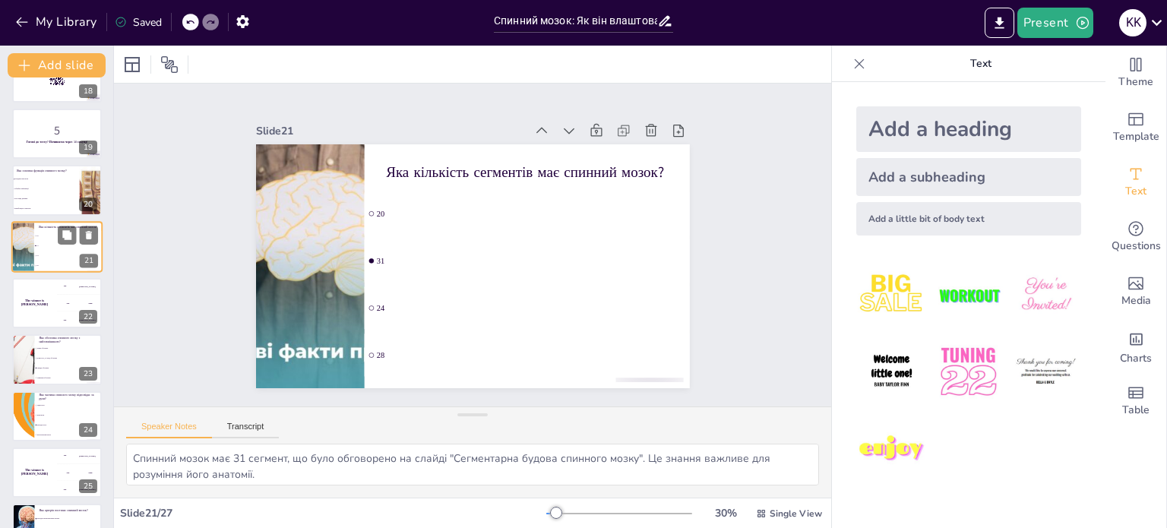
scroll to position [942, 0]
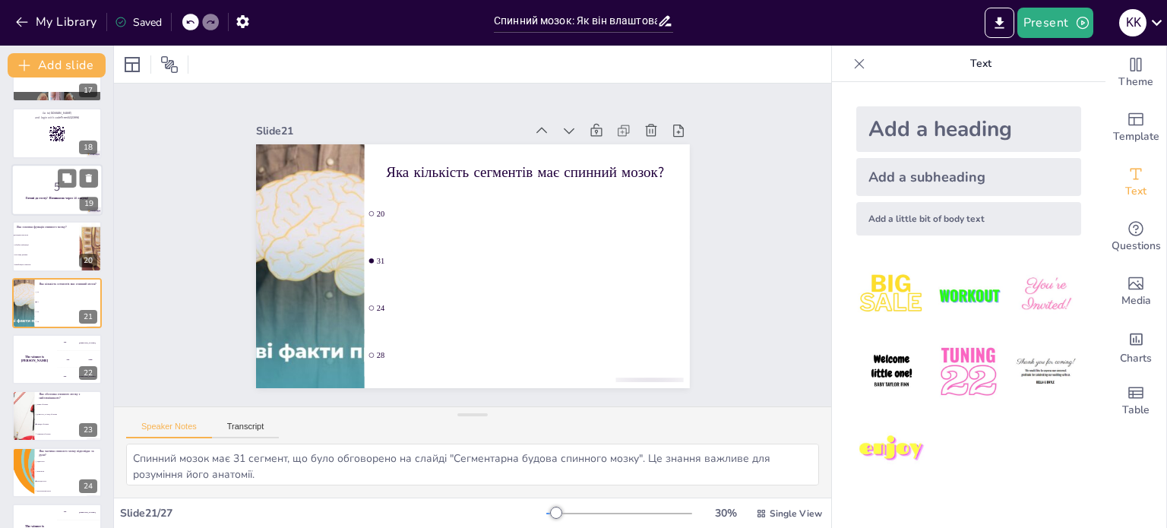
click at [52, 185] on p "5" at bounding box center [57, 186] width 82 height 17
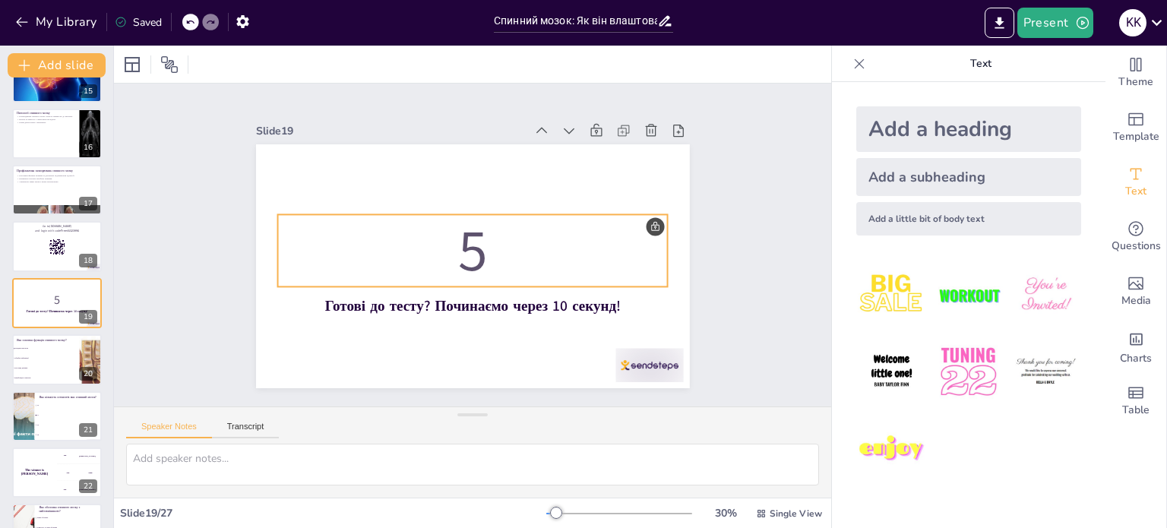
click at [444, 239] on p "5" at bounding box center [471, 250] width 399 height 160
